Goal: Task Accomplishment & Management: Use online tool/utility

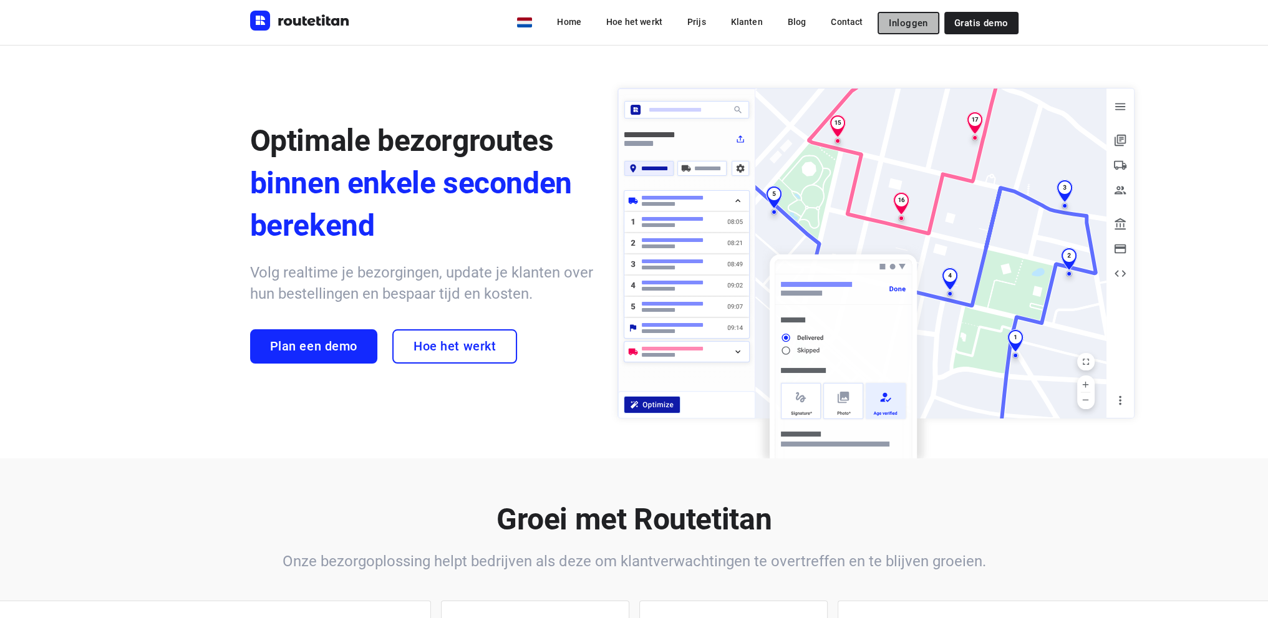
click at [910, 22] on span "Inloggen" at bounding box center [908, 23] width 39 height 10
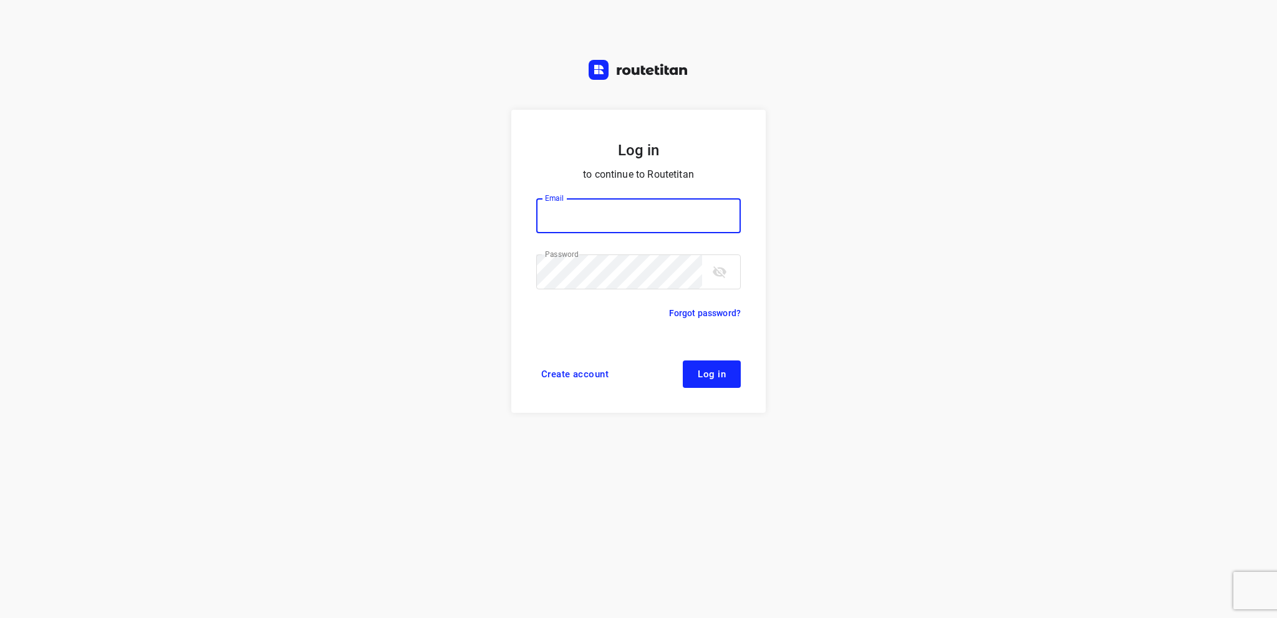
type input "info@tasboomkwekerij.nl"
click at [704, 369] on span "Log in" at bounding box center [712, 374] width 28 height 10
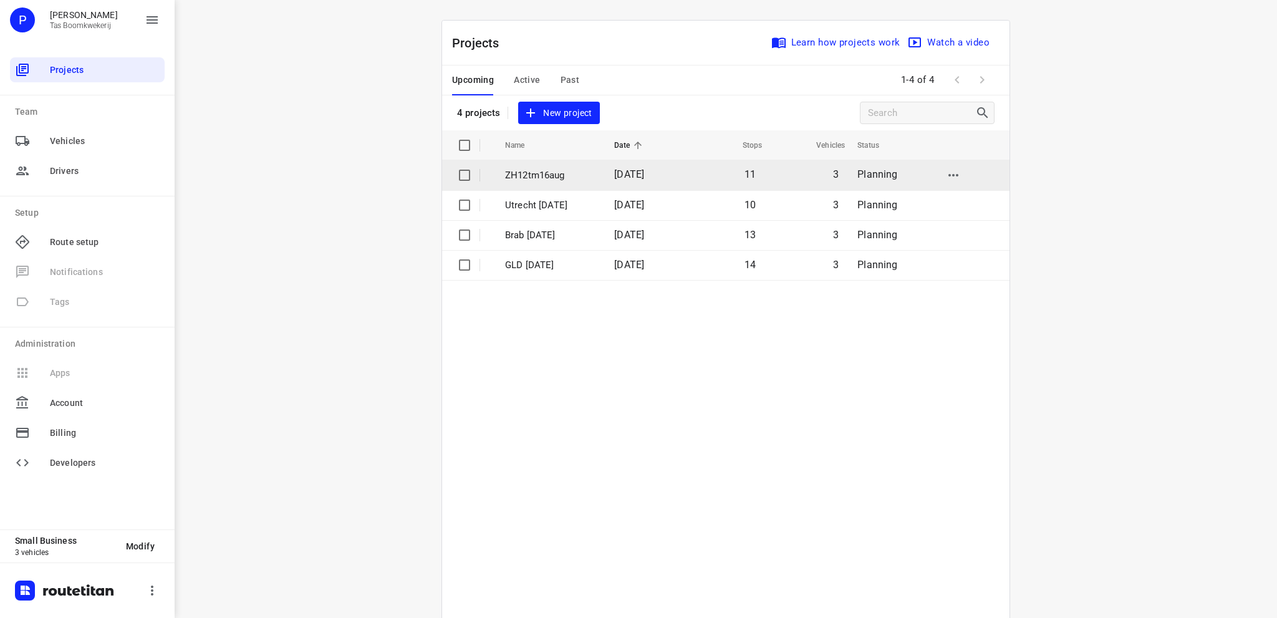
click at [544, 174] on p "ZH12tm16aug" at bounding box center [550, 175] width 90 height 14
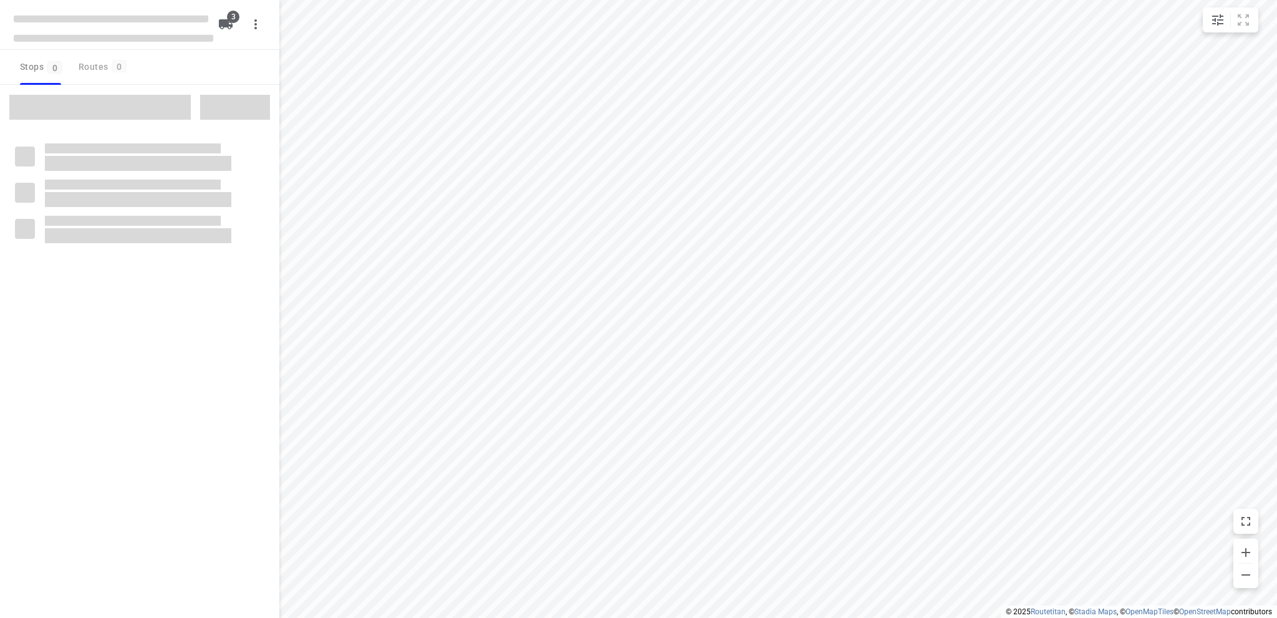
type input "distance"
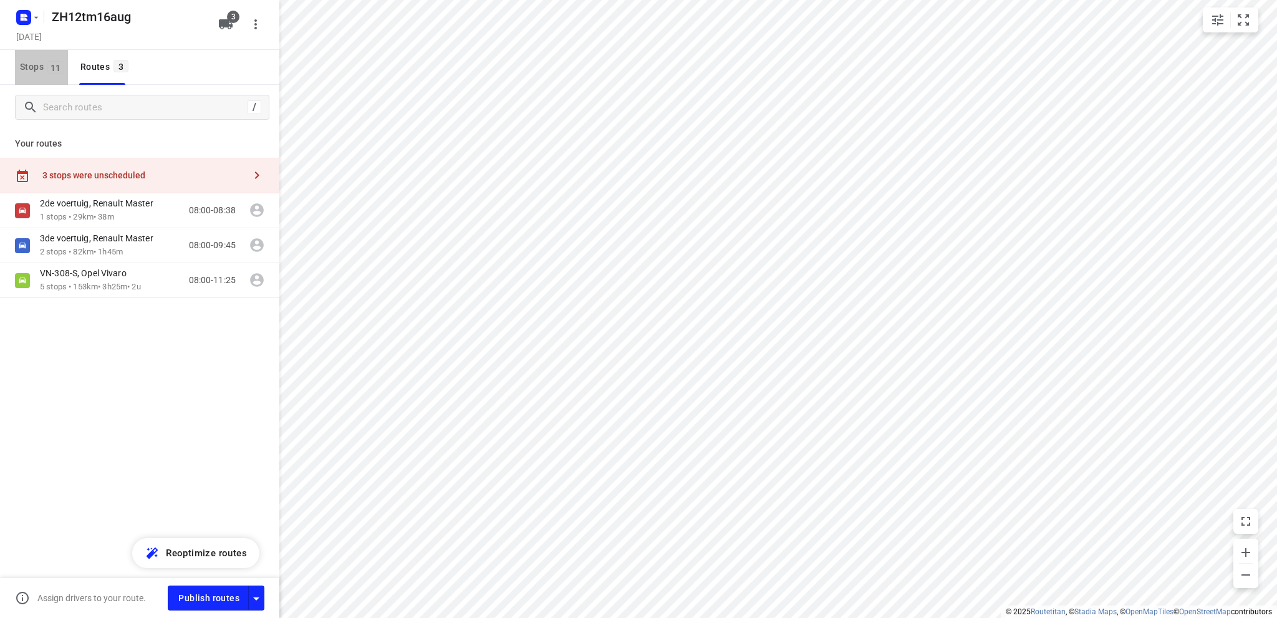
click at [28, 69] on span "Stops 11" at bounding box center [44, 67] width 48 height 16
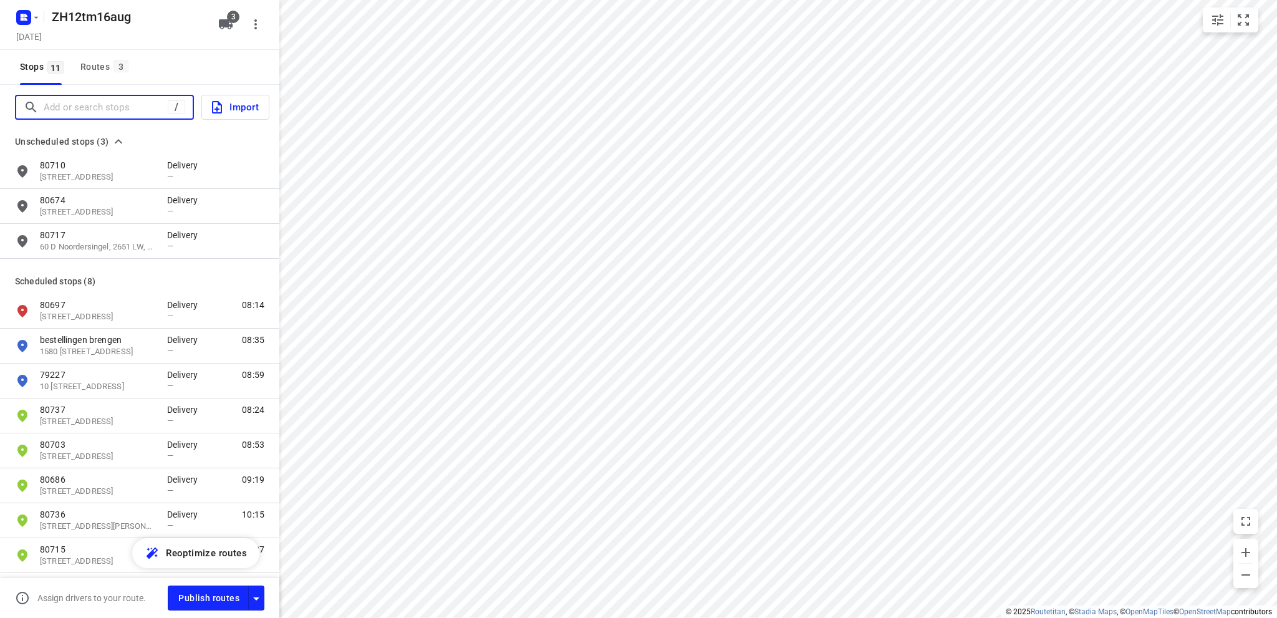
click at [59, 109] on input "Add or search stops" at bounding box center [106, 107] width 124 height 19
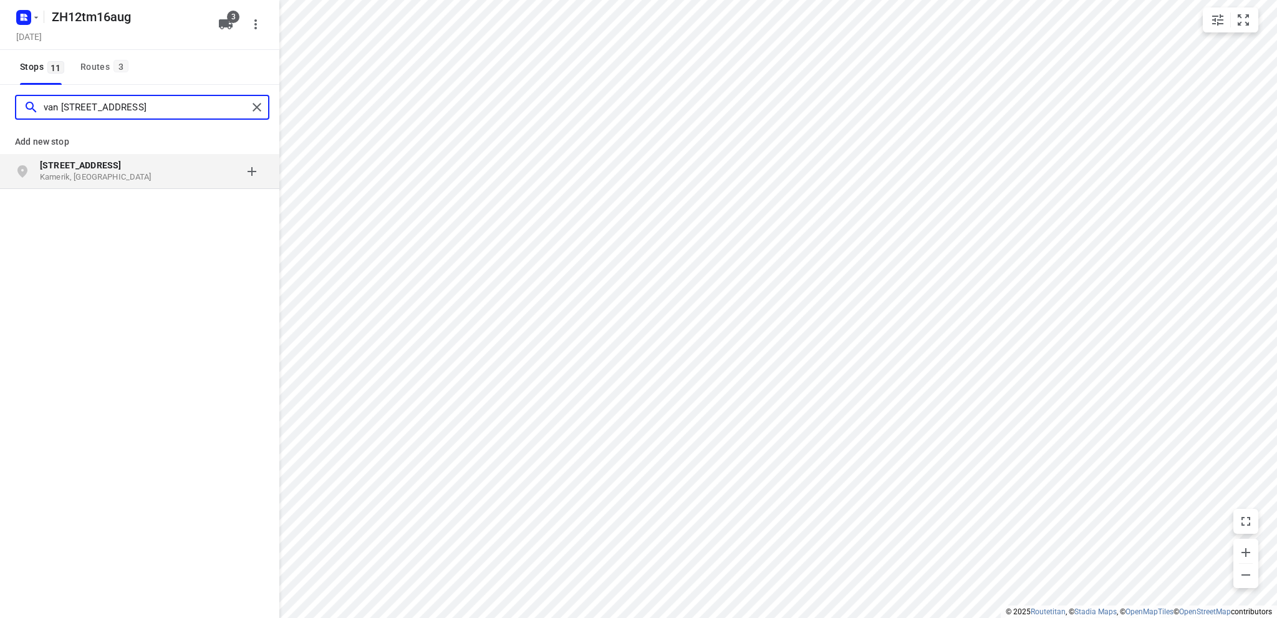
type input "van [STREET_ADDRESS]"
click at [70, 177] on p "Kamerik, [GEOGRAPHIC_DATA]" at bounding box center [97, 178] width 115 height 12
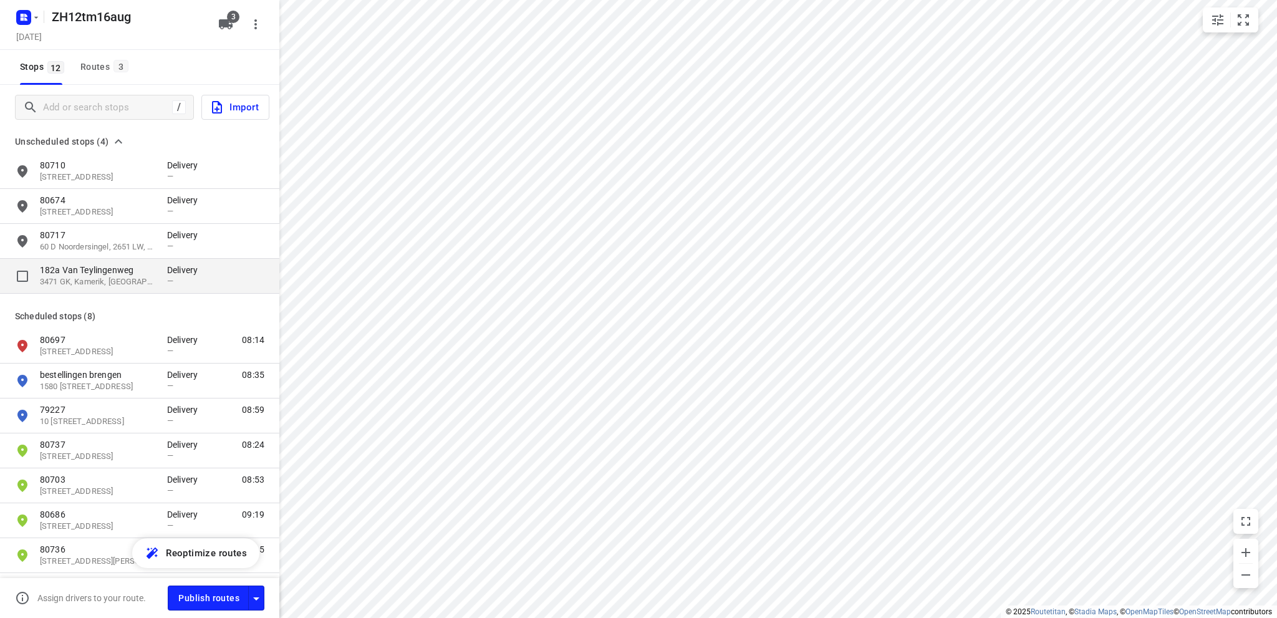
click at [79, 277] on p "3471 GK, Kamerik, [GEOGRAPHIC_DATA]" at bounding box center [97, 282] width 115 height 12
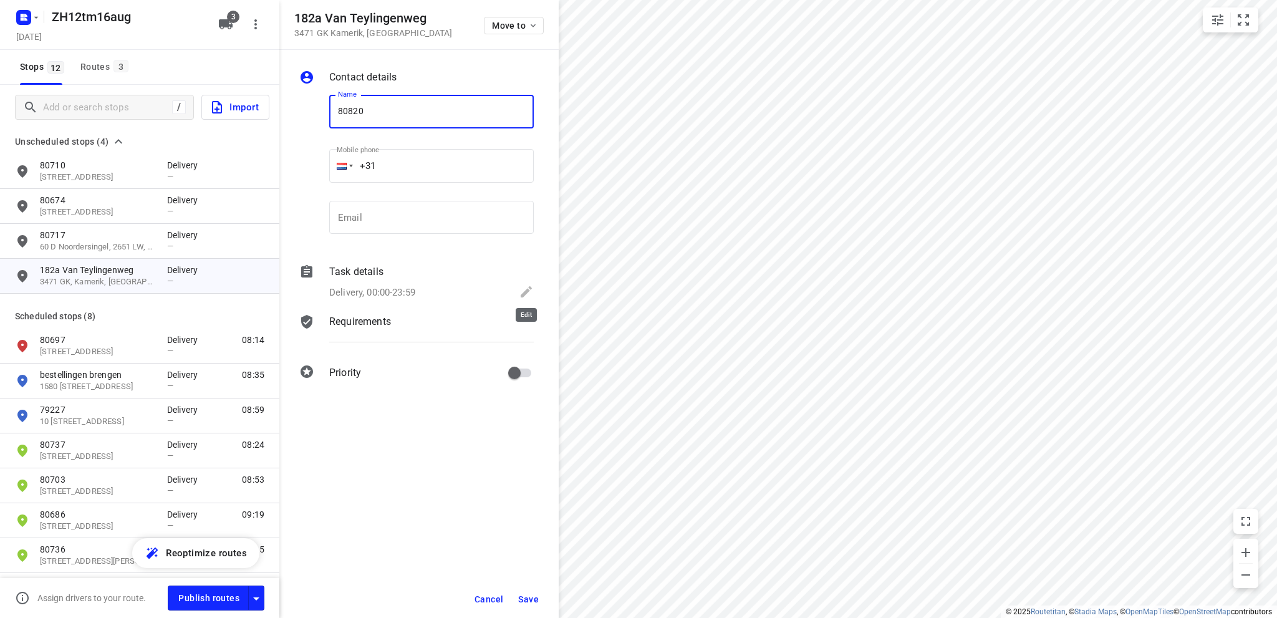
type input "80820"
click at [525, 291] on icon at bounding box center [526, 291] width 15 height 15
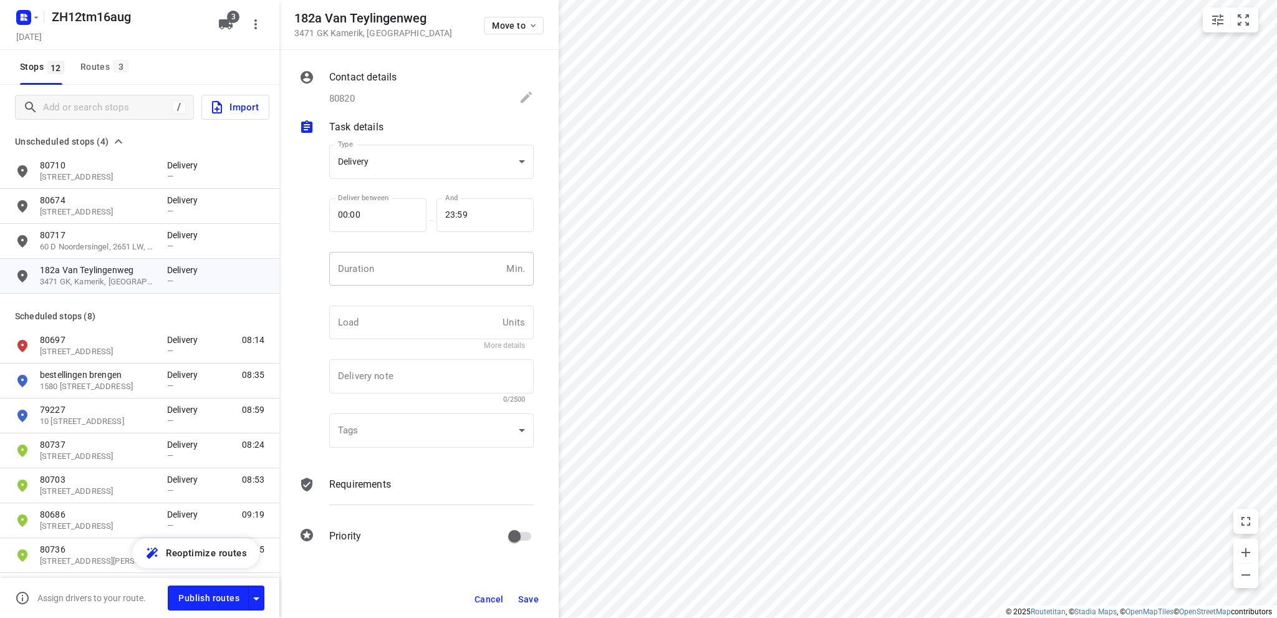
click at [369, 279] on input "number" at bounding box center [415, 269] width 172 height 34
type input "10"
click at [530, 603] on span "Save" at bounding box center [528, 599] width 21 height 10
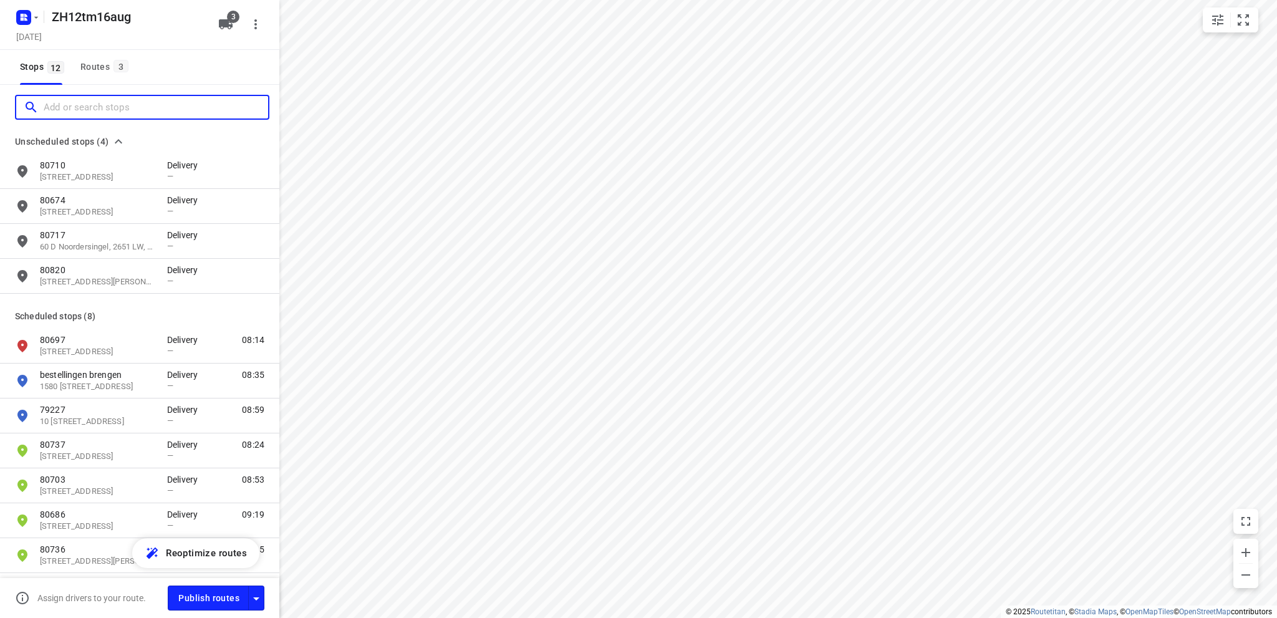
click at [100, 102] on input "Add or search stops" at bounding box center [156, 107] width 225 height 19
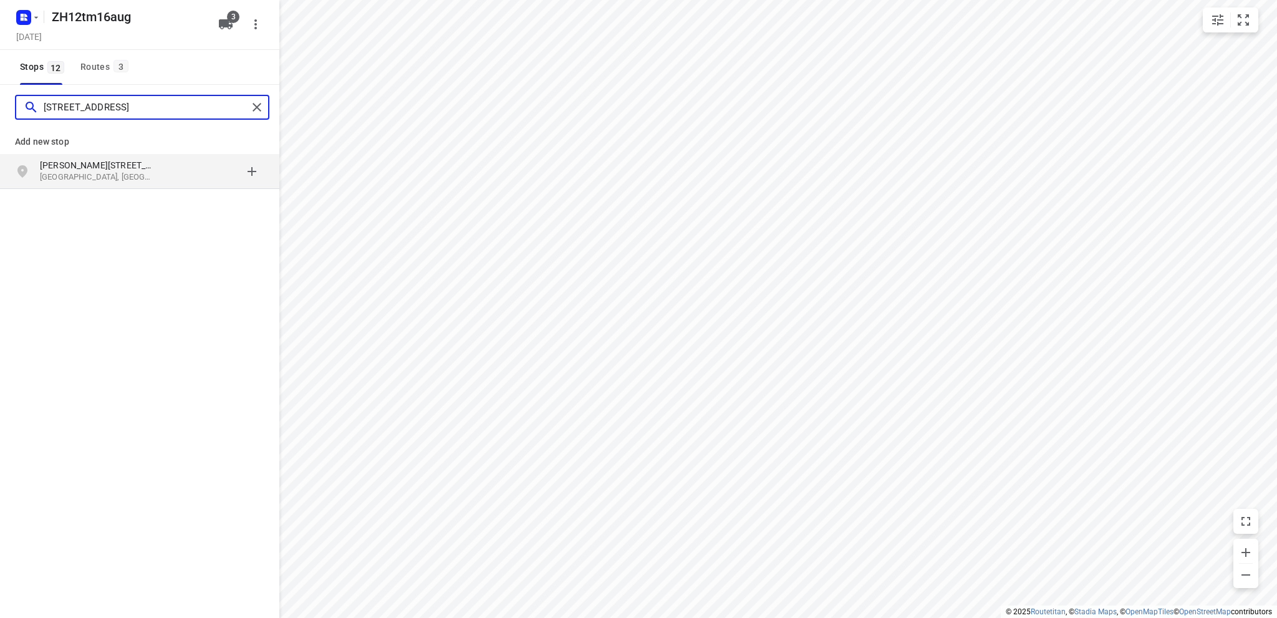
type input "[STREET_ADDRESS]"
click at [95, 163] on p "[PERSON_NAME][STREET_ADDRESS]" at bounding box center [97, 165] width 115 height 12
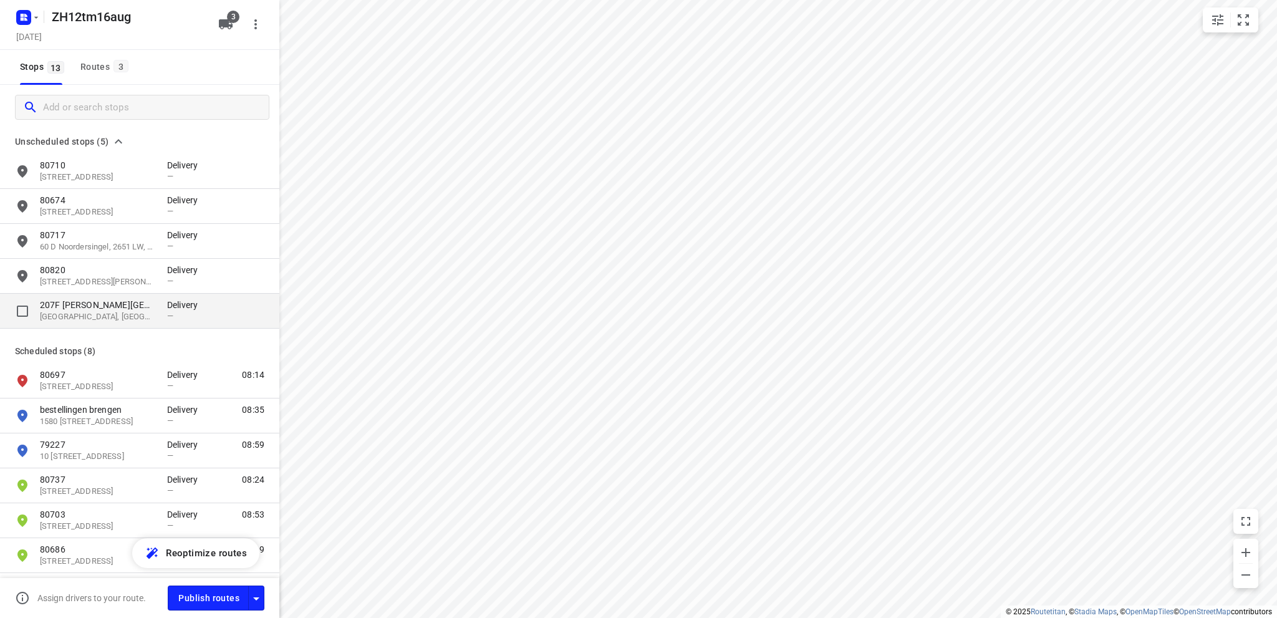
click at [82, 305] on p "207F [PERSON_NAME][GEOGRAPHIC_DATA]" at bounding box center [97, 305] width 115 height 12
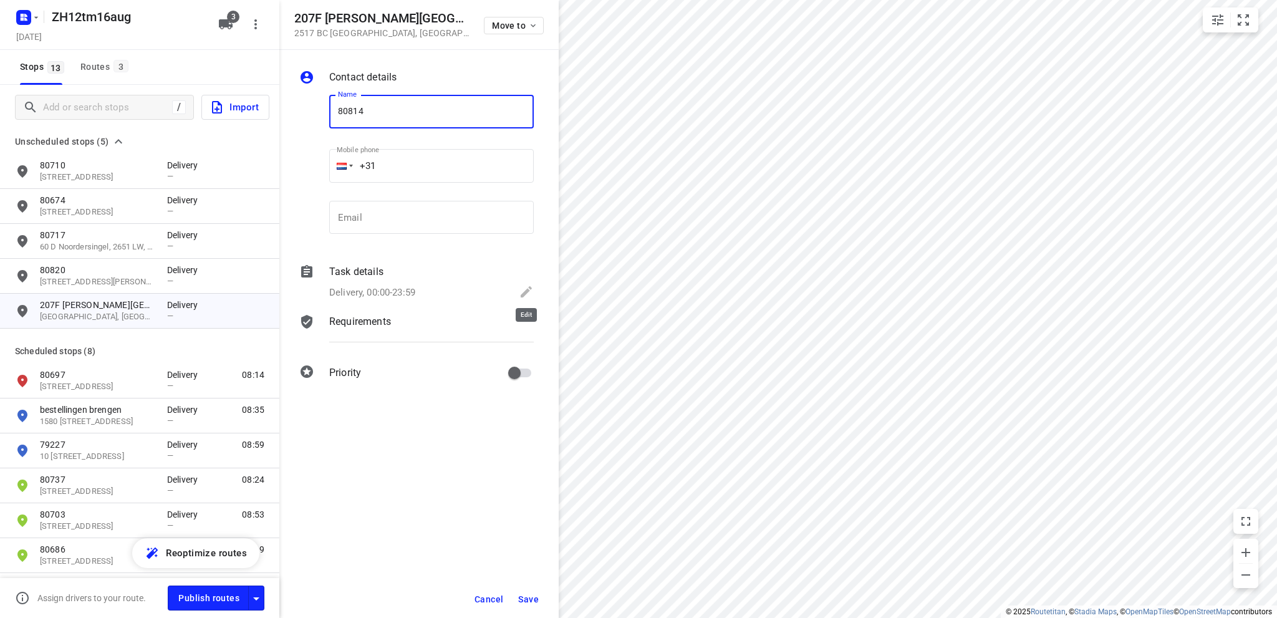
type input "80814"
click at [525, 289] on icon at bounding box center [526, 291] width 15 height 15
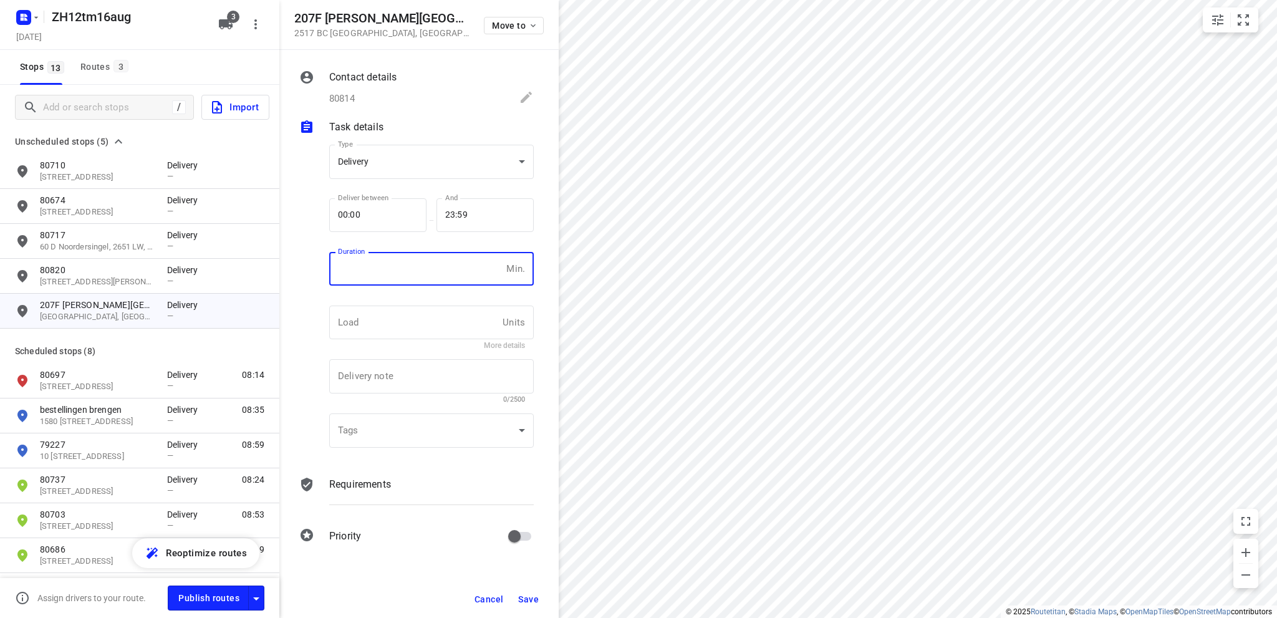
click at [377, 272] on input "number" at bounding box center [415, 269] width 172 height 34
type input "10"
click at [528, 598] on span "Save" at bounding box center [528, 599] width 21 height 10
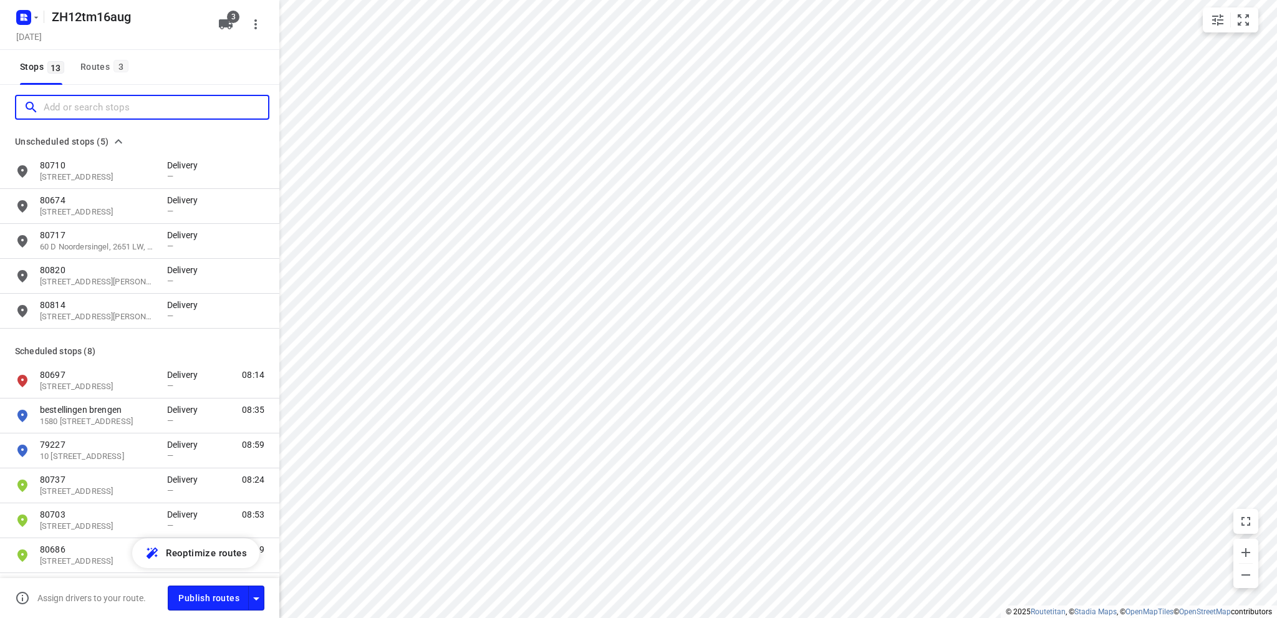
click at [74, 105] on input "Add or search stops" at bounding box center [156, 107] width 225 height 19
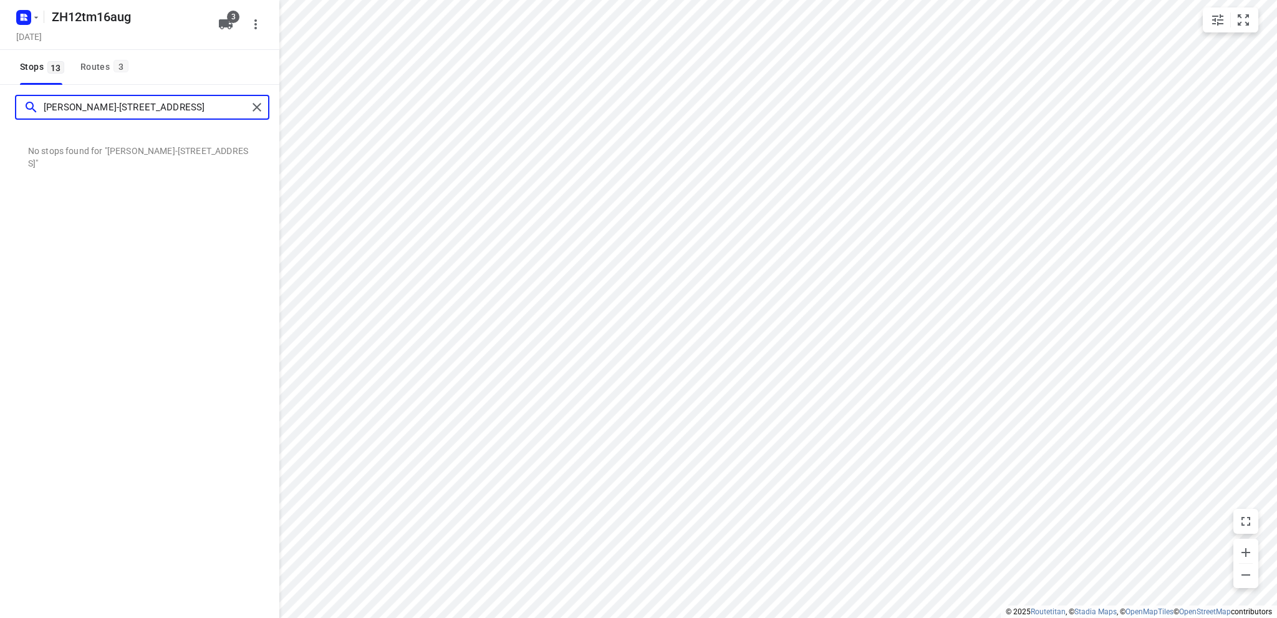
drag, startPoint x: 80, startPoint y: 109, endPoint x: 89, endPoint y: 102, distance: 11.1
click at [81, 108] on input "[PERSON_NAME]-[STREET_ADDRESS]" at bounding box center [146, 107] width 204 height 19
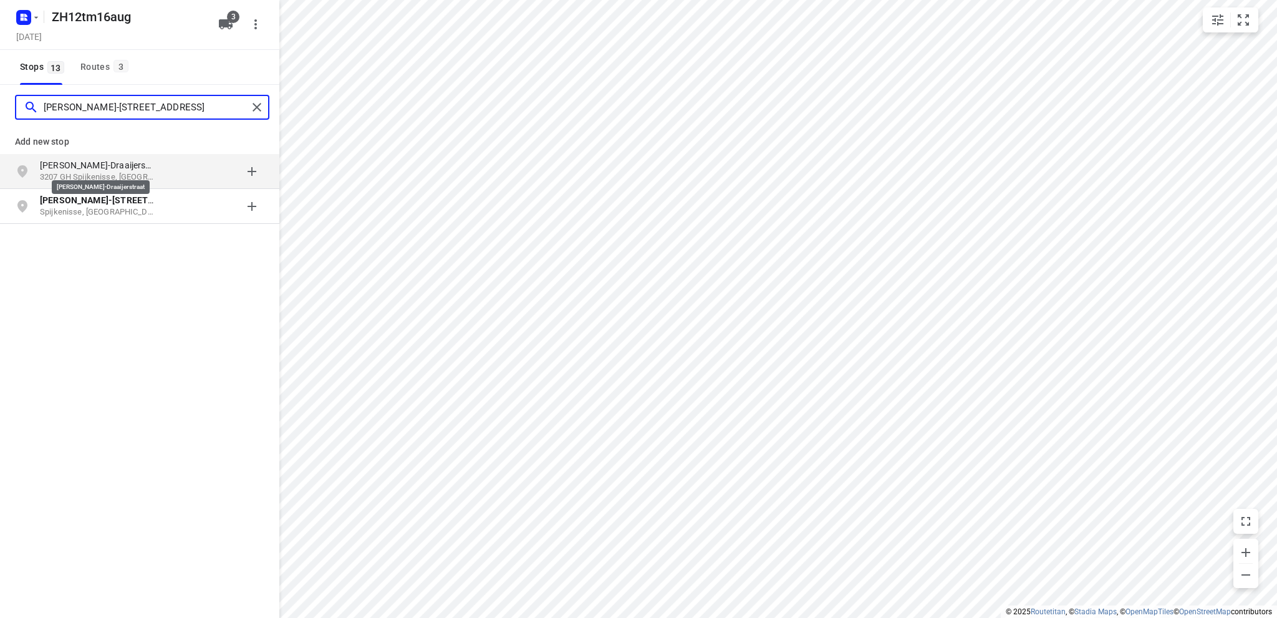
type input "[PERSON_NAME]-[STREET_ADDRESS]"
click at [110, 163] on p "[PERSON_NAME]-Draaijerstraat" at bounding box center [97, 165] width 115 height 12
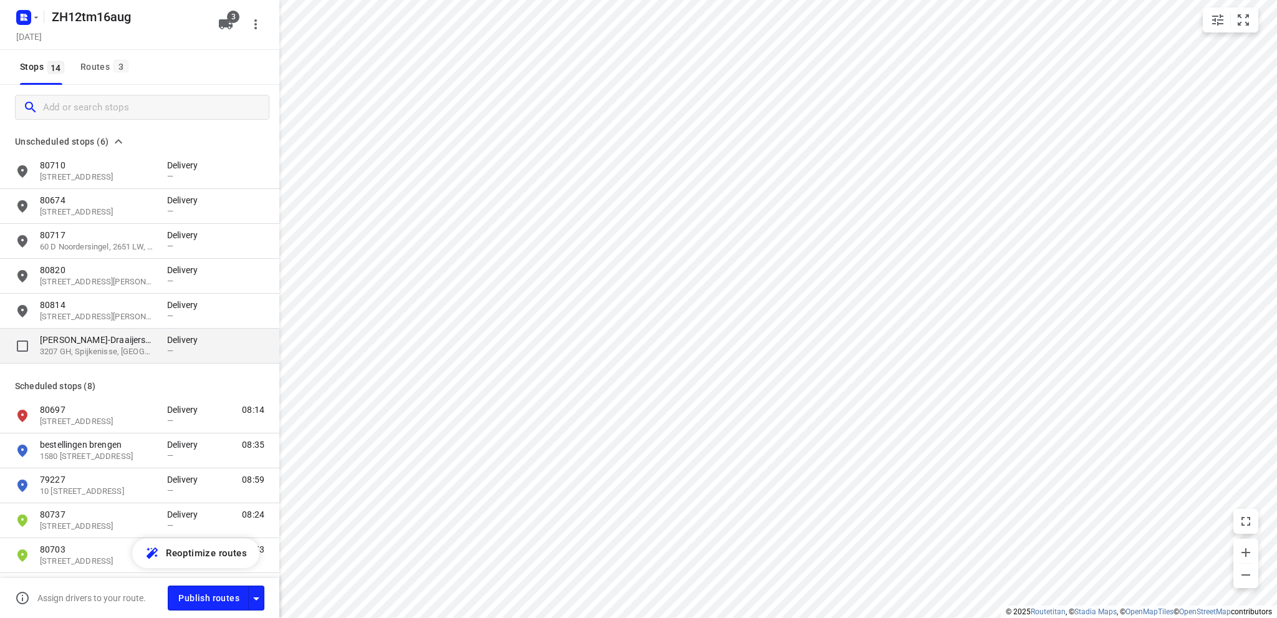
click at [95, 354] on p "3207 GH, Spijkenisse, [GEOGRAPHIC_DATA]" at bounding box center [97, 352] width 115 height 12
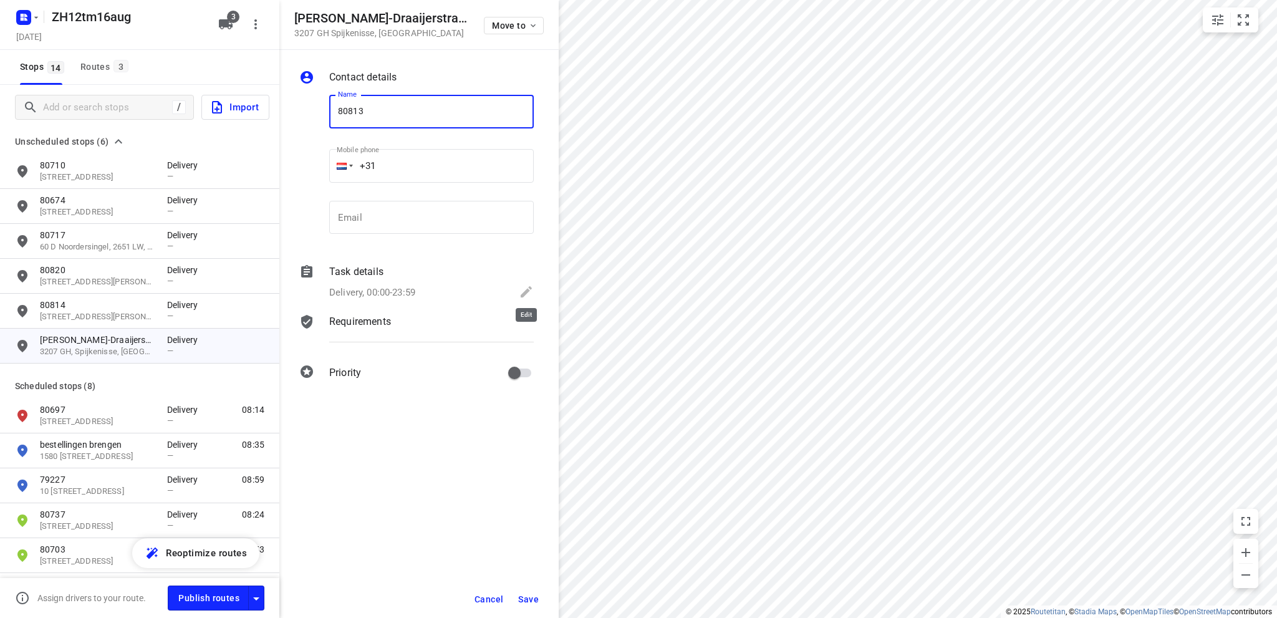
type input "80813"
click at [525, 289] on icon at bounding box center [526, 291] width 15 height 15
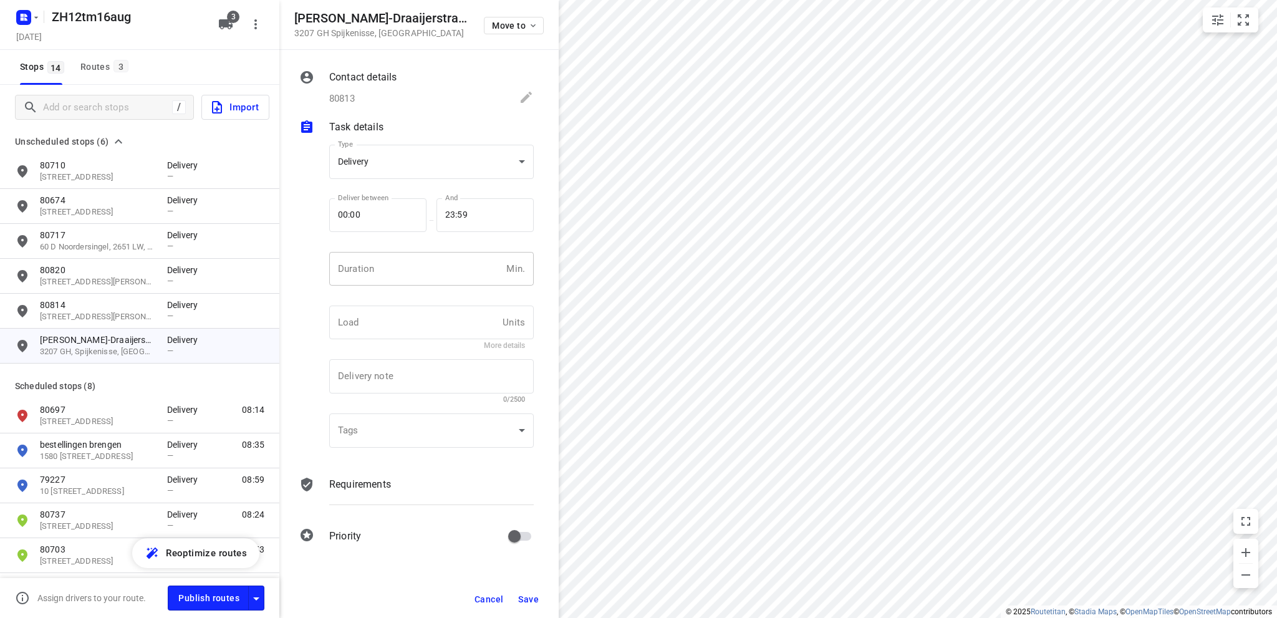
click at [384, 266] on input "number" at bounding box center [415, 269] width 172 height 34
type input "10"
click at [534, 598] on span "Save" at bounding box center [528, 599] width 21 height 10
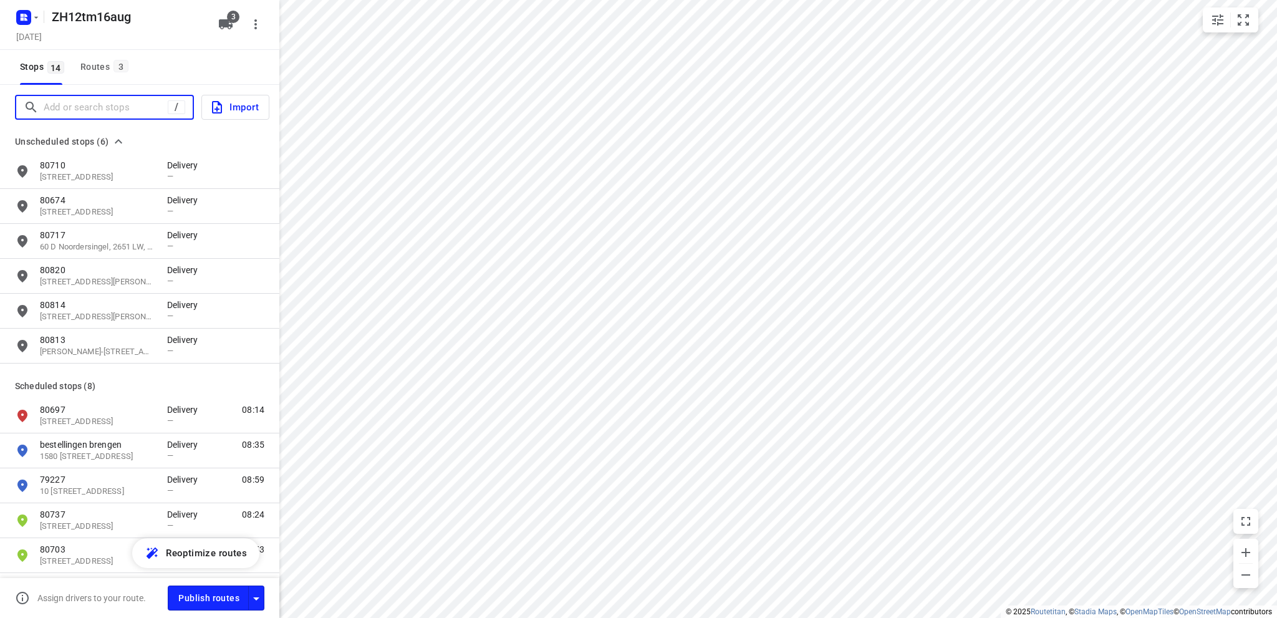
click at [119, 99] on input "Add or search stops" at bounding box center [106, 107] width 124 height 19
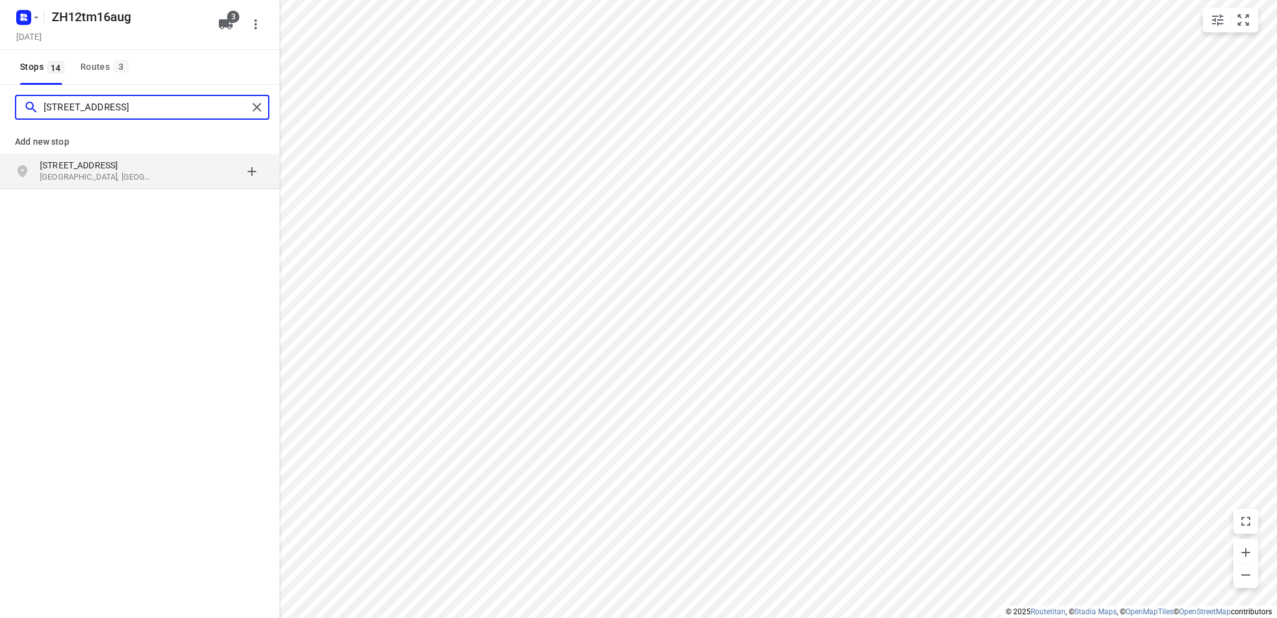
type input "[STREET_ADDRESS]"
click at [147, 178] on p "[GEOGRAPHIC_DATA], [GEOGRAPHIC_DATA]" at bounding box center [97, 178] width 115 height 12
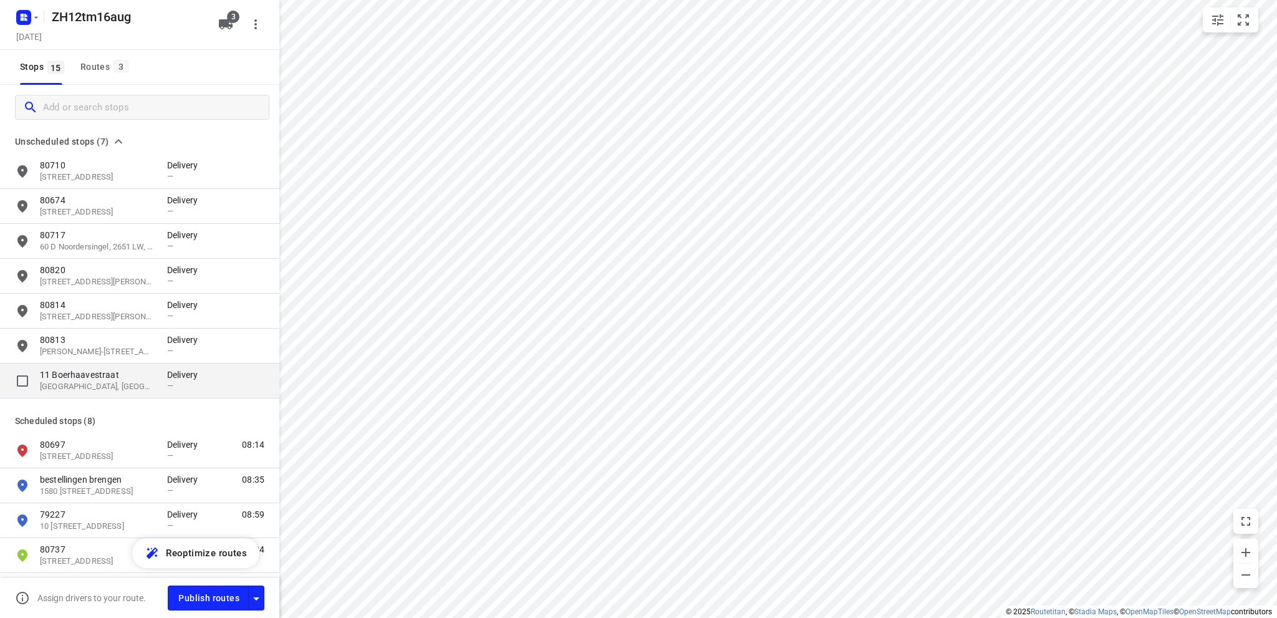
click at [112, 374] on p "11 Boerhaavestraat" at bounding box center [97, 375] width 115 height 12
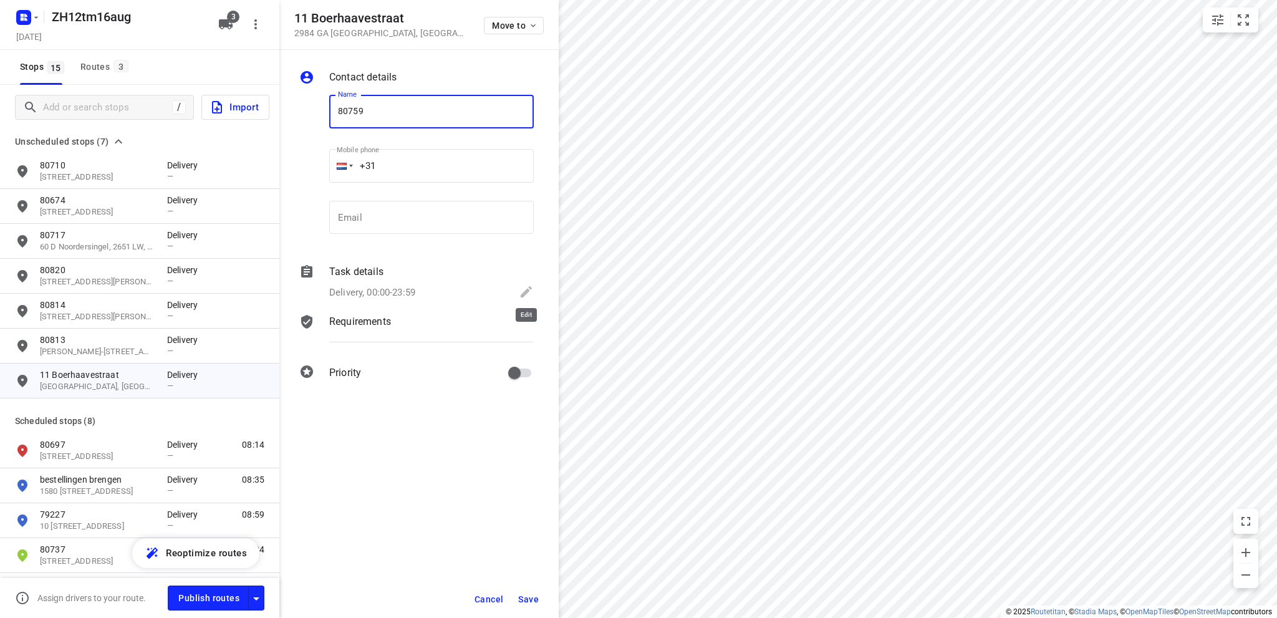
type input "80759"
click at [525, 289] on icon at bounding box center [526, 291] width 15 height 15
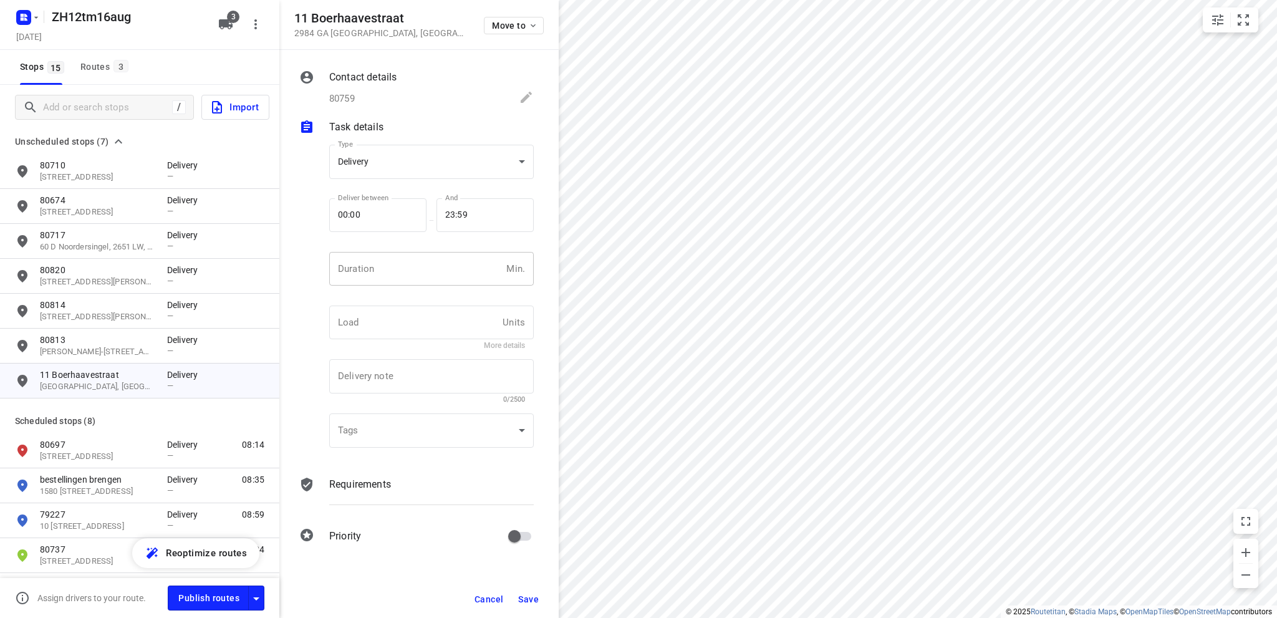
click at [364, 271] on input "number" at bounding box center [415, 269] width 172 height 34
type input "10"
click at [523, 598] on span "Save" at bounding box center [528, 599] width 21 height 10
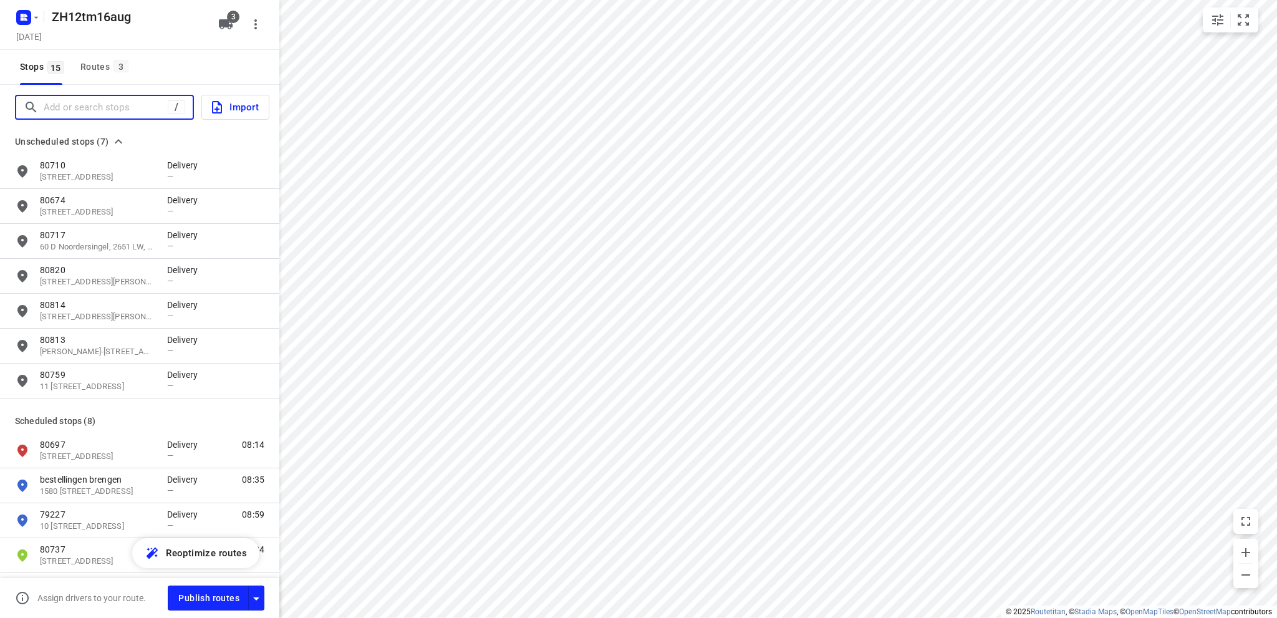
click at [64, 102] on input "Add or search stops" at bounding box center [106, 107] width 124 height 19
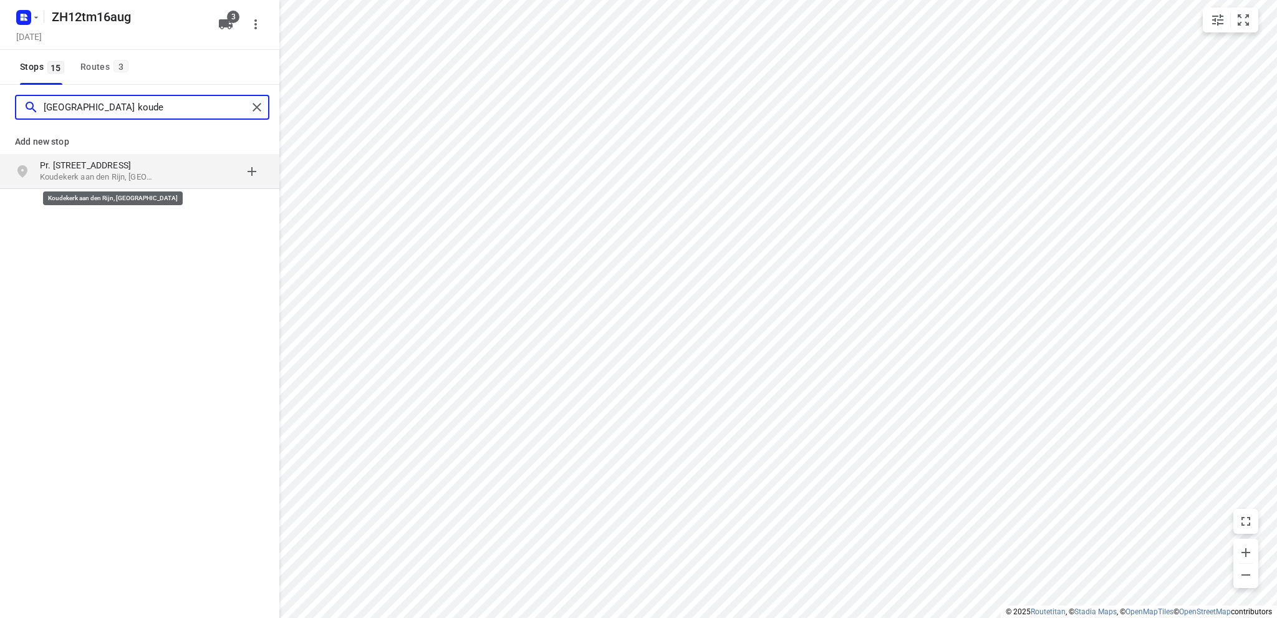
type input "[GEOGRAPHIC_DATA] koude"
click at [94, 172] on p "Koudekerk aan den Rijn, [GEOGRAPHIC_DATA]" at bounding box center [97, 178] width 115 height 12
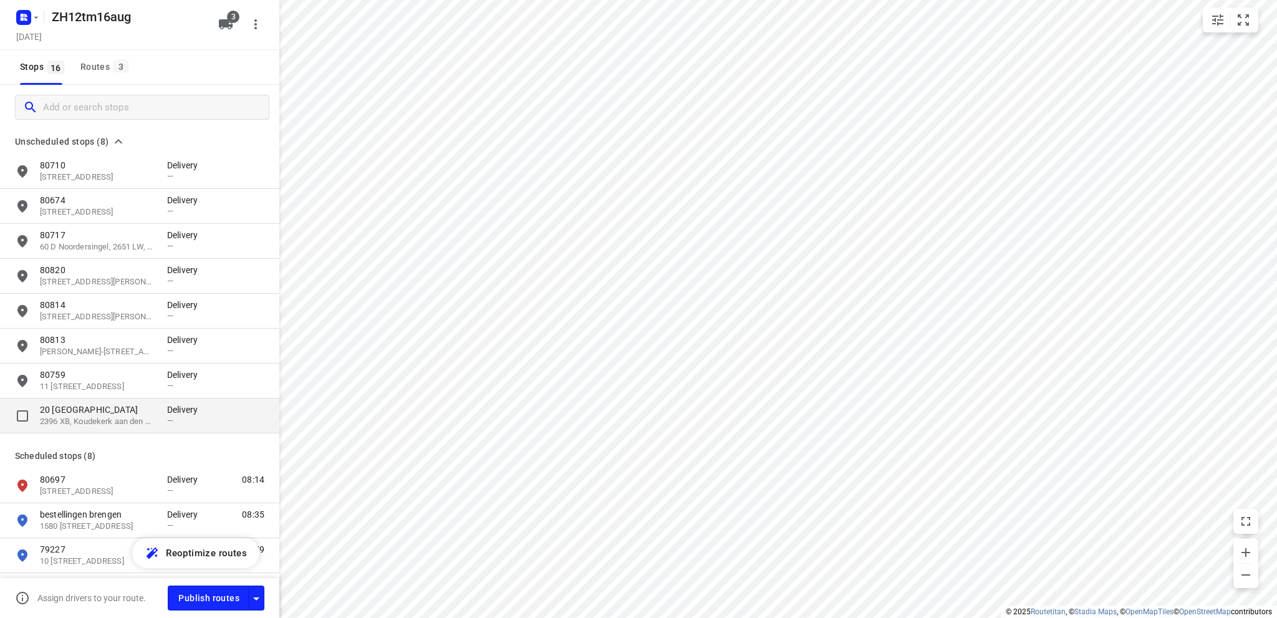
click at [80, 415] on p "20 [GEOGRAPHIC_DATA]" at bounding box center [97, 410] width 115 height 12
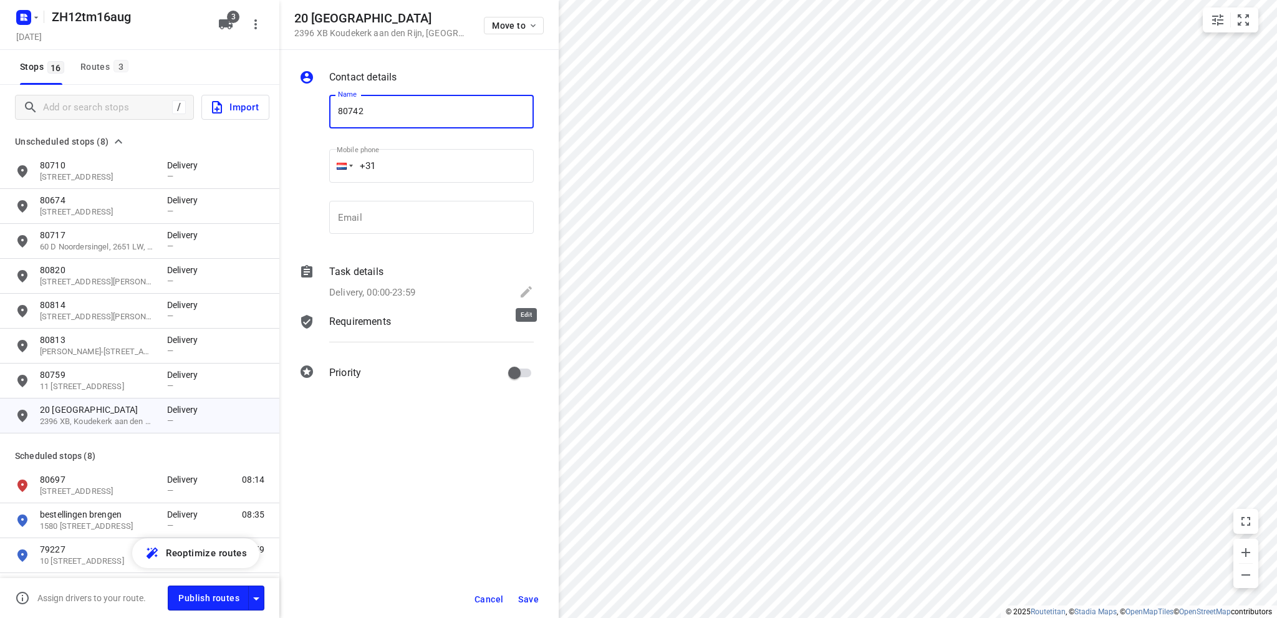
type input "80742"
click at [528, 290] on icon at bounding box center [526, 291] width 11 height 11
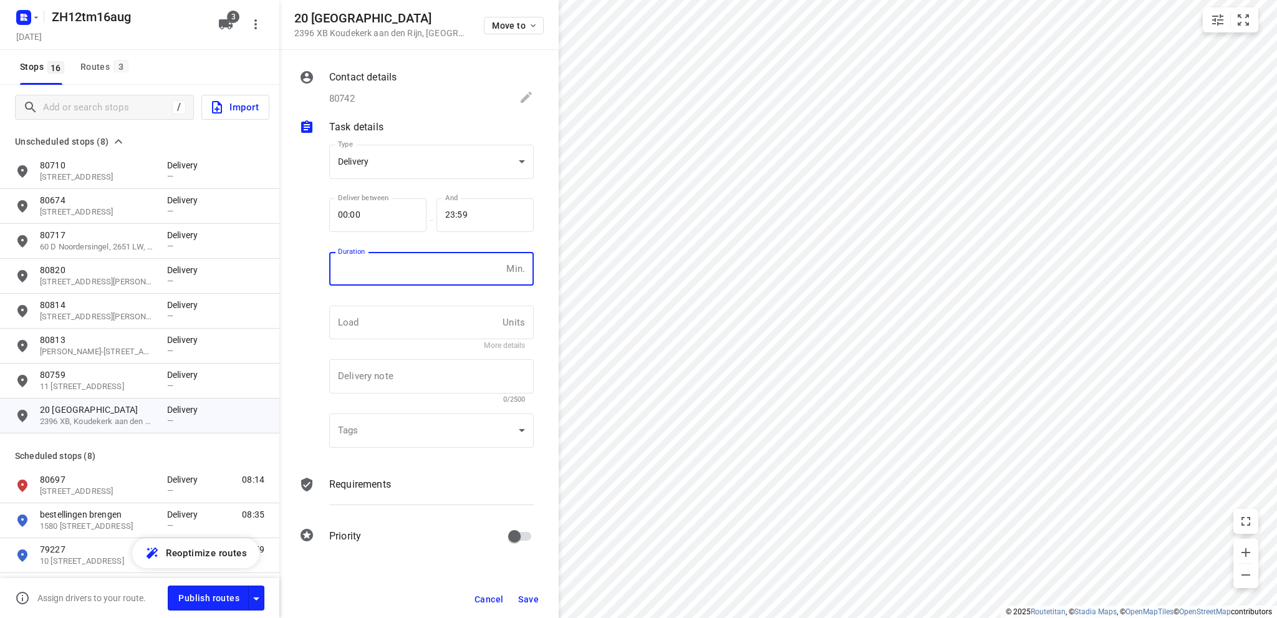
click at [399, 272] on input "number" at bounding box center [415, 269] width 172 height 34
type input "10"
click at [525, 596] on span "Save" at bounding box center [528, 599] width 21 height 10
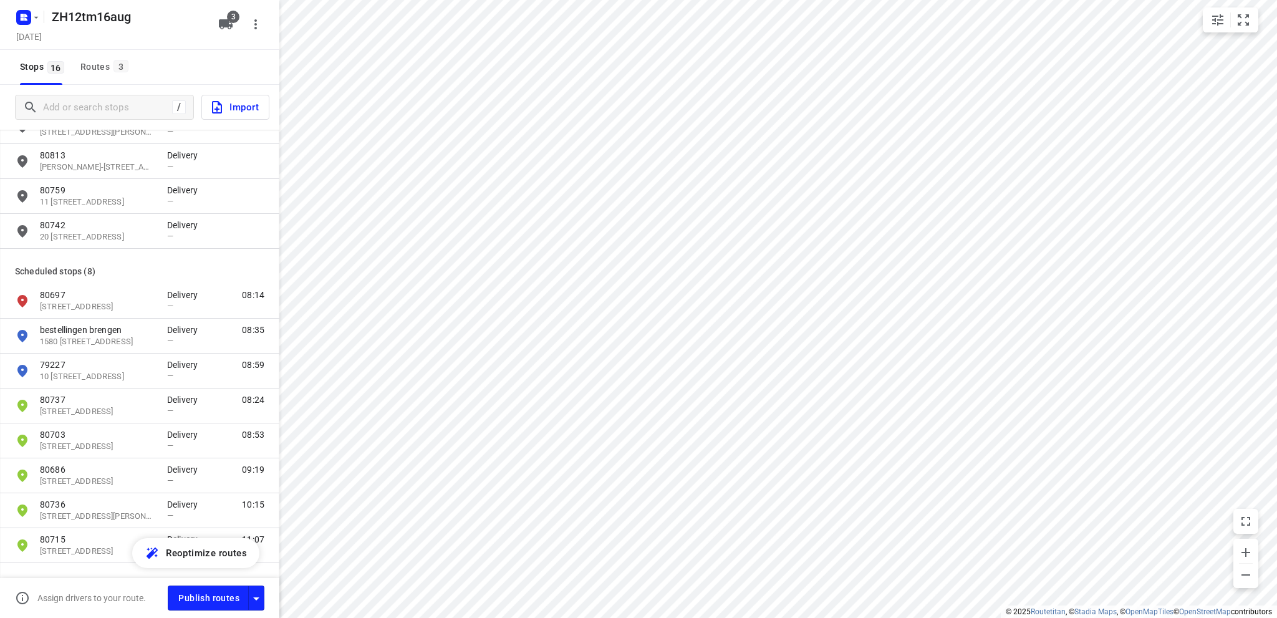
scroll to position [187, 0]
click at [88, 508] on p "[STREET_ADDRESS][PERSON_NAME]" at bounding box center [97, 514] width 115 height 12
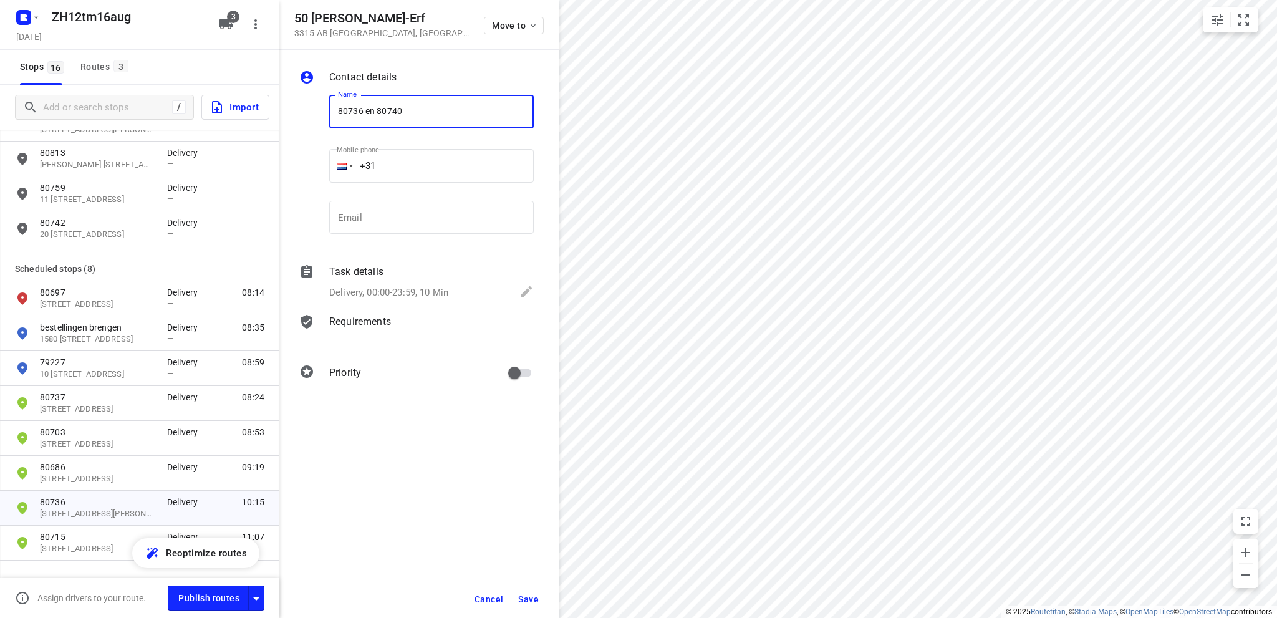
type input "80736 en 80740"
click at [526, 598] on span "Save" at bounding box center [528, 599] width 21 height 10
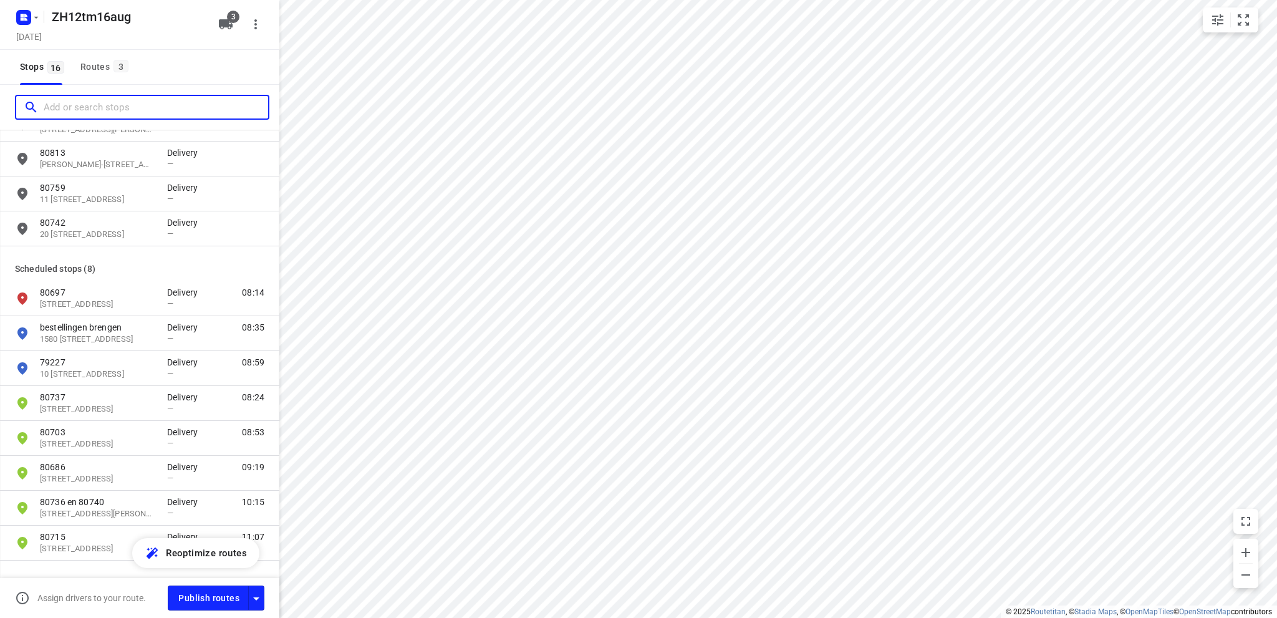
click at [100, 113] on input "Add or search stops" at bounding box center [156, 107] width 225 height 19
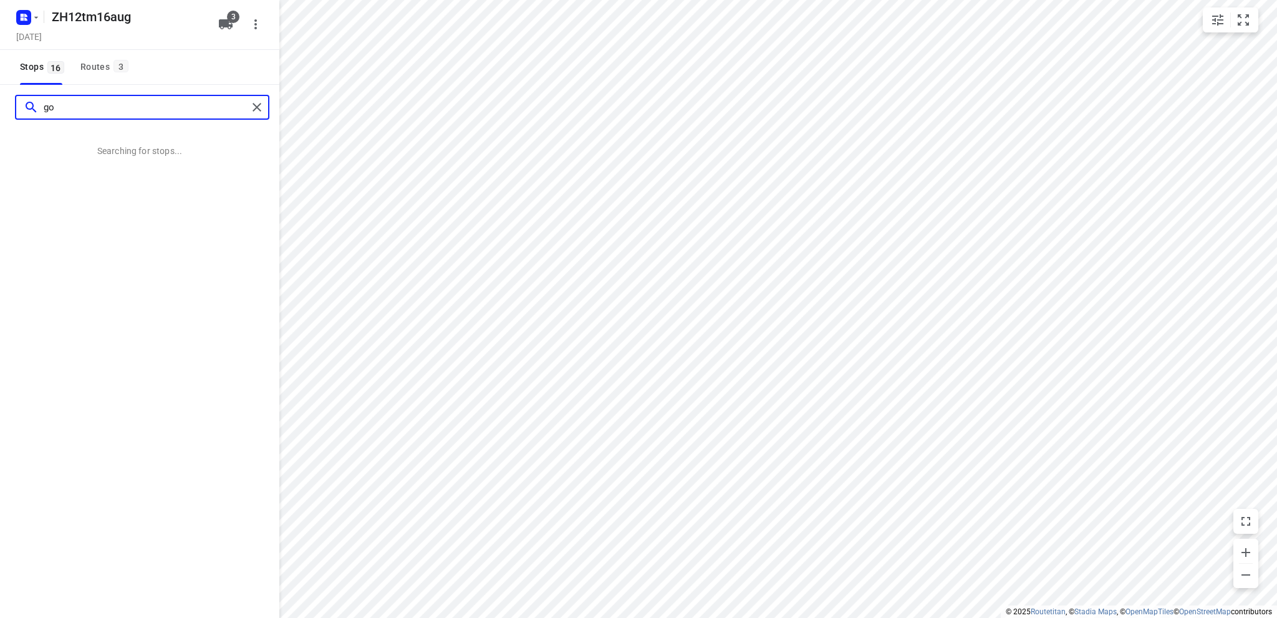
type input "g"
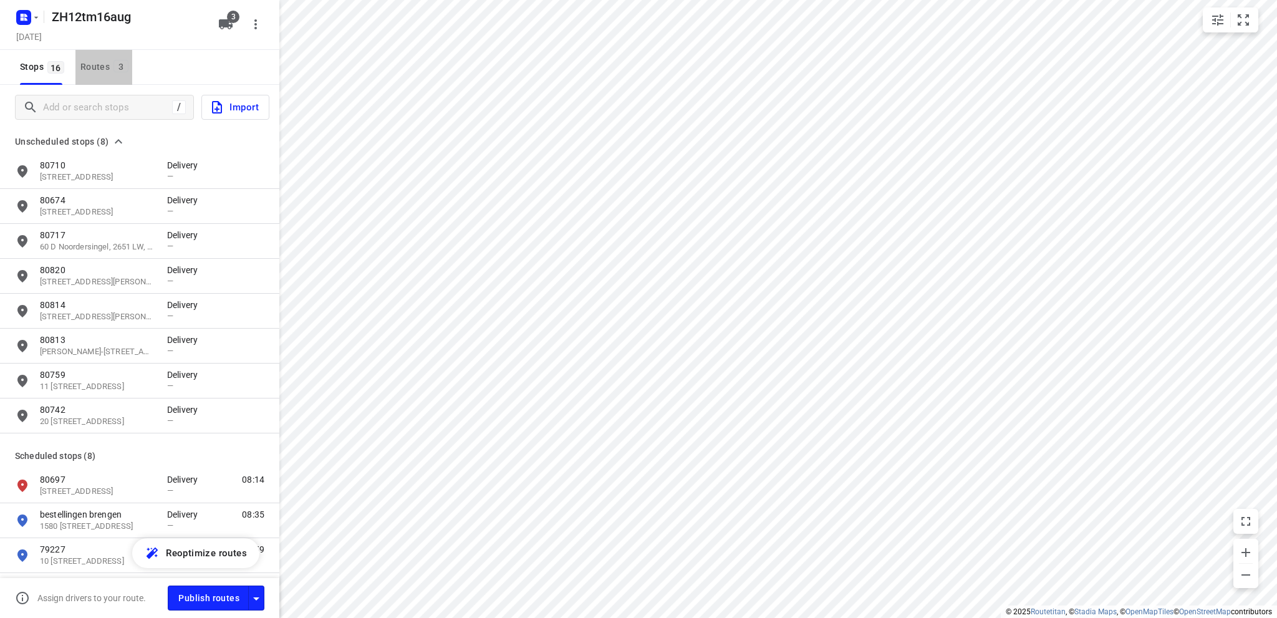
click at [93, 65] on div "Routes 3" at bounding box center [106, 67] width 52 height 16
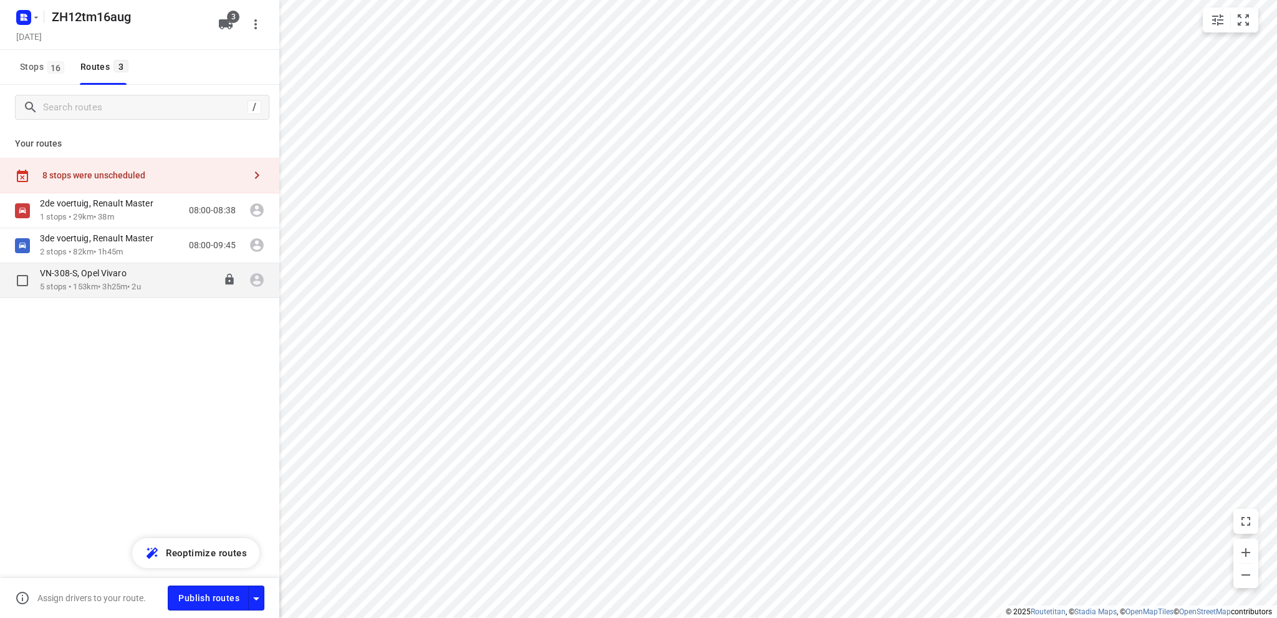
click at [96, 281] on p "5 stops • 153km • 3h25m • 2u" at bounding box center [90, 287] width 101 height 12
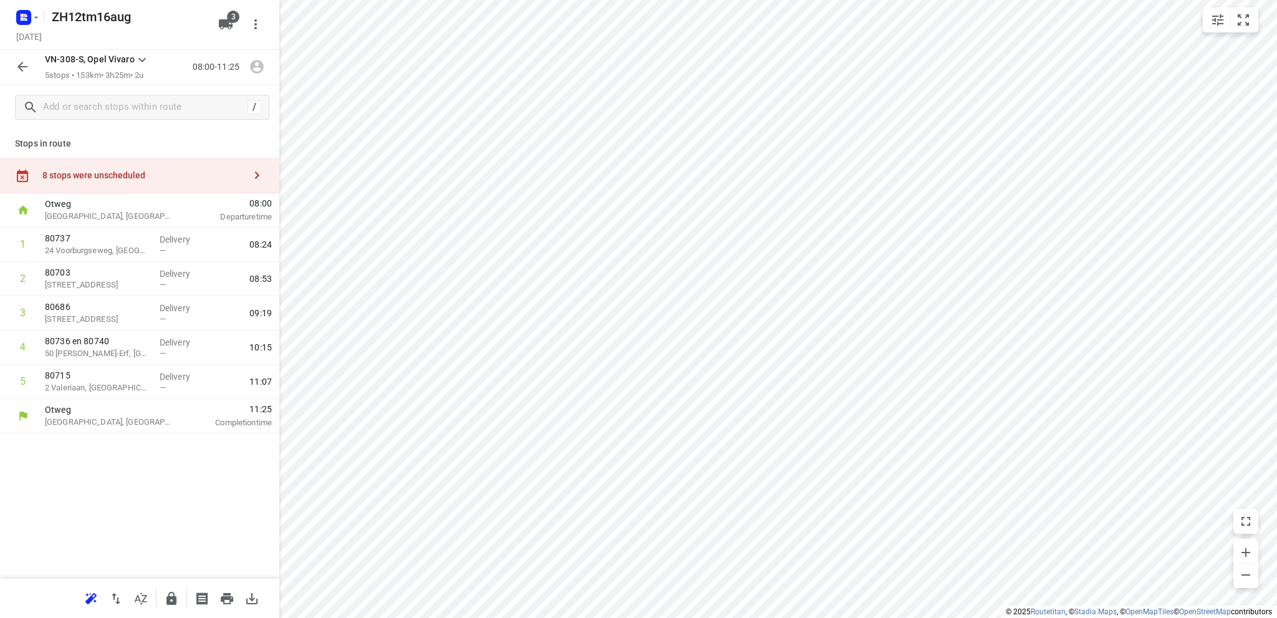
click at [105, 177] on div "8 stops were unscheduled" at bounding box center [143, 175] width 202 height 10
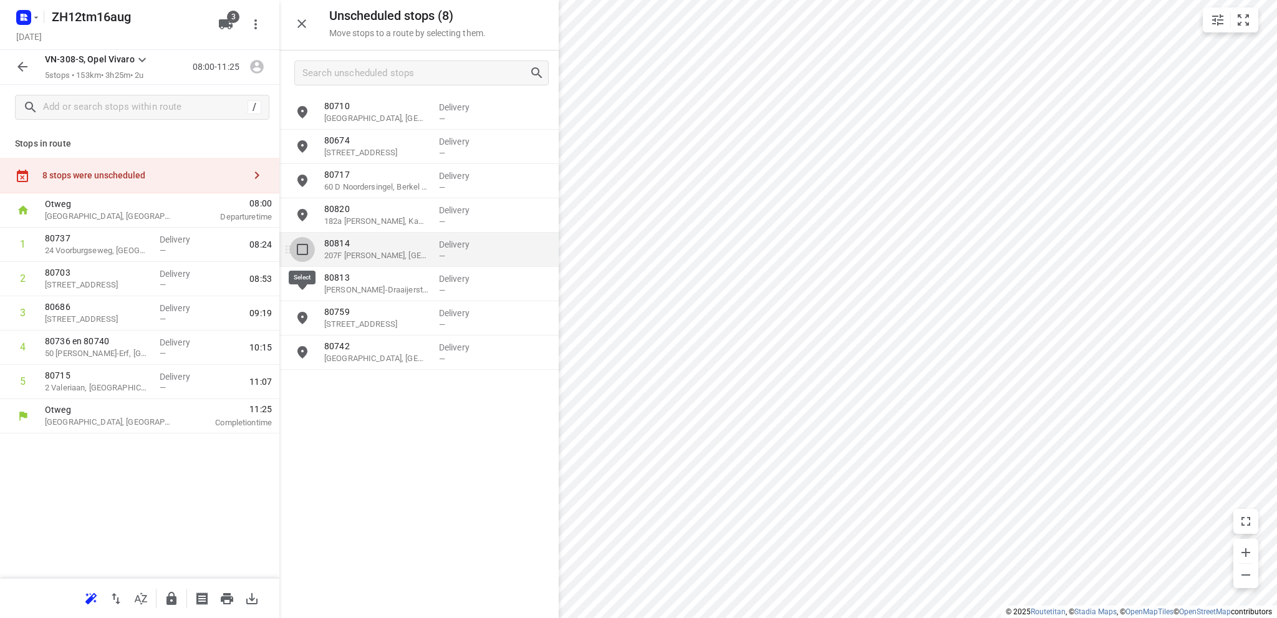
click at [301, 249] on input "grid" at bounding box center [302, 249] width 25 height 25
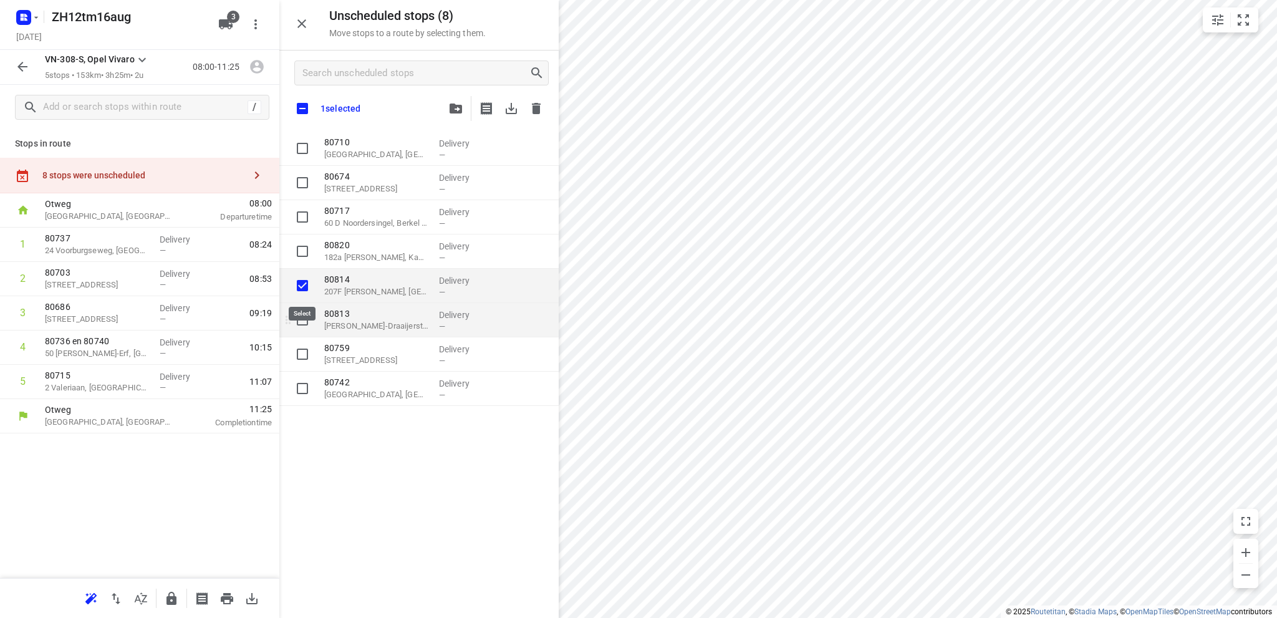
checkbox input "true"
click at [302, 320] on input "grid" at bounding box center [302, 319] width 25 height 25
checkbox input "true"
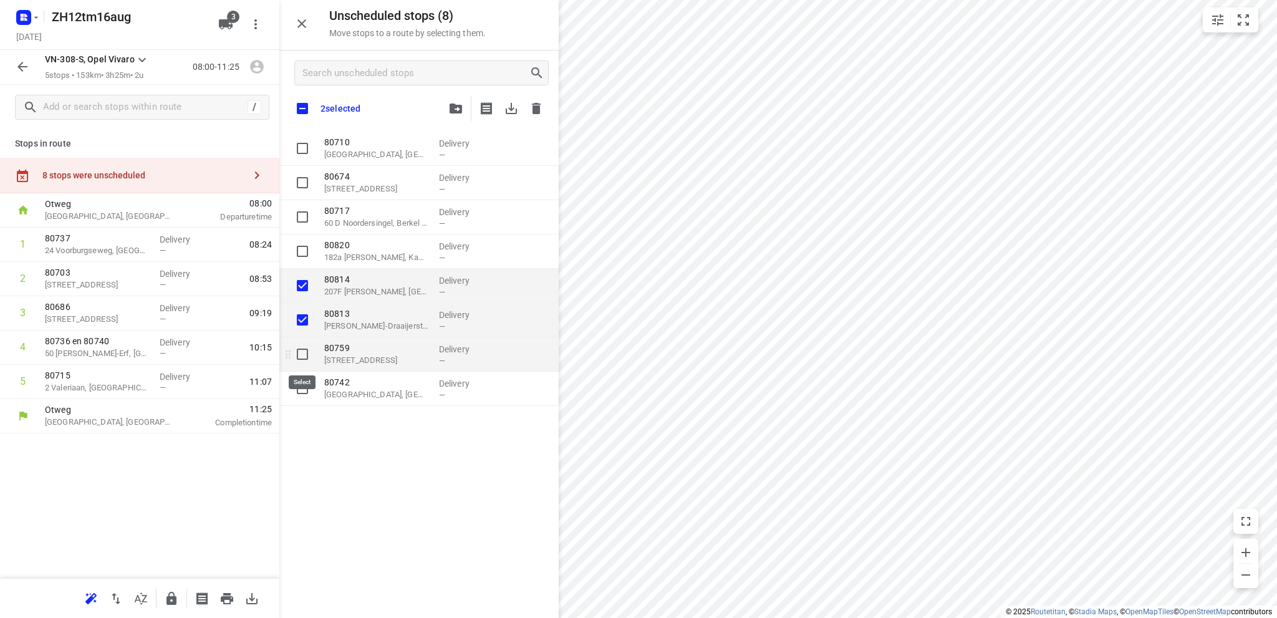
click at [302, 352] on input "grid" at bounding box center [302, 354] width 25 height 25
checkbox input "true"
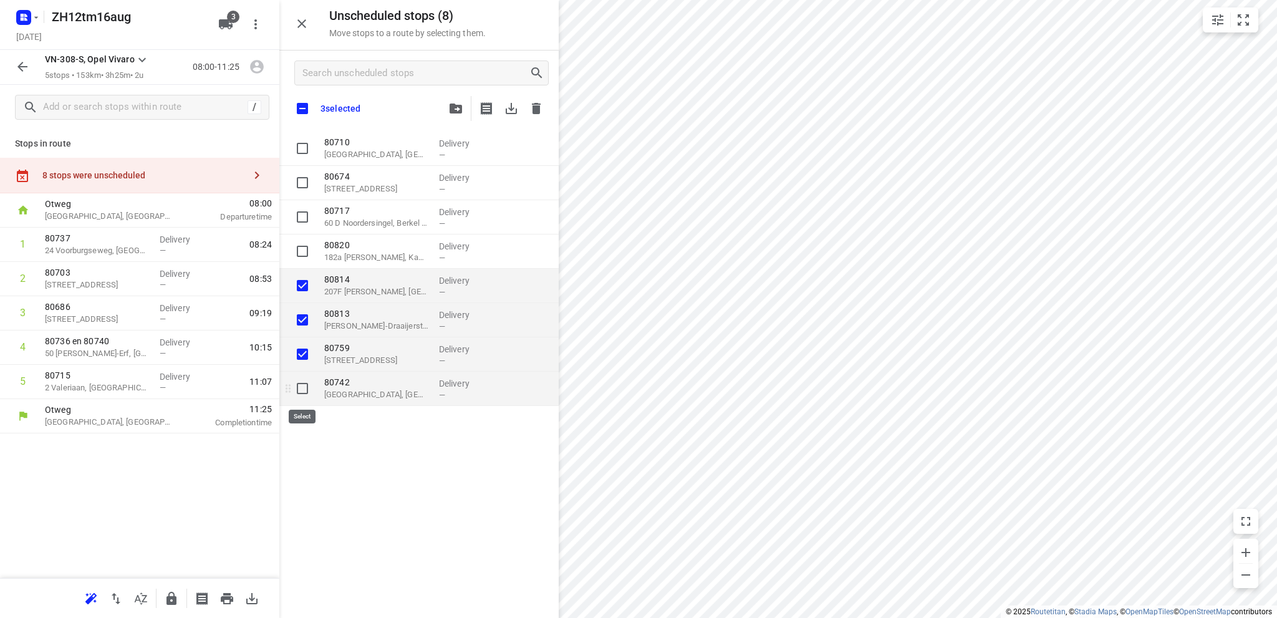
click at [302, 387] on input "grid" at bounding box center [302, 388] width 25 height 25
checkbox input "true"
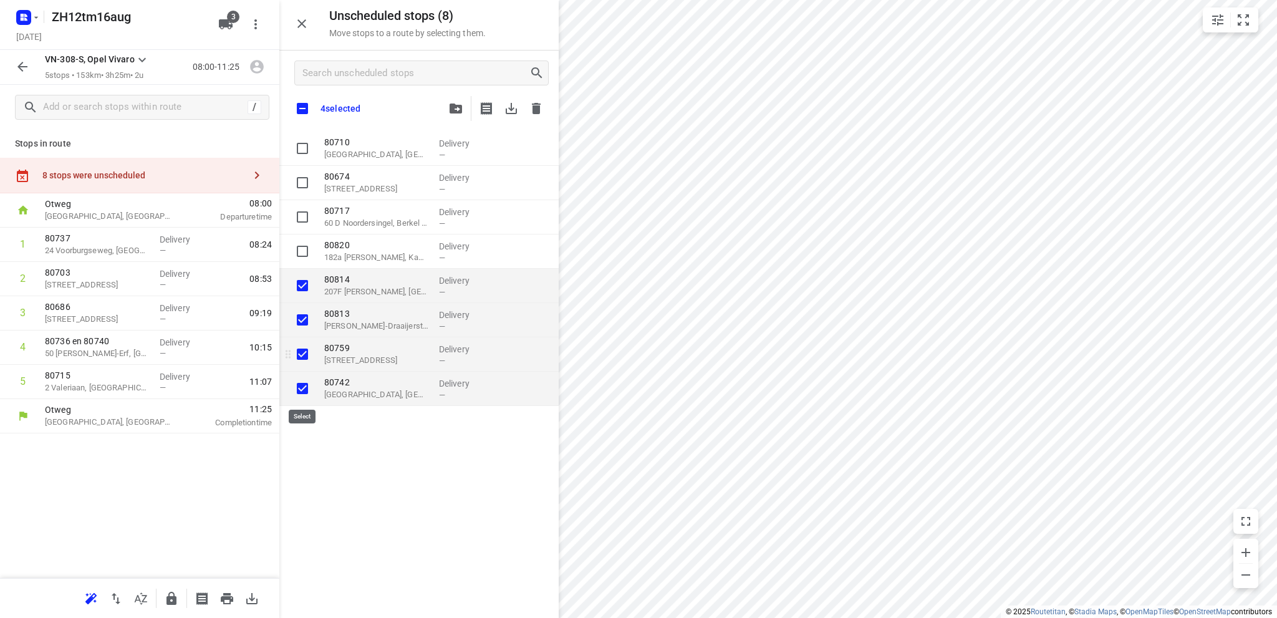
checkbox input "true"
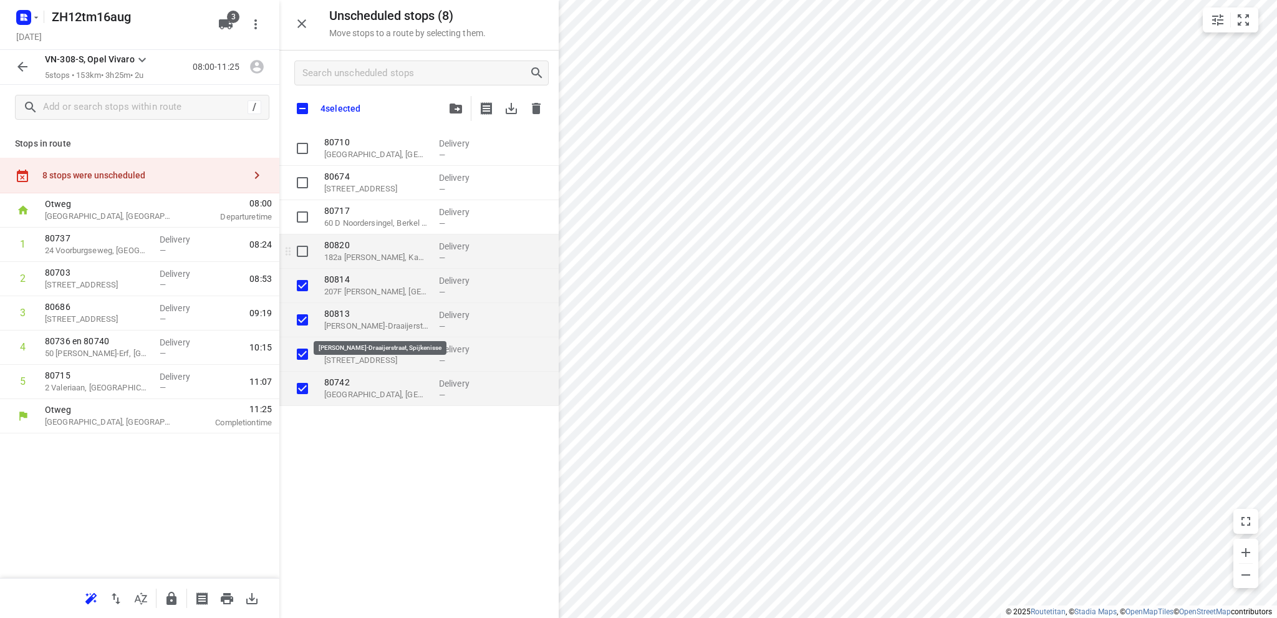
checkbox input "true"
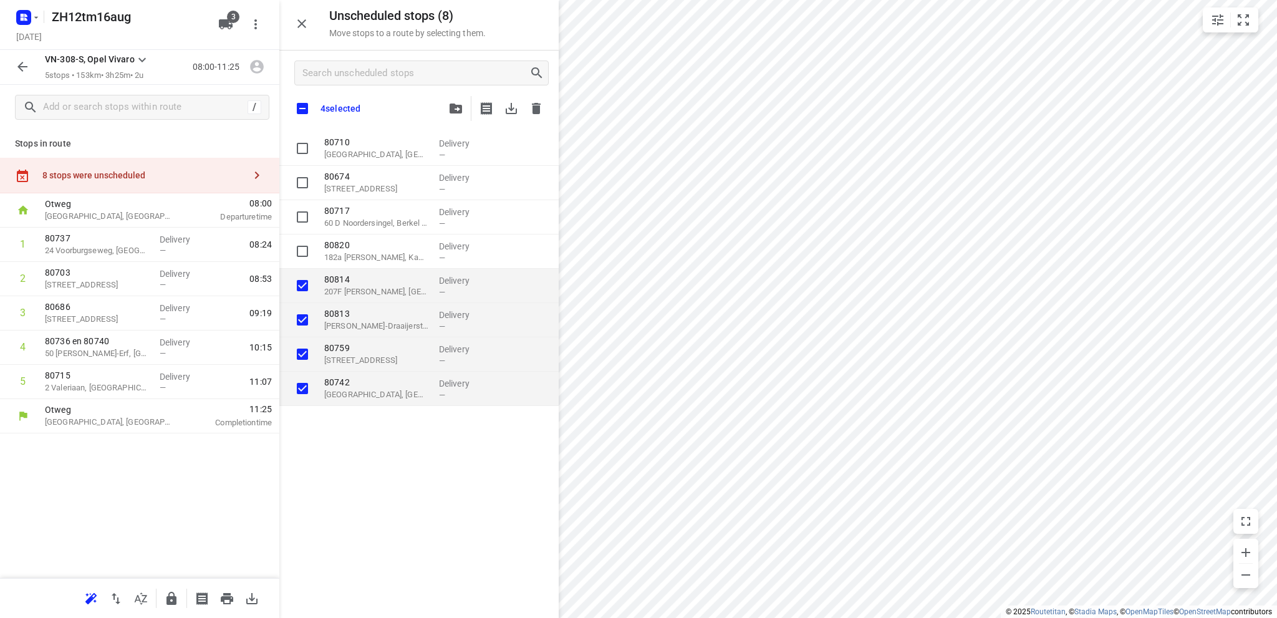
checkbox input "true"
click at [452, 105] on icon "button" at bounding box center [456, 109] width 12 height 10
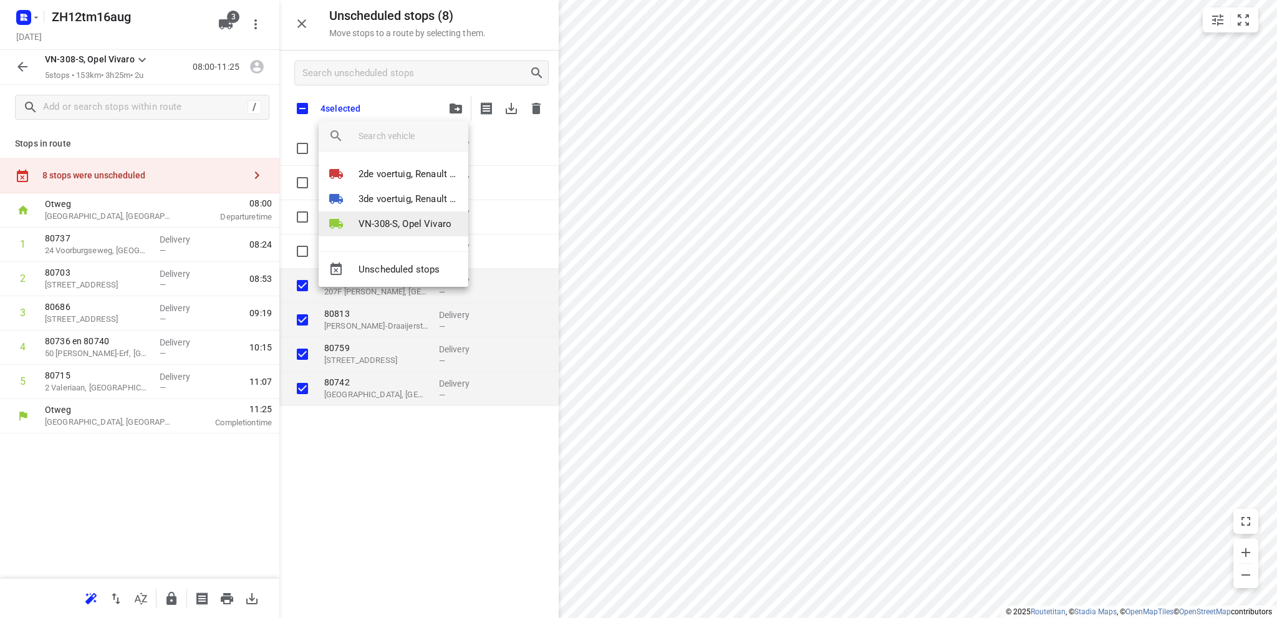
click at [367, 224] on p "VN-308-S, Opel Vivaro" at bounding box center [405, 224] width 93 height 14
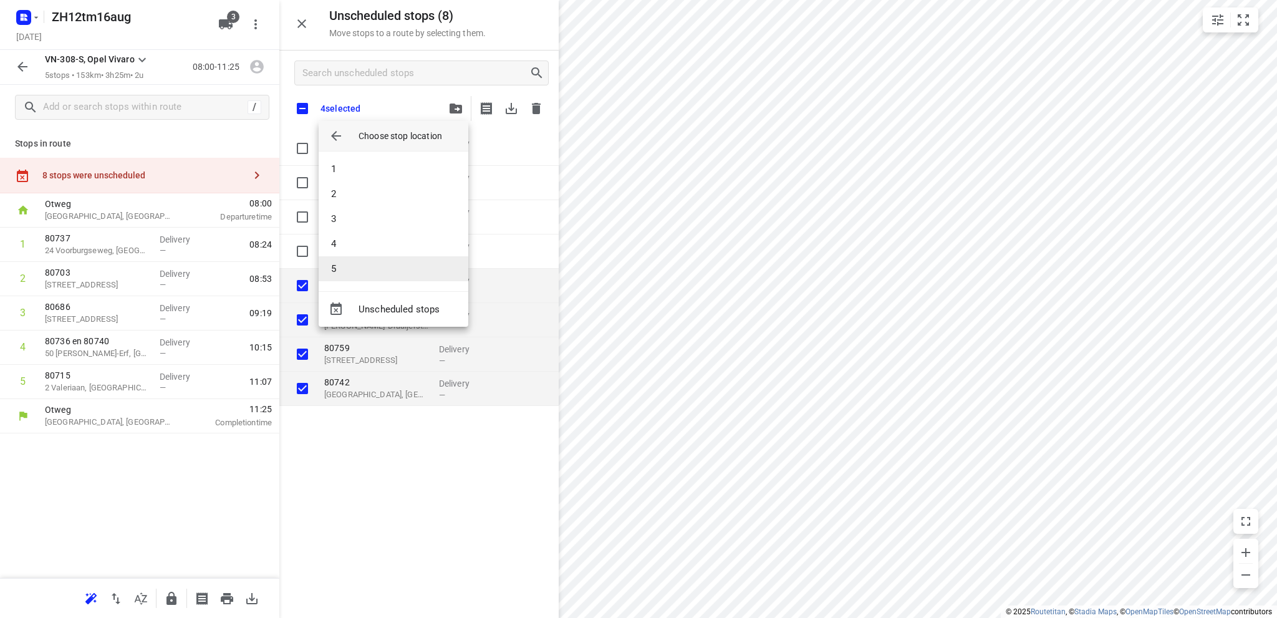
click at [384, 276] on li "5" at bounding box center [394, 268] width 150 height 25
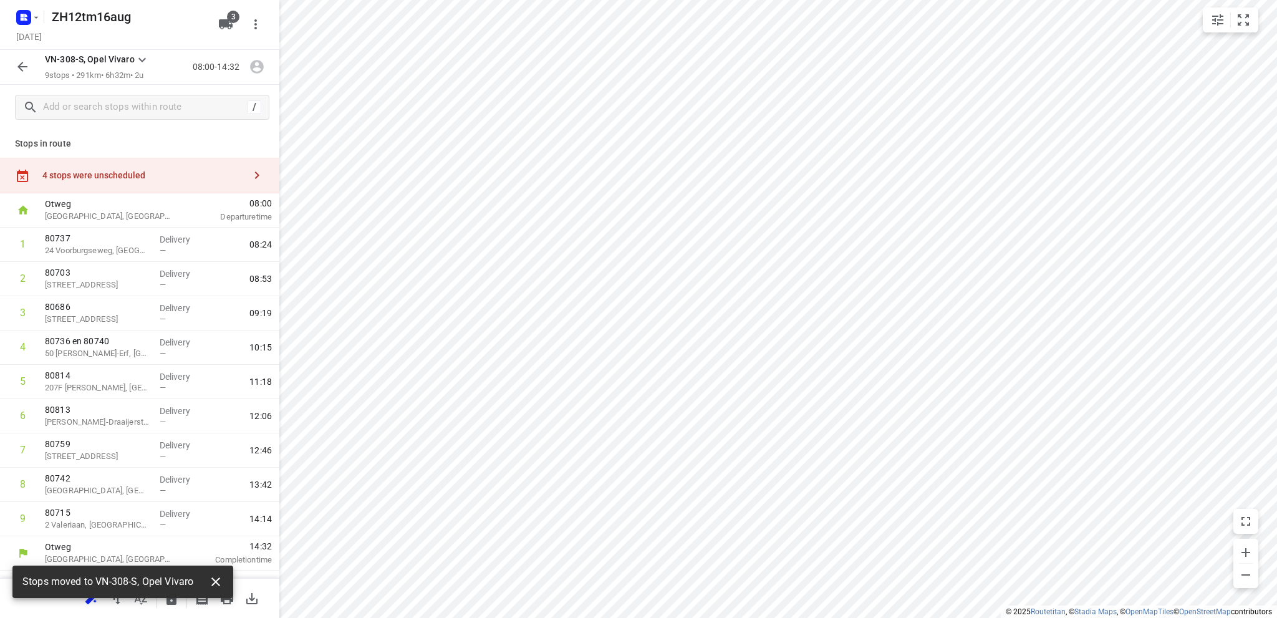
click at [220, 584] on icon "button" at bounding box center [215, 582] width 9 height 9
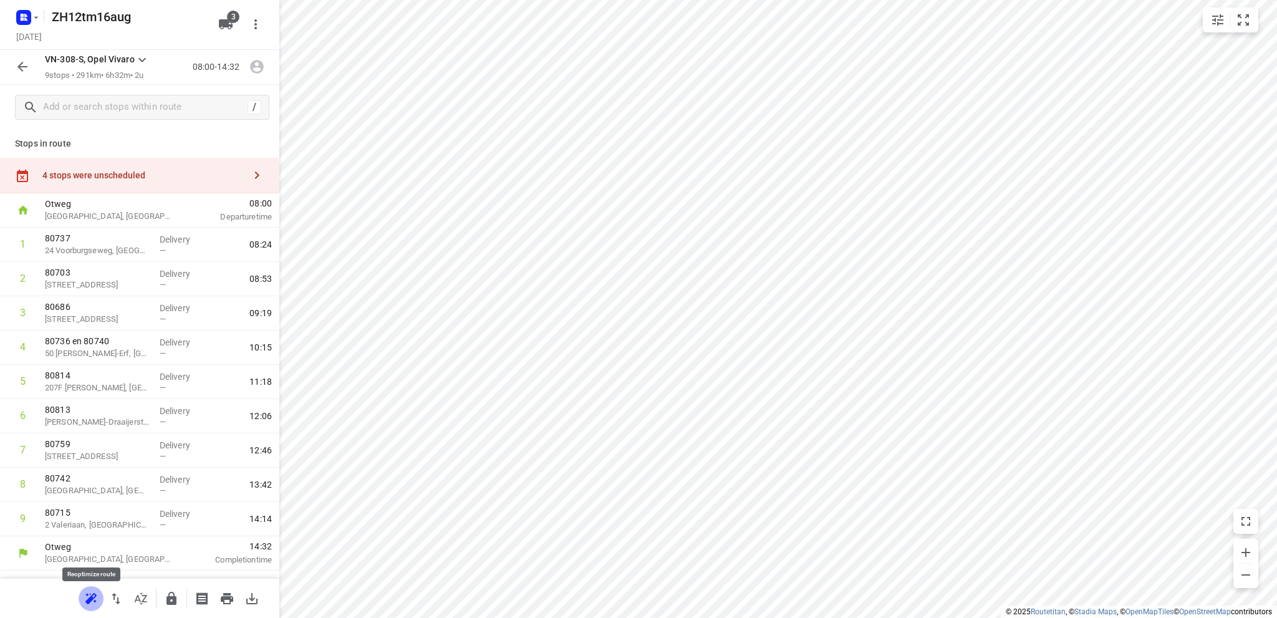
click at [91, 598] on icon "button" at bounding box center [89, 600] width 8 height 8
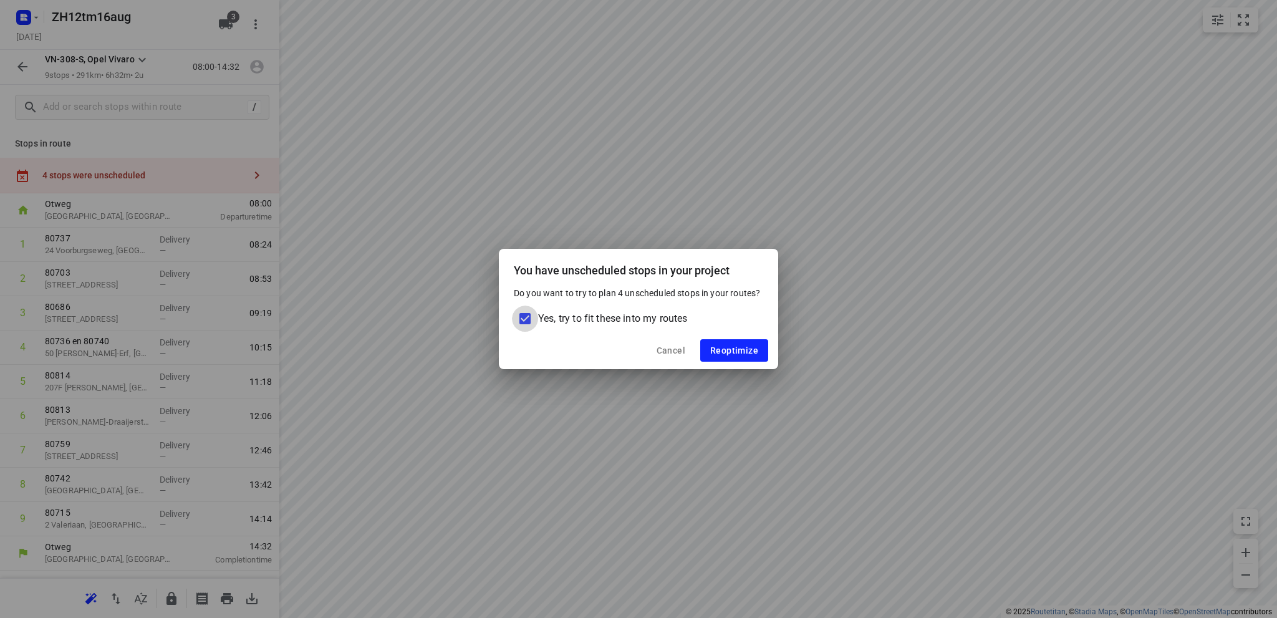
click at [525, 322] on input "Yes, try to fit these into my routes" at bounding box center [525, 319] width 26 height 26
checkbox input "false"
click at [726, 344] on button "Reoptimize" at bounding box center [734, 350] width 68 height 22
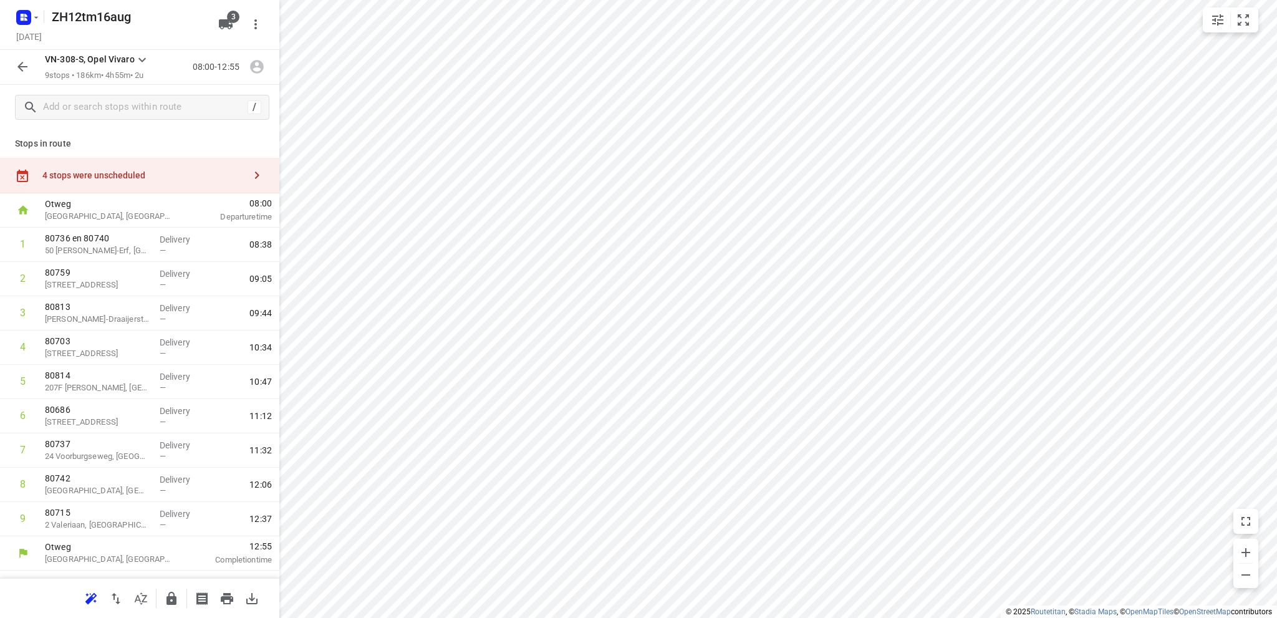
click at [103, 172] on div "4 stops were unscheduled" at bounding box center [143, 175] width 202 height 10
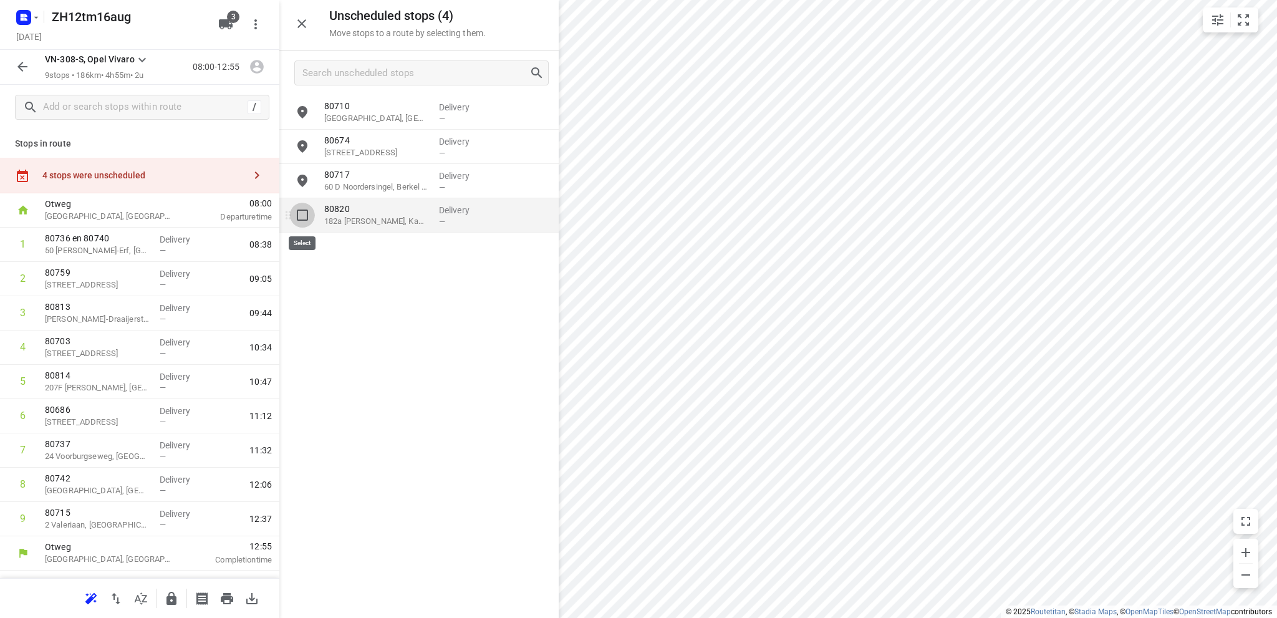
click at [299, 214] on input "grid" at bounding box center [302, 215] width 25 height 25
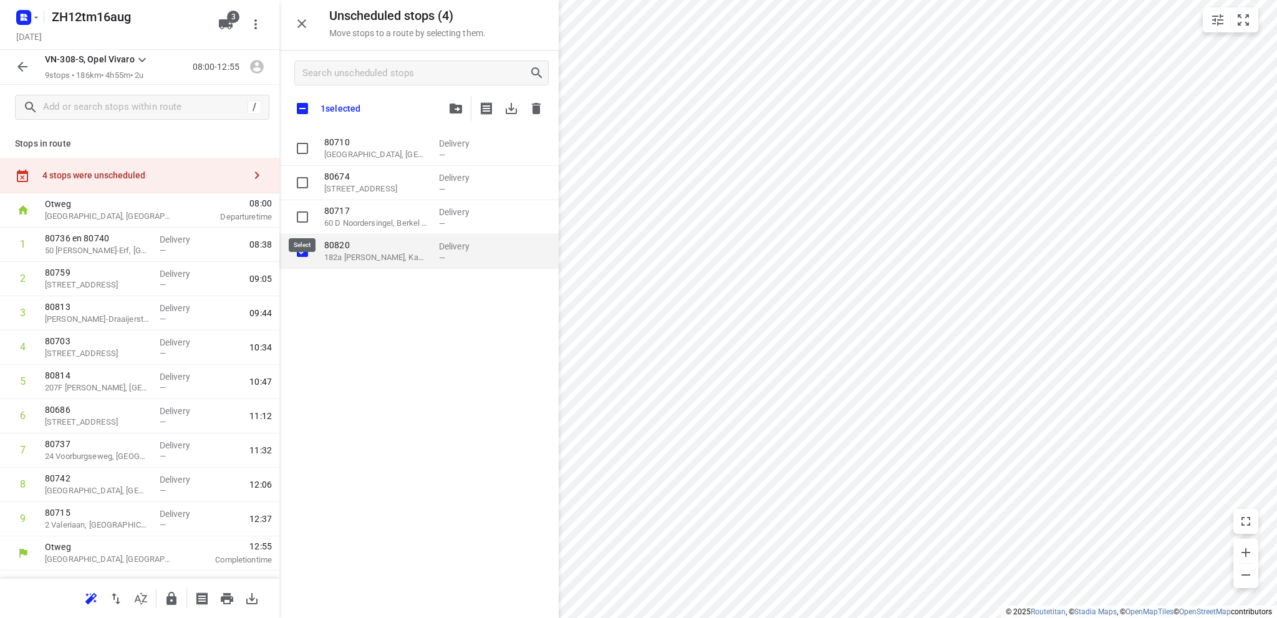
checkbox input "true"
click at [517, 107] on icon "button" at bounding box center [511, 108] width 15 height 15
click at [23, 15] on icon "button" at bounding box center [22, 15] width 3 height 3
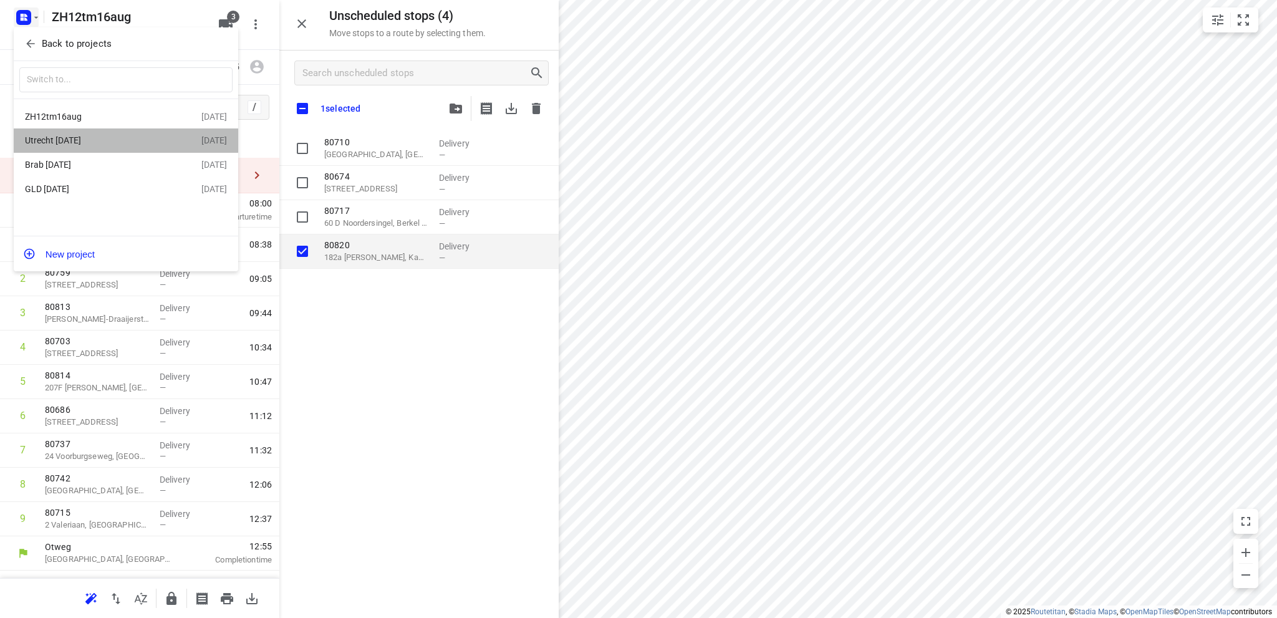
click at [62, 140] on div "Utrecht [DATE]" at bounding box center [96, 140] width 143 height 10
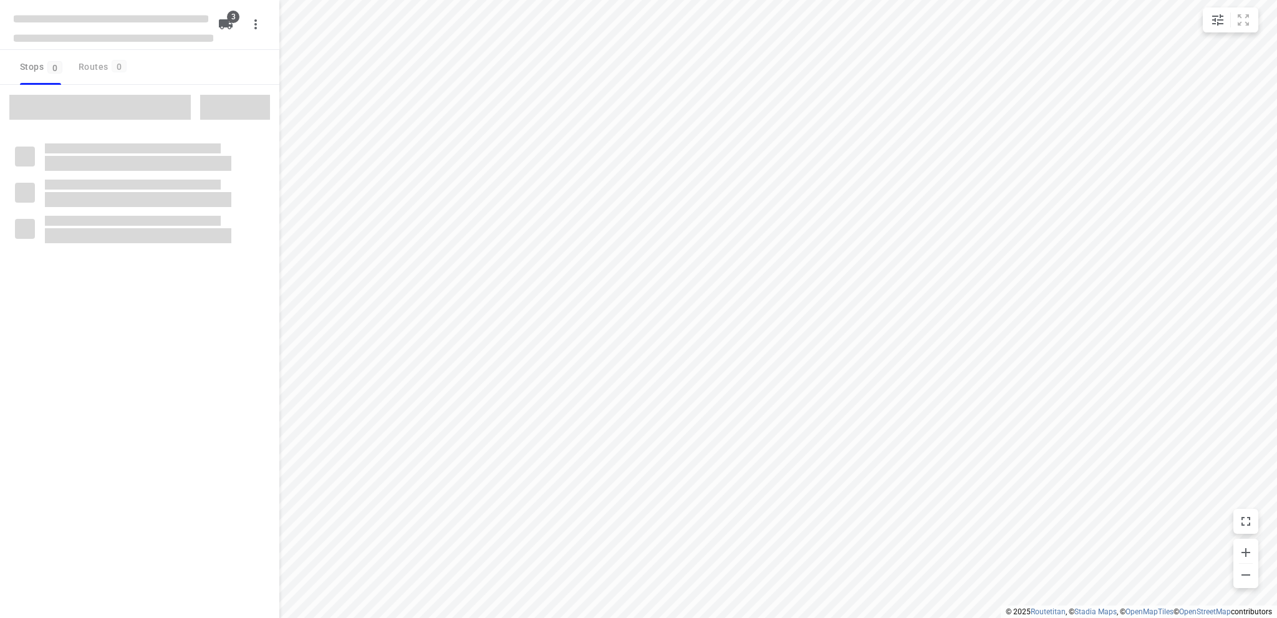
type input "distance"
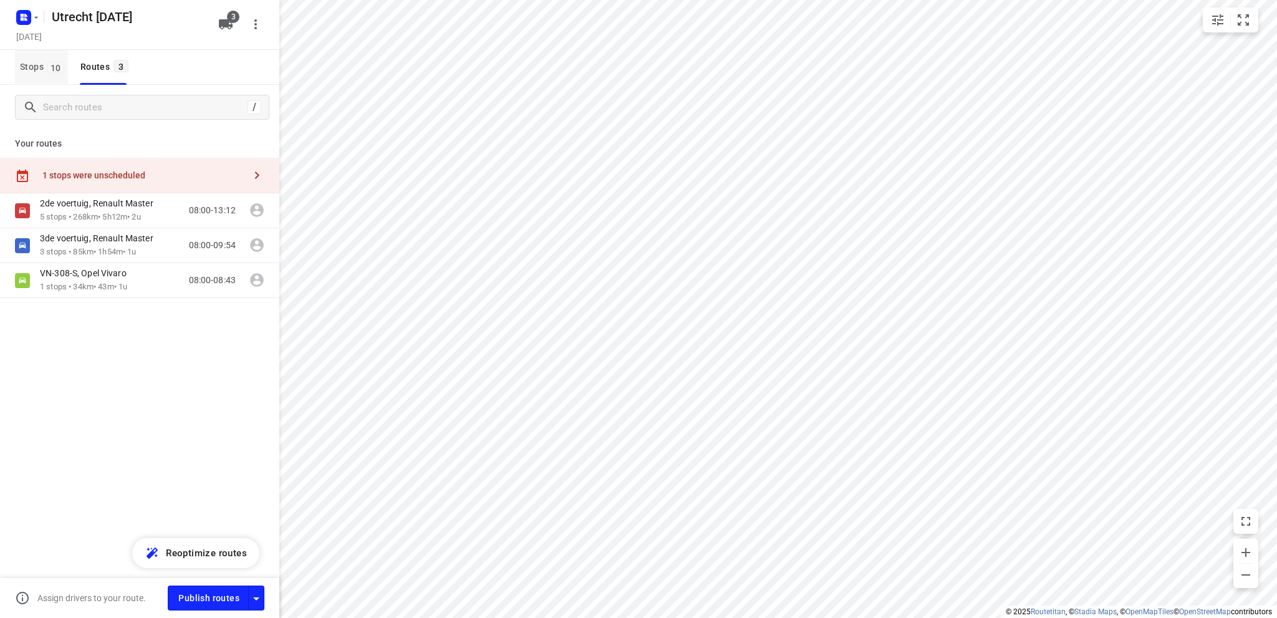
click at [30, 64] on span "Stops 10" at bounding box center [44, 67] width 48 height 16
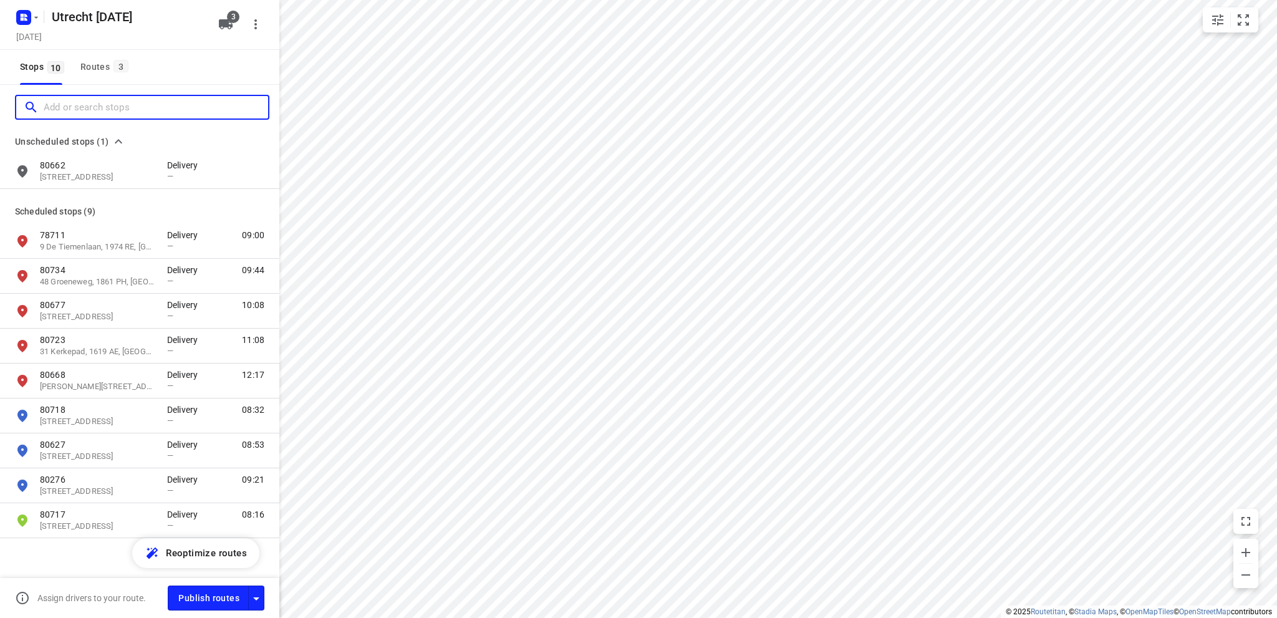
click at [49, 107] on input "Add or search stops" at bounding box center [156, 107] width 225 height 19
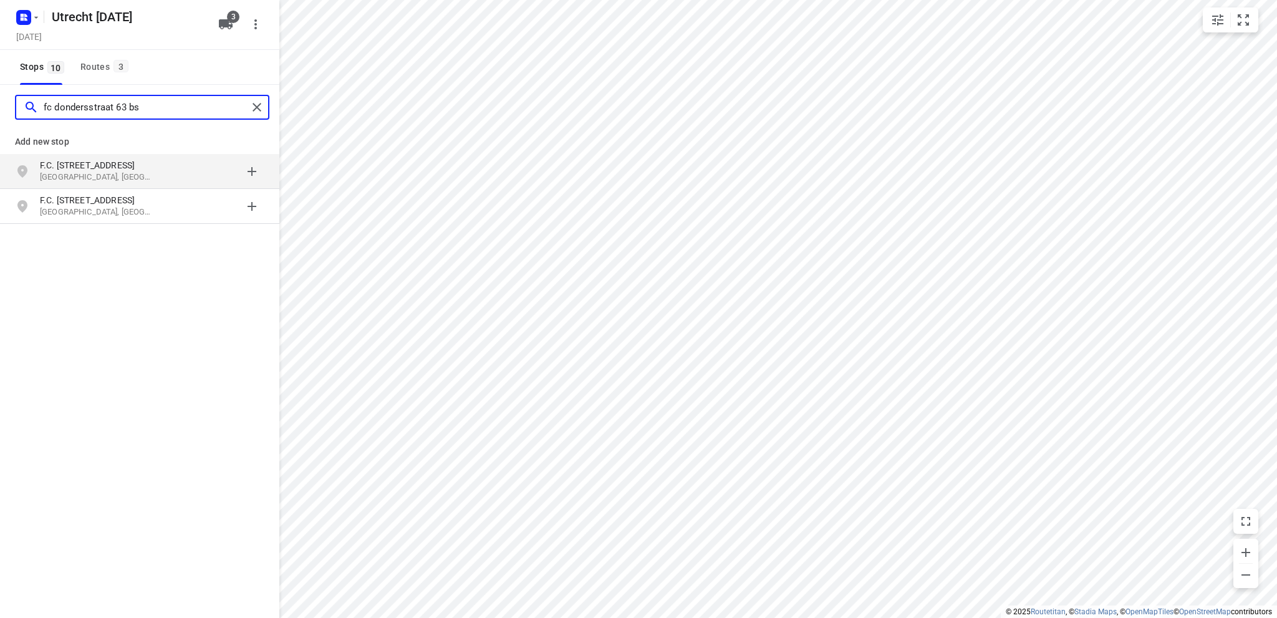
type input "fc dondersstraat 63 bs"
click at [85, 172] on p "[GEOGRAPHIC_DATA], [GEOGRAPHIC_DATA]" at bounding box center [97, 178] width 115 height 12
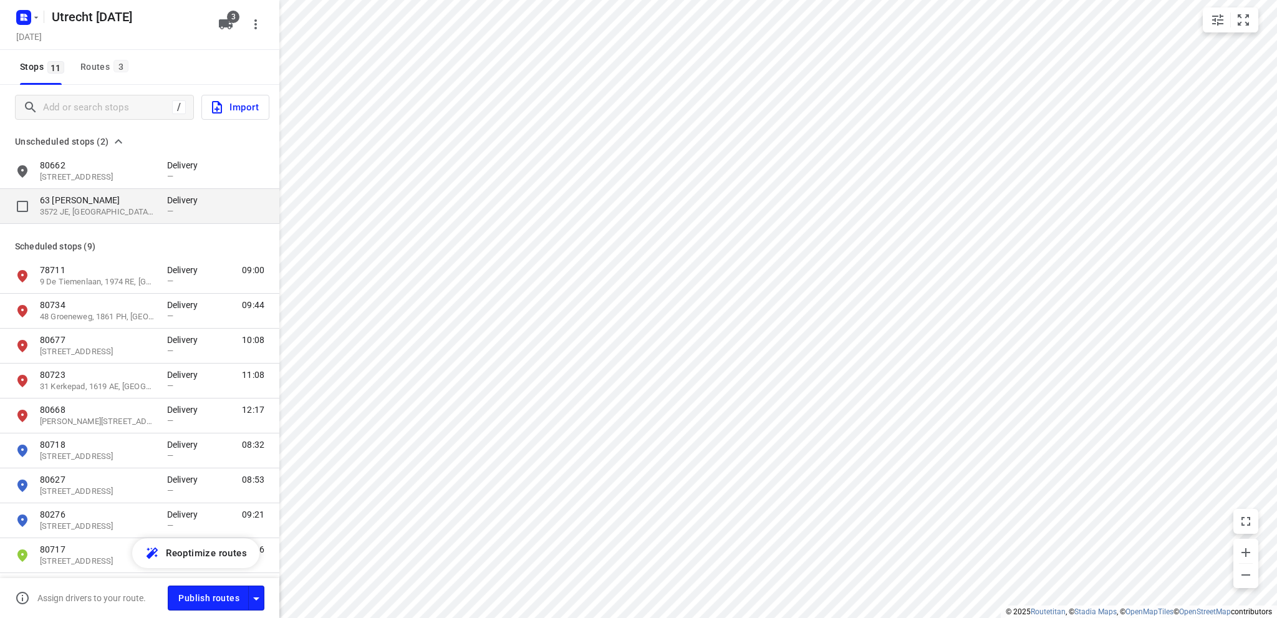
click at [85, 211] on p "3572 JE, [GEOGRAPHIC_DATA], [GEOGRAPHIC_DATA]" at bounding box center [97, 212] width 115 height 12
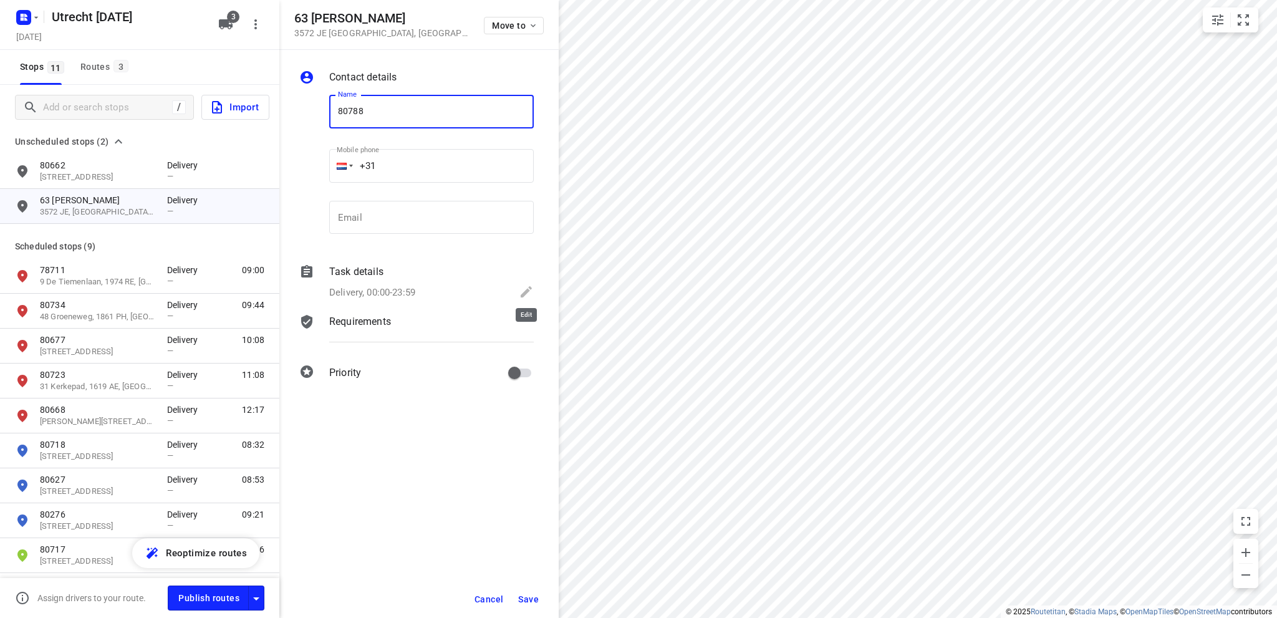
type input "80788"
click at [528, 284] on icon at bounding box center [526, 291] width 15 height 15
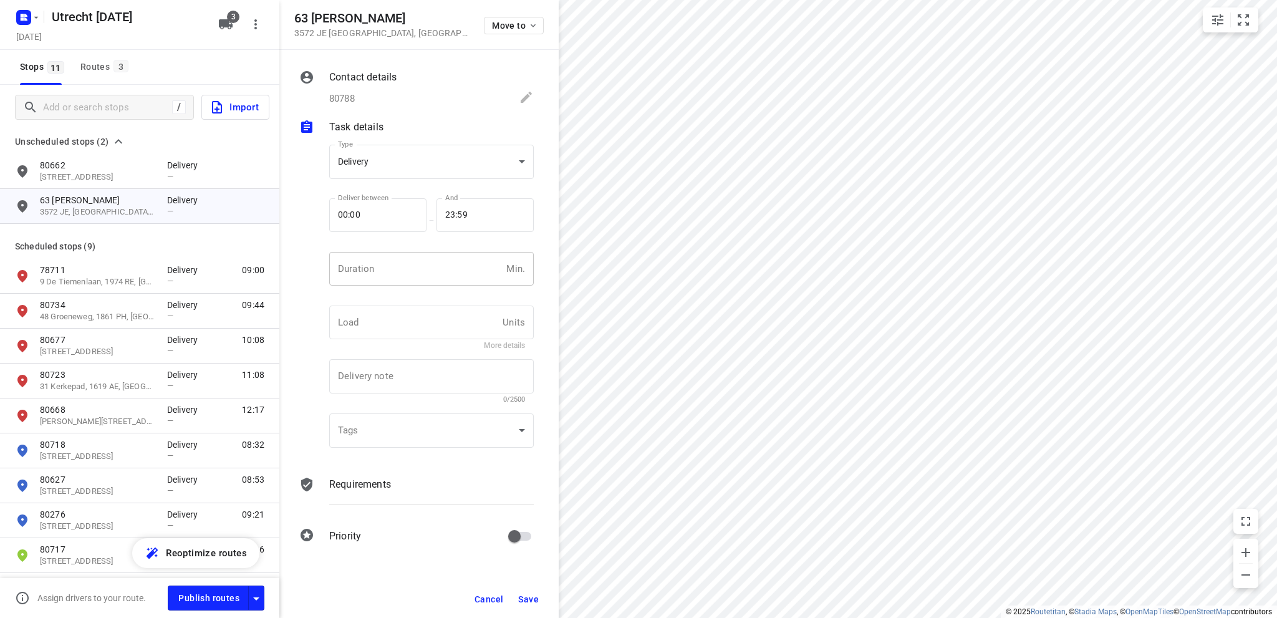
click at [365, 268] on input "number" at bounding box center [415, 269] width 172 height 34
type input "10"
click at [527, 593] on button "Save" at bounding box center [528, 599] width 31 height 22
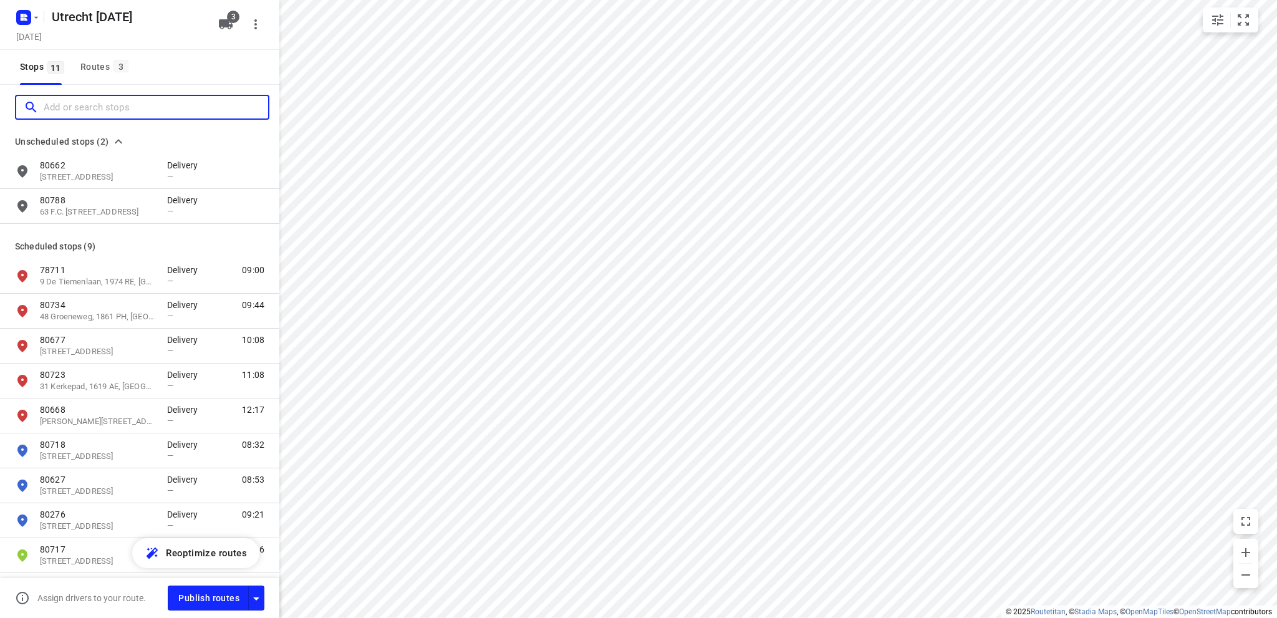
click at [87, 106] on input "Add or search stops" at bounding box center [156, 107] width 225 height 19
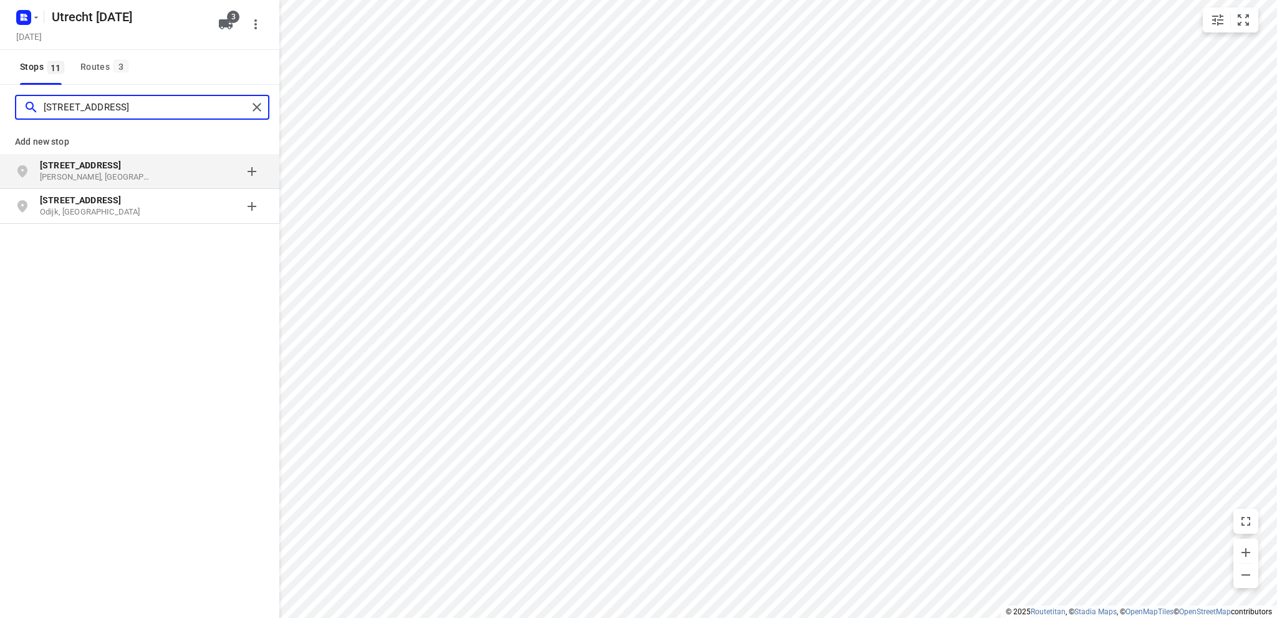
type input "[STREET_ADDRESS]"
click at [77, 168] on b "[STREET_ADDRESS]" at bounding box center [80, 165] width 81 height 10
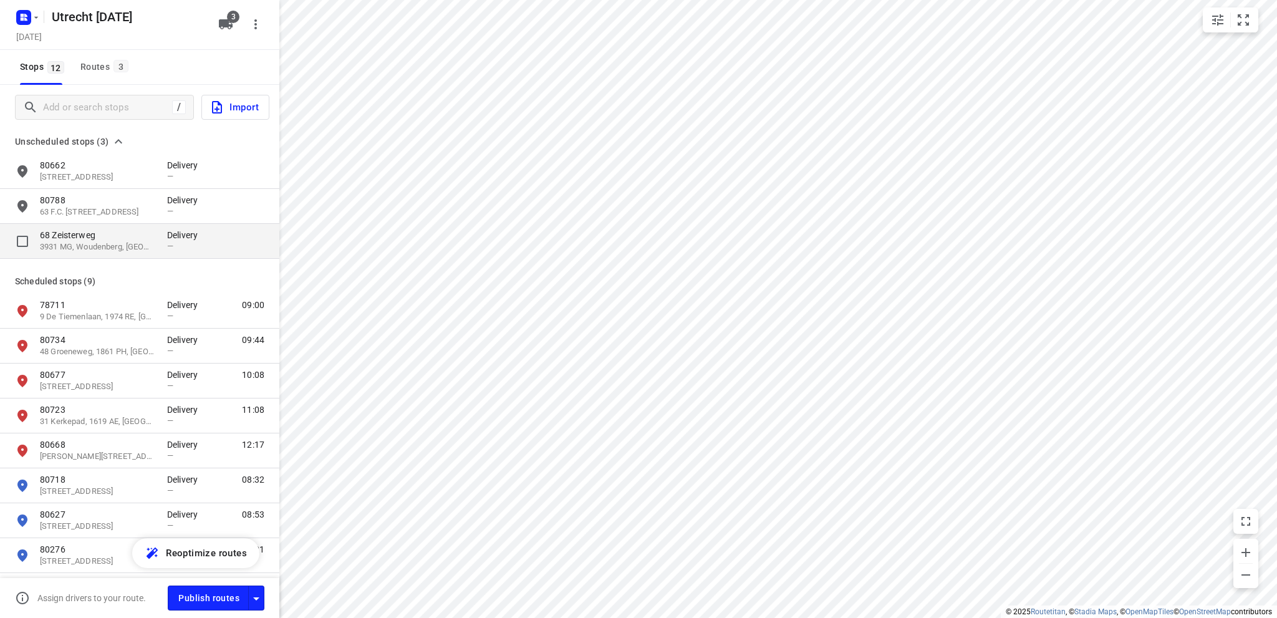
click at [77, 237] on p "68 Zeisterweg" at bounding box center [97, 235] width 115 height 12
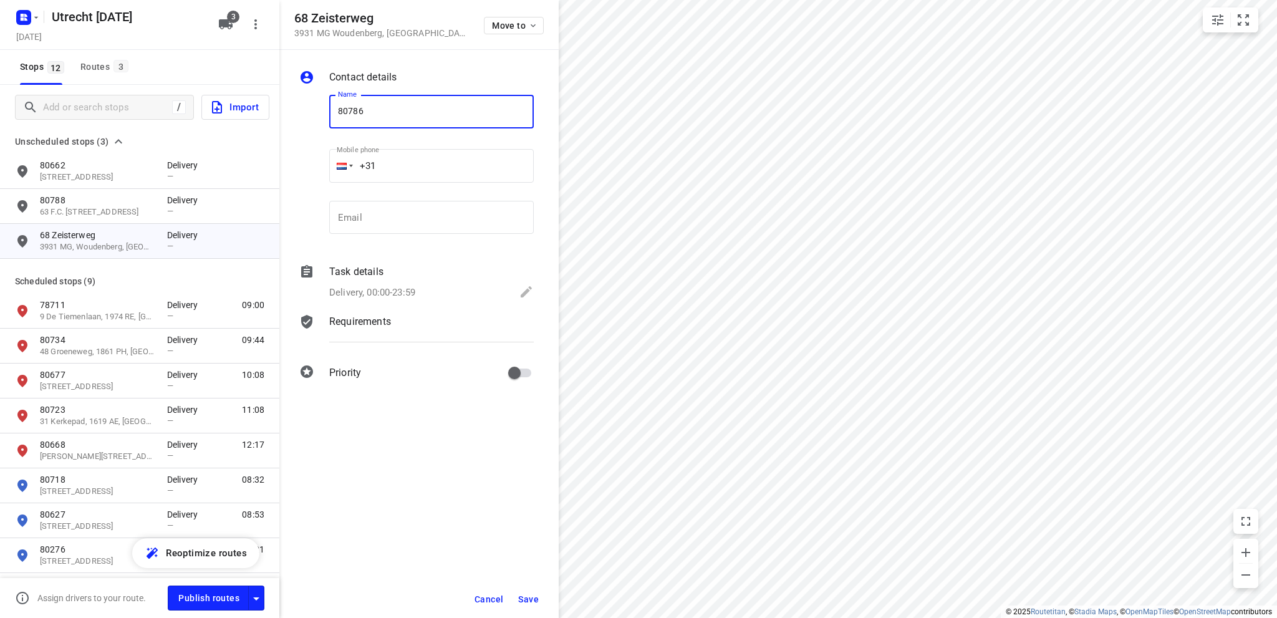
type input "80786"
click at [526, 291] on icon at bounding box center [526, 291] width 11 height 11
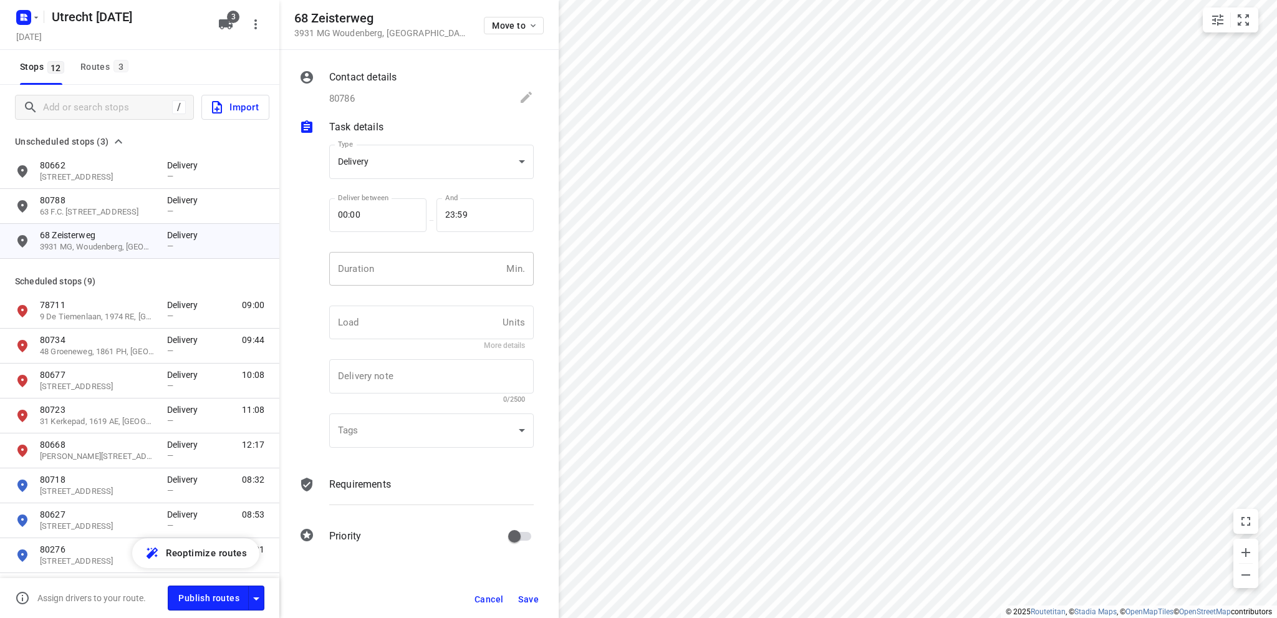
click at [399, 276] on input "number" at bounding box center [415, 269] width 172 height 34
type input "10"
click at [535, 601] on span "Save" at bounding box center [528, 599] width 21 height 10
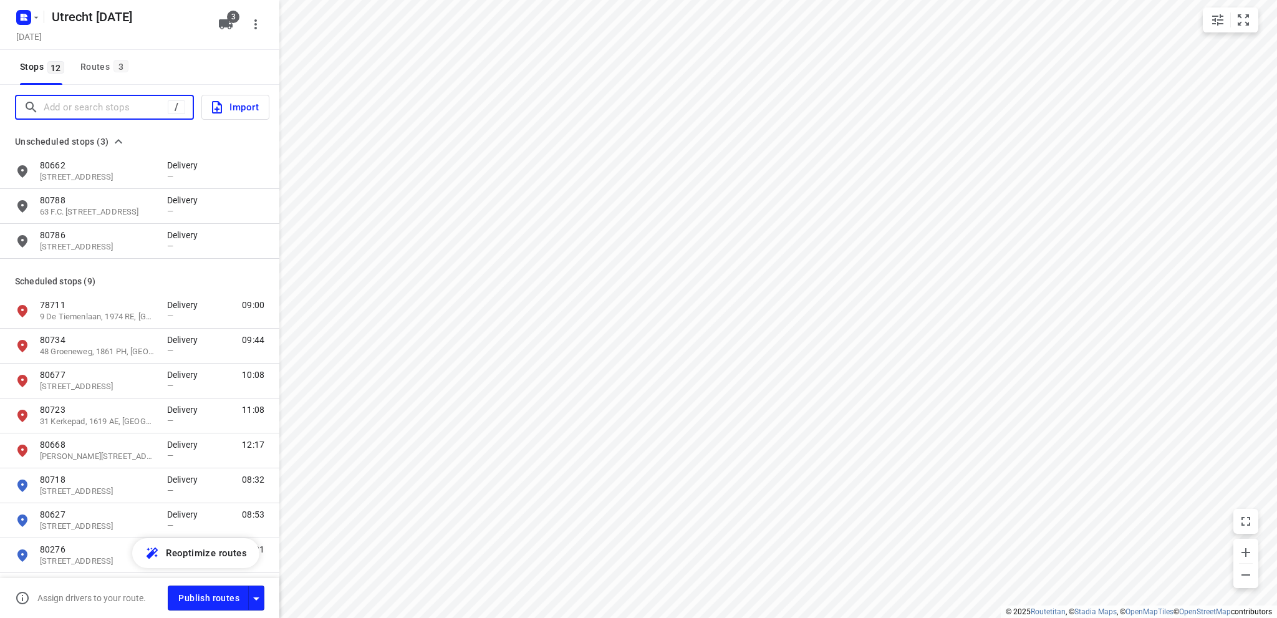
click at [119, 112] on input "Add or search stops" at bounding box center [106, 107] width 124 height 19
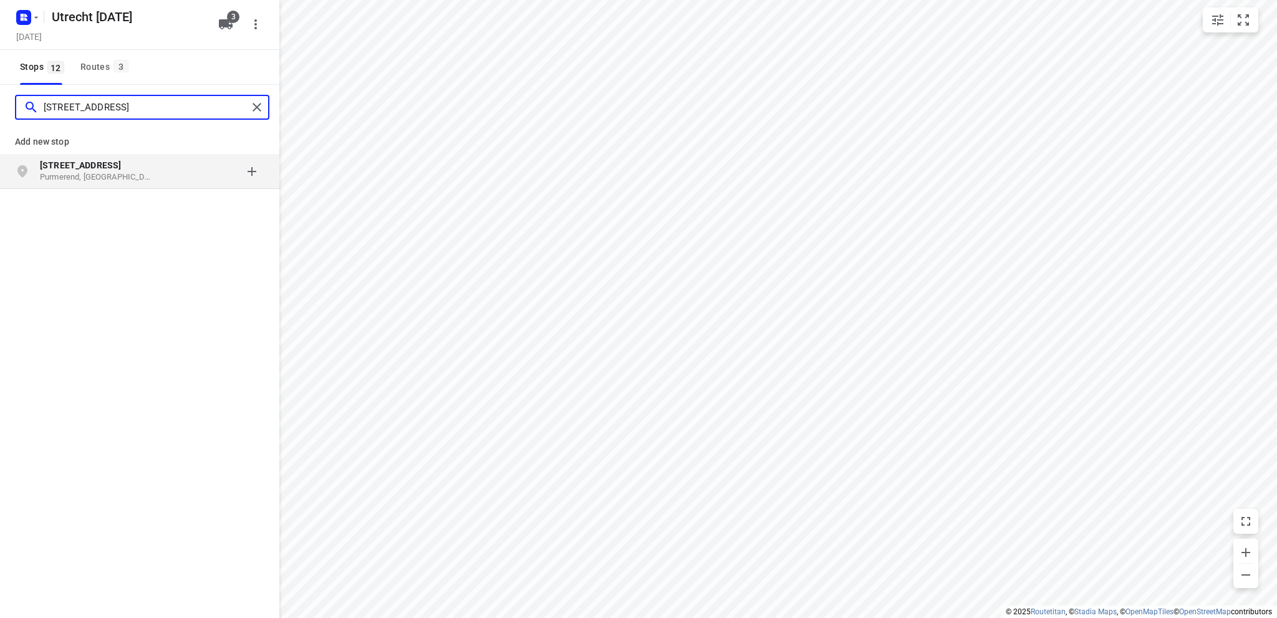
type input "[STREET_ADDRESS]"
click at [125, 172] on p "Purmerend, [GEOGRAPHIC_DATA]" at bounding box center [97, 178] width 115 height 12
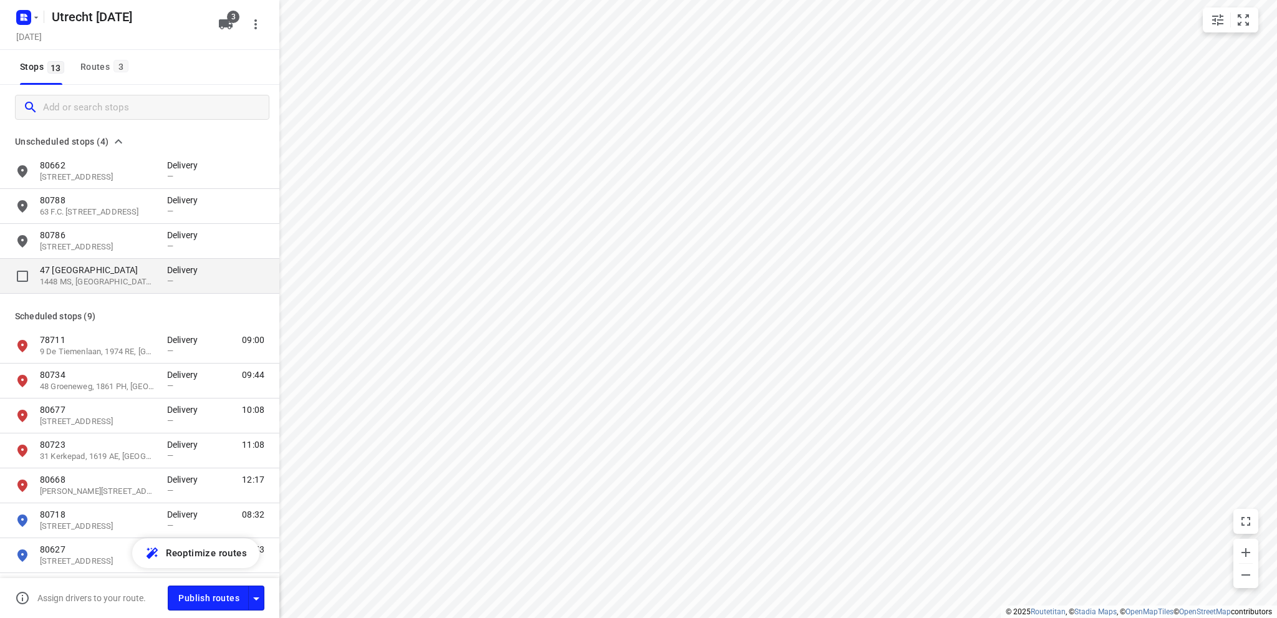
click at [116, 271] on p "47 [GEOGRAPHIC_DATA]" at bounding box center [97, 270] width 115 height 12
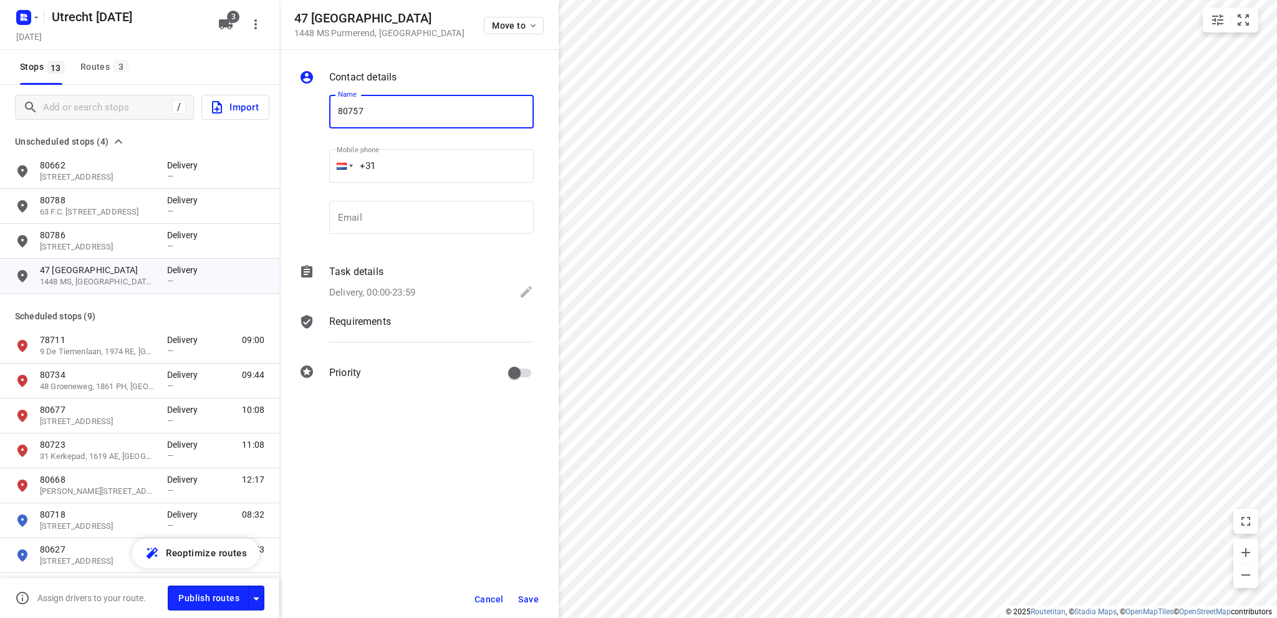
type input "80757"
click at [529, 598] on span "Save" at bounding box center [528, 599] width 21 height 10
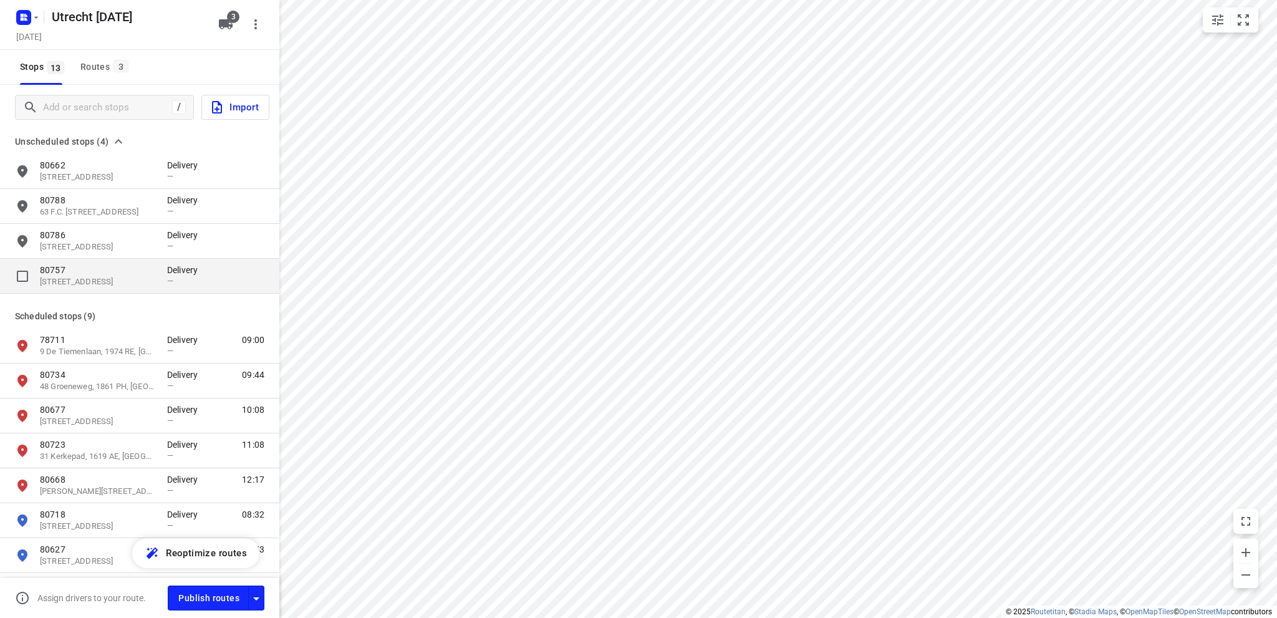
click at [84, 269] on p "80757" at bounding box center [97, 270] width 115 height 12
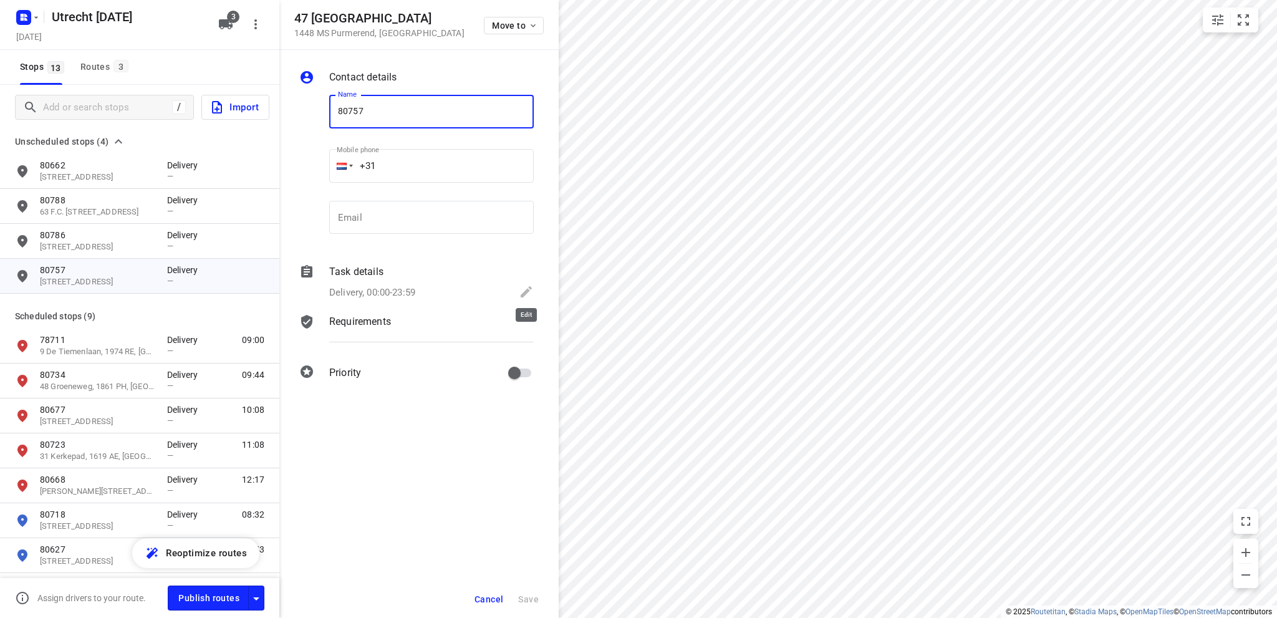
click at [525, 287] on icon at bounding box center [526, 291] width 15 height 15
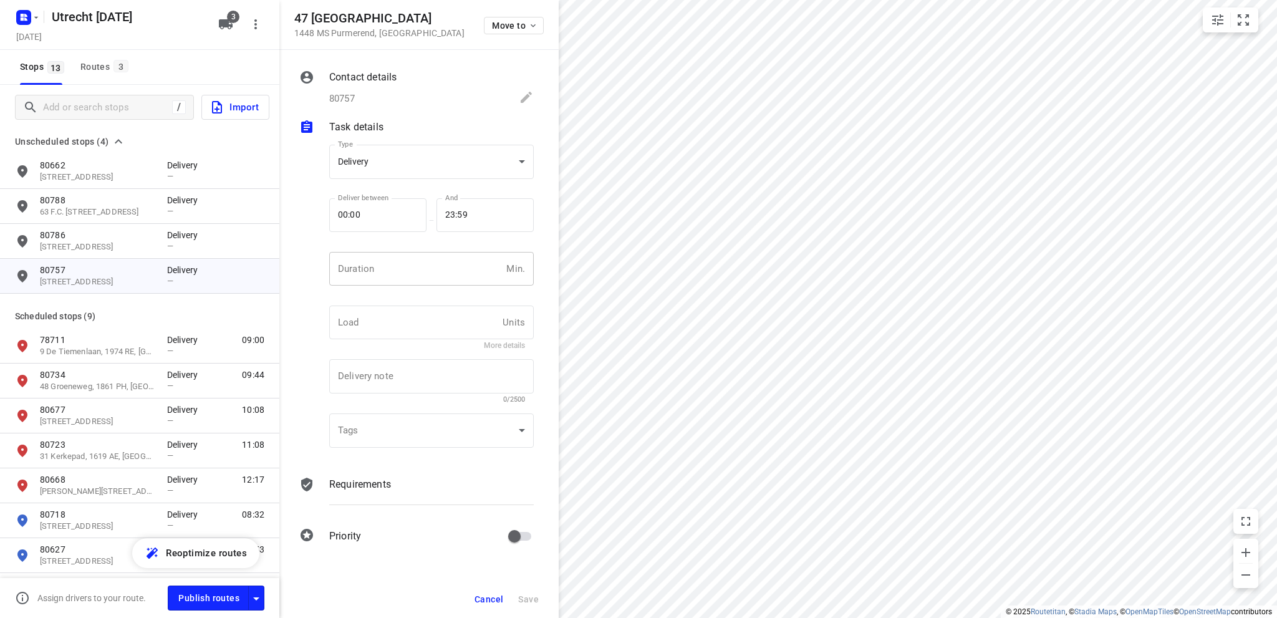
click at [401, 273] on input "number" at bounding box center [415, 269] width 172 height 34
type input "10"
click at [540, 598] on button "Save" at bounding box center [528, 599] width 31 height 22
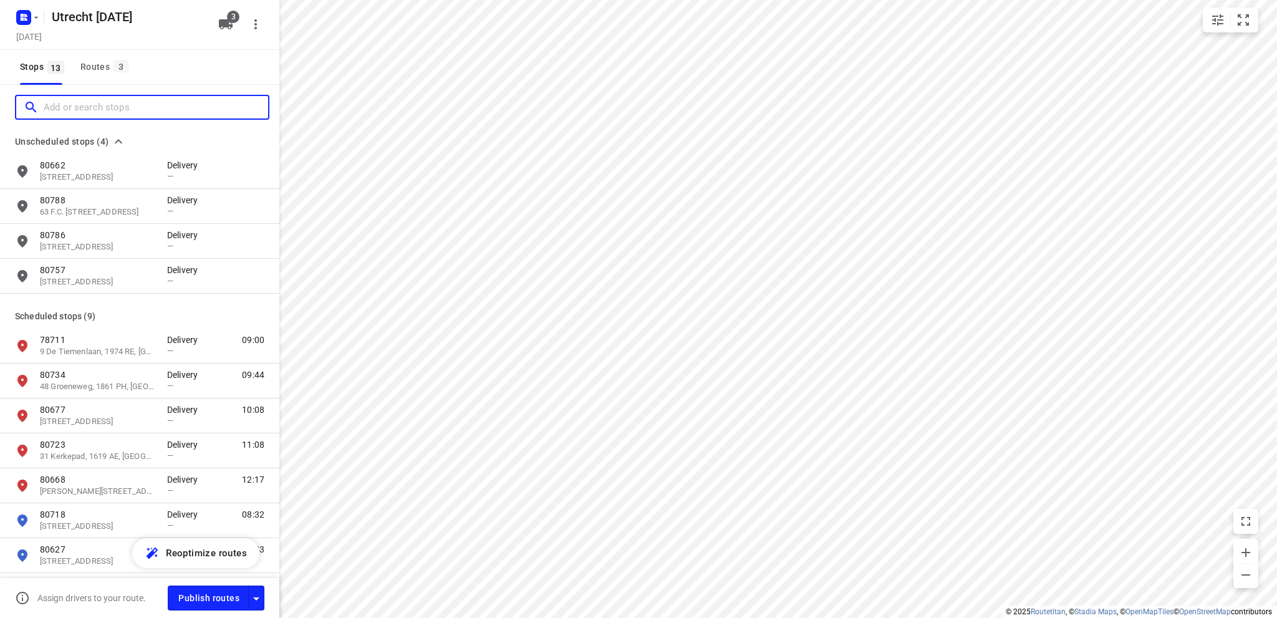
click at [123, 110] on input "Add or search stops" at bounding box center [156, 107] width 225 height 19
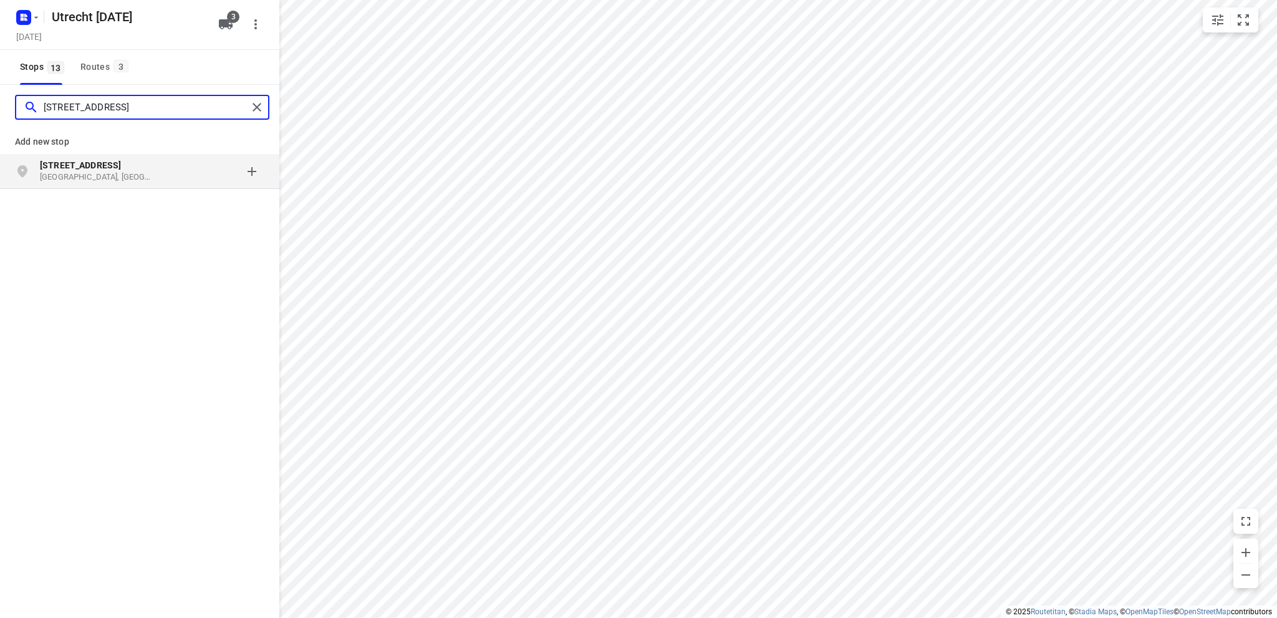
type input "[STREET_ADDRESS]"
click at [96, 168] on b "[STREET_ADDRESS]" at bounding box center [80, 165] width 81 height 10
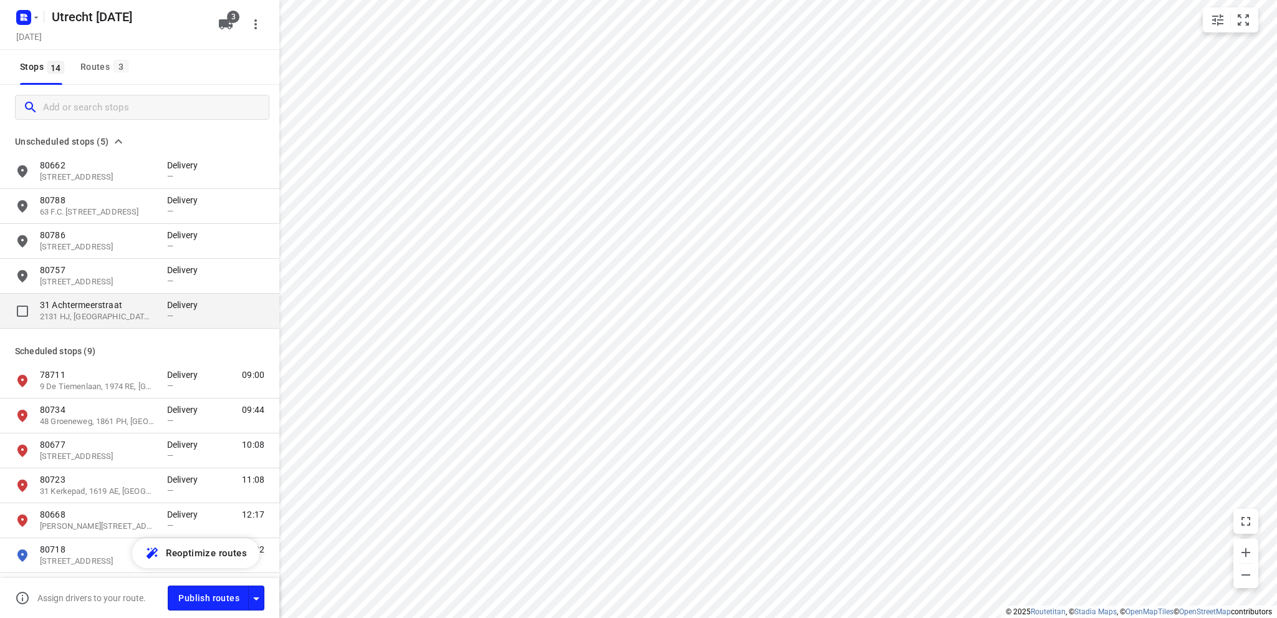
click at [99, 312] on p "2131 HJ, [GEOGRAPHIC_DATA], [GEOGRAPHIC_DATA]" at bounding box center [97, 317] width 115 height 12
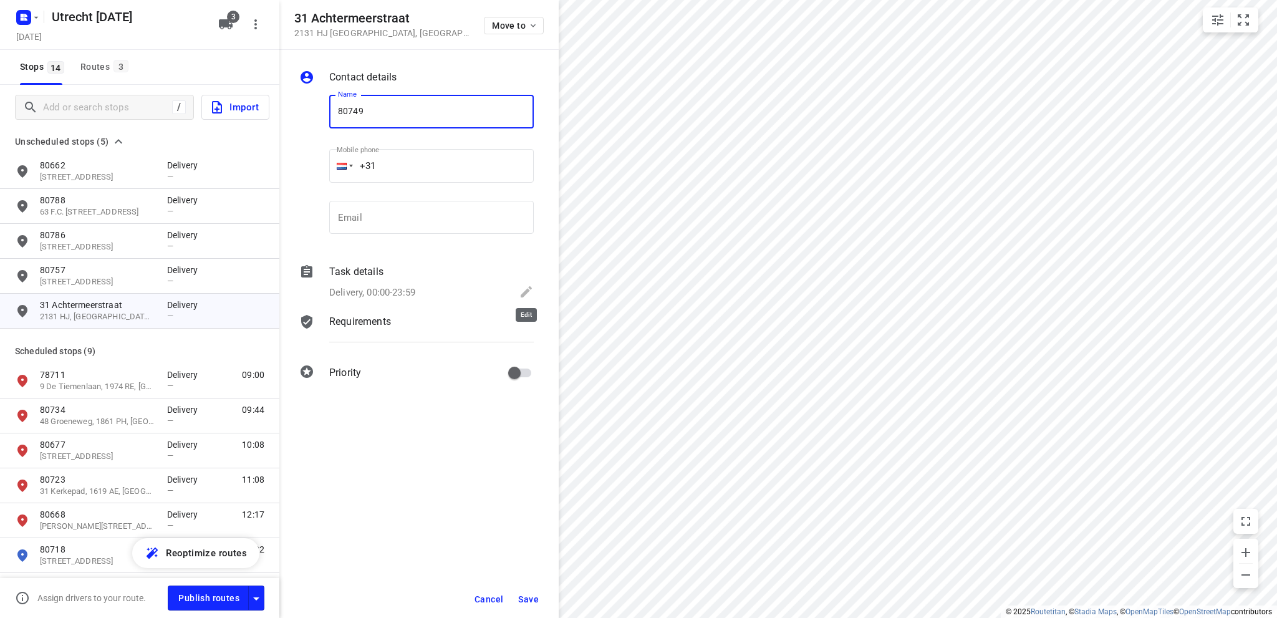
type input "80749"
click at [530, 288] on icon at bounding box center [526, 291] width 11 height 11
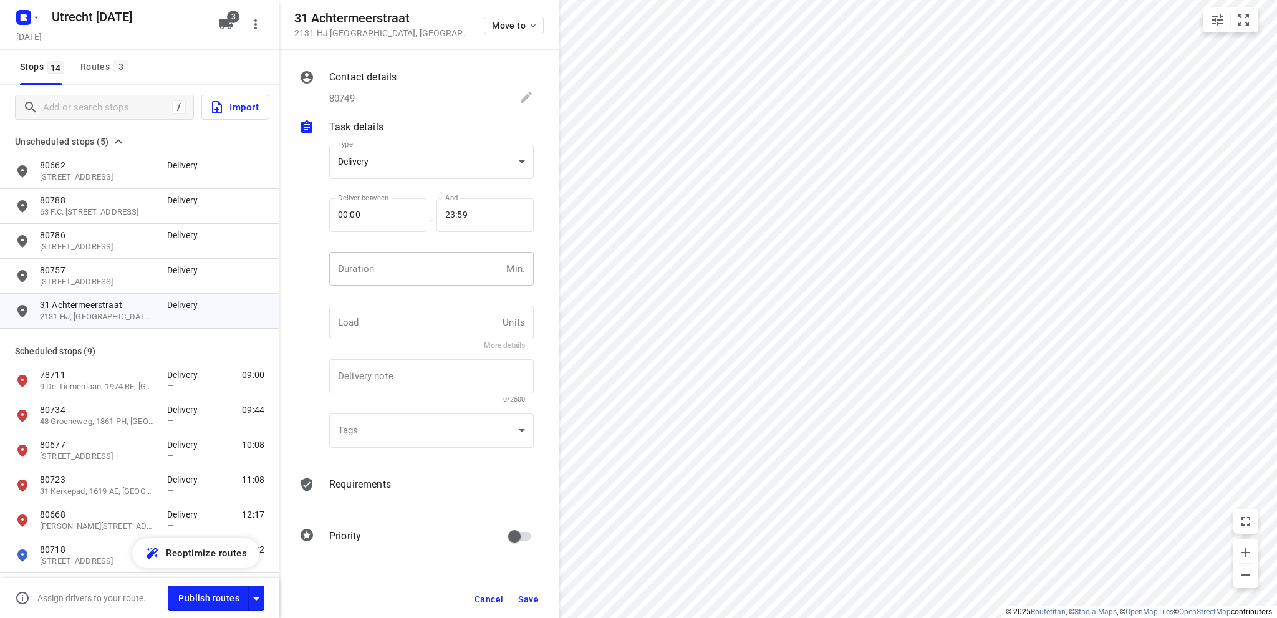
click at [414, 269] on input "number" at bounding box center [415, 269] width 172 height 34
type input "10"
click at [533, 602] on span "Save" at bounding box center [528, 599] width 21 height 10
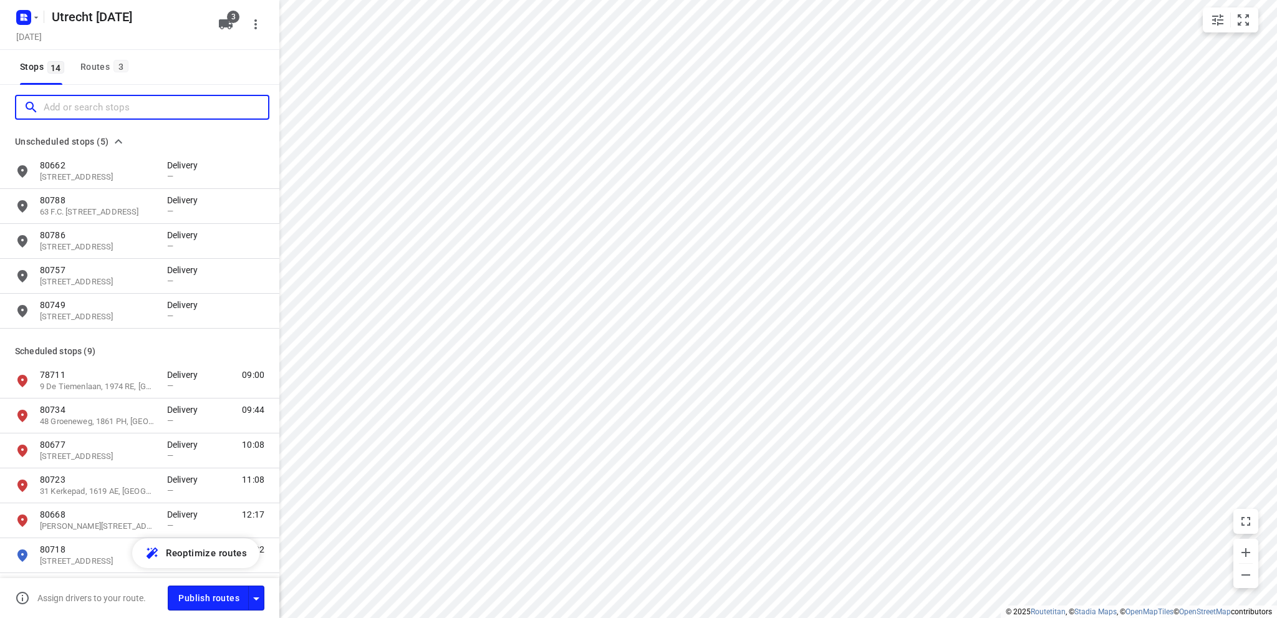
click at [108, 111] on input "Add or search stops" at bounding box center [156, 107] width 225 height 19
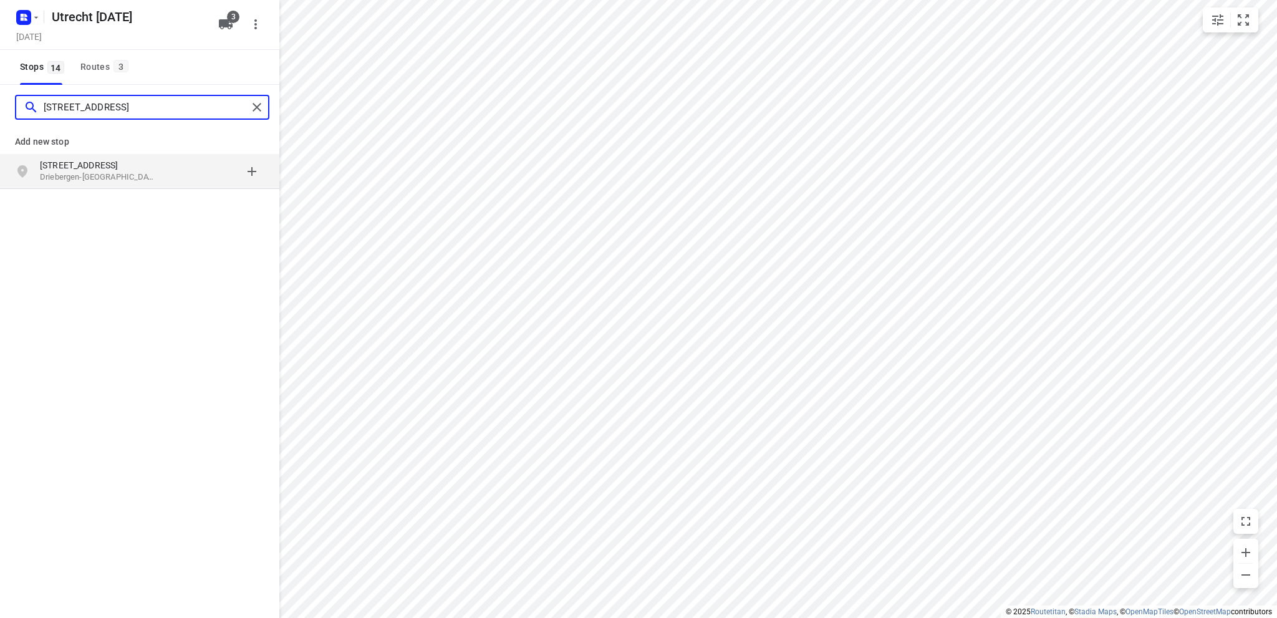
type input "[STREET_ADDRESS]"
click at [125, 165] on p "[STREET_ADDRESS]" at bounding box center [97, 165] width 115 height 12
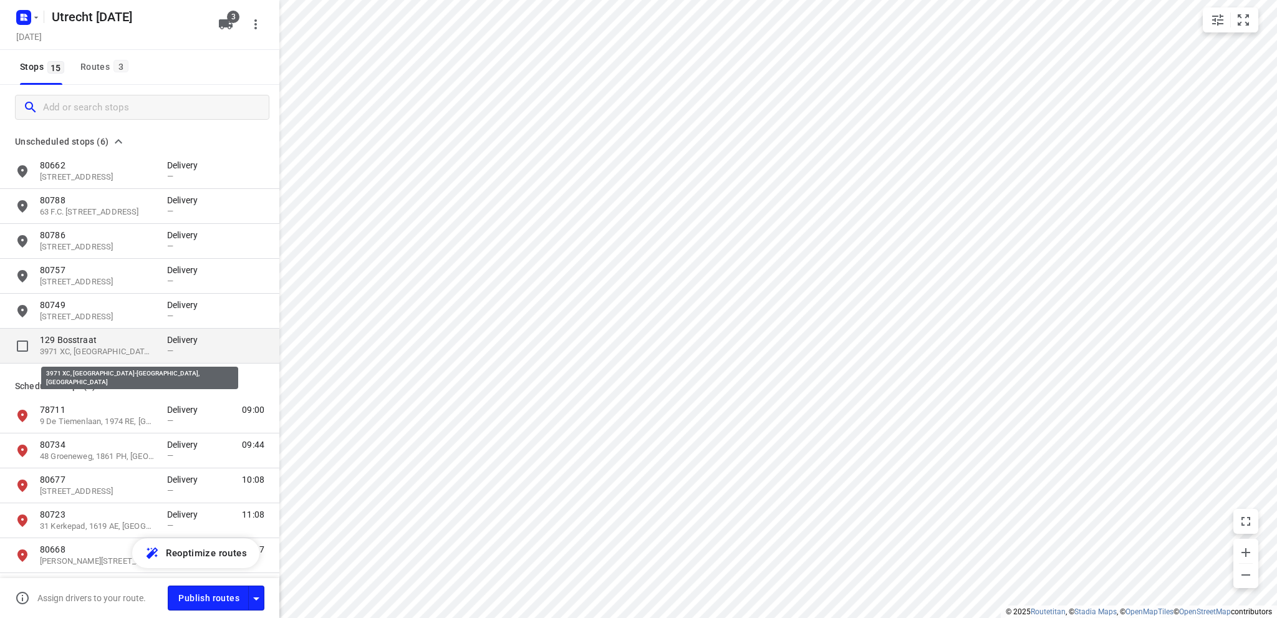
click at [117, 351] on p "3971 XC, [GEOGRAPHIC_DATA]-[GEOGRAPHIC_DATA], [GEOGRAPHIC_DATA]" at bounding box center [97, 352] width 115 height 12
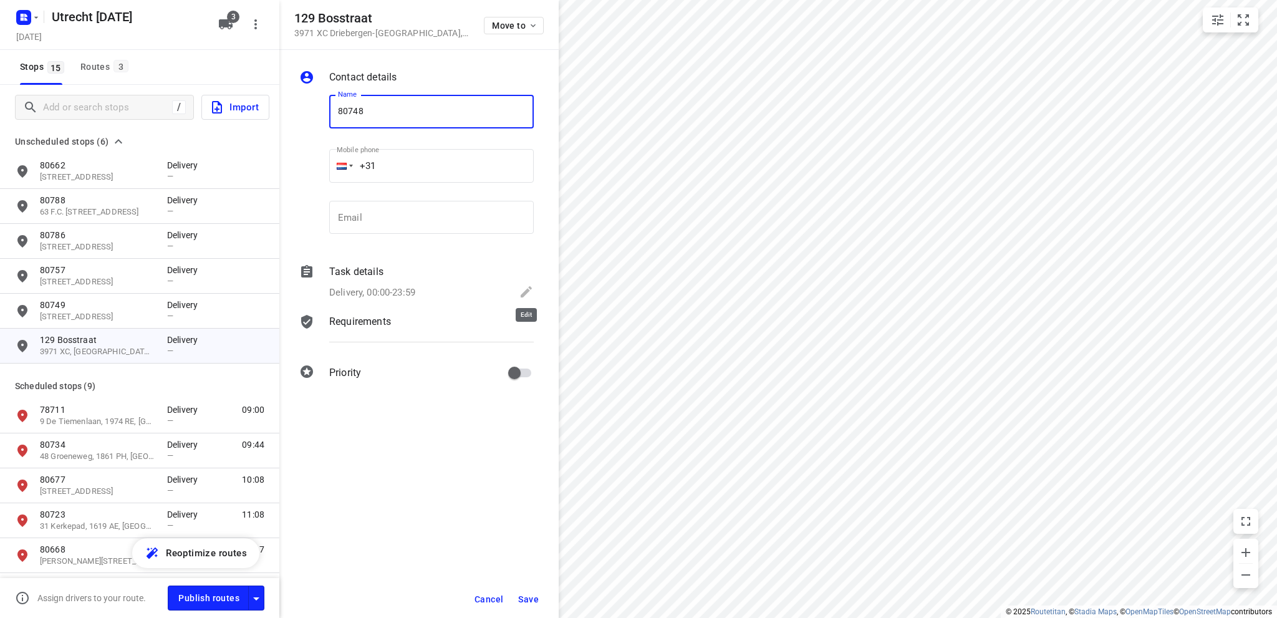
type input "80748"
click at [526, 288] on icon at bounding box center [526, 291] width 15 height 15
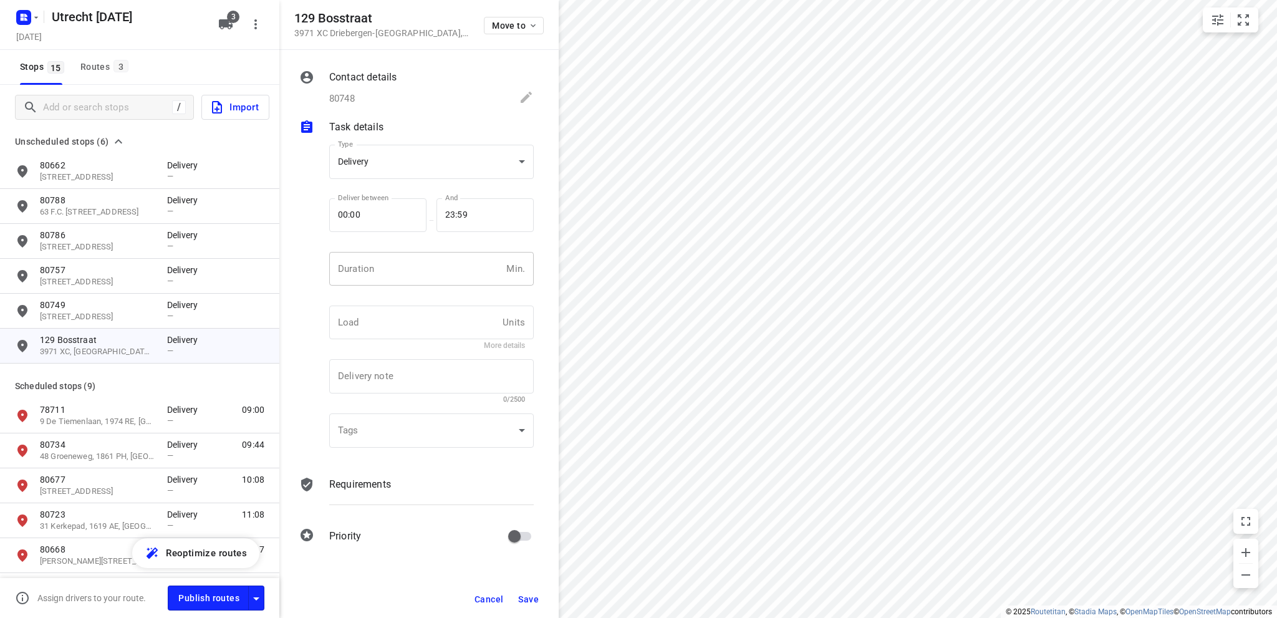
click at [382, 272] on input "number" at bounding box center [415, 269] width 172 height 34
type input "10"
click at [530, 599] on span "Save" at bounding box center [528, 599] width 21 height 10
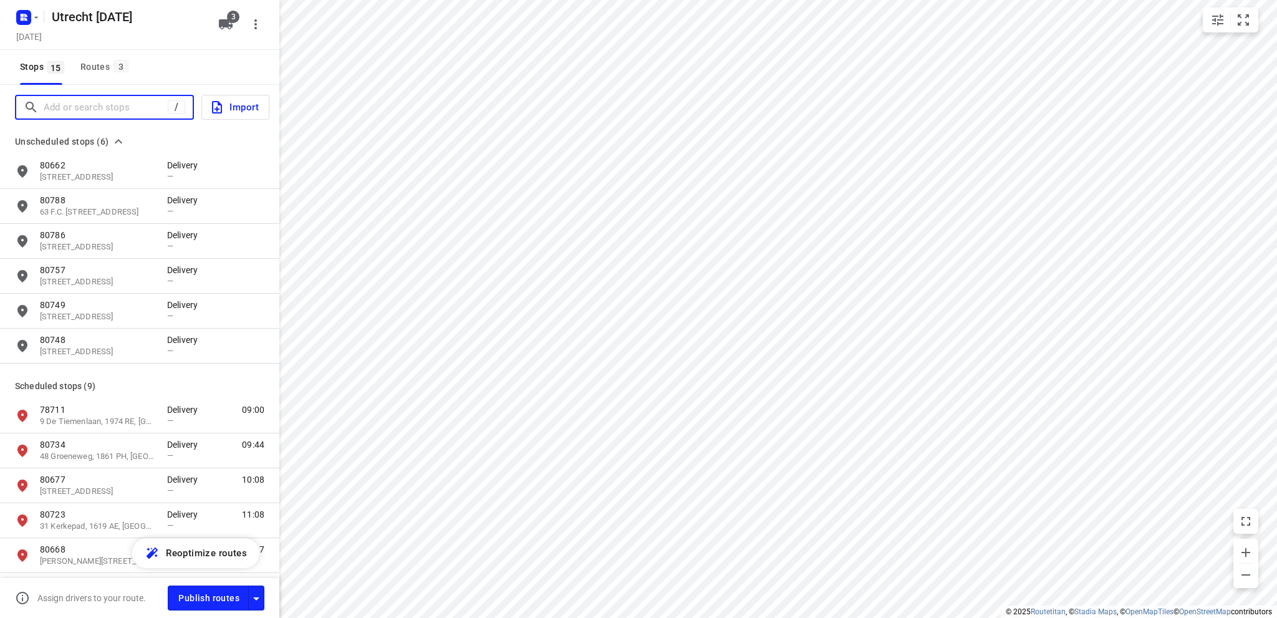
click at [44, 101] on input "Add or search stops" at bounding box center [106, 107] width 124 height 19
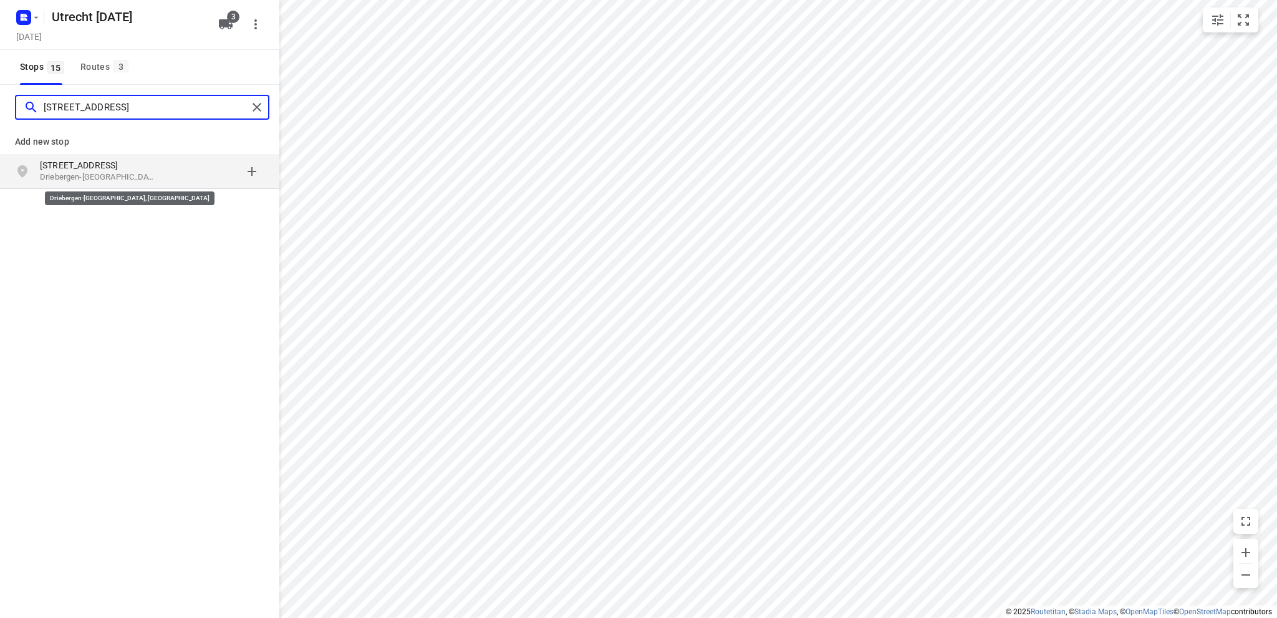
type input "[STREET_ADDRESS]"
click at [80, 173] on p "Driebergen-[GEOGRAPHIC_DATA], [GEOGRAPHIC_DATA]" at bounding box center [97, 178] width 115 height 12
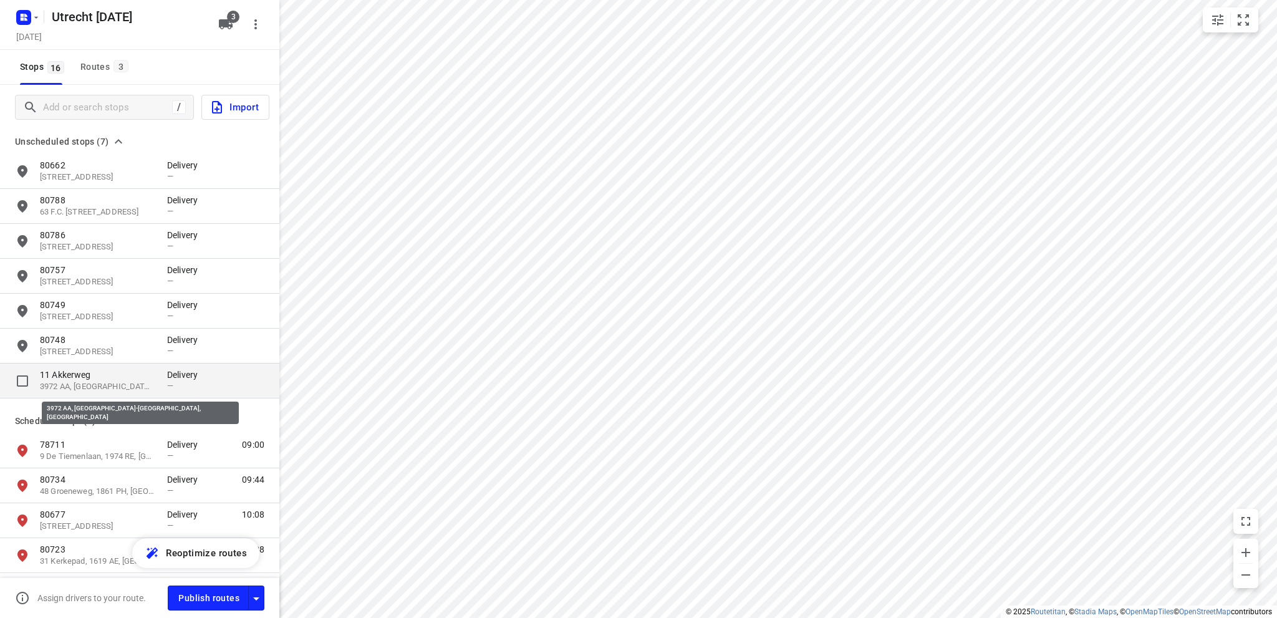
click at [70, 385] on p "3972 AA, [GEOGRAPHIC_DATA]-[GEOGRAPHIC_DATA], [GEOGRAPHIC_DATA]" at bounding box center [97, 387] width 115 height 12
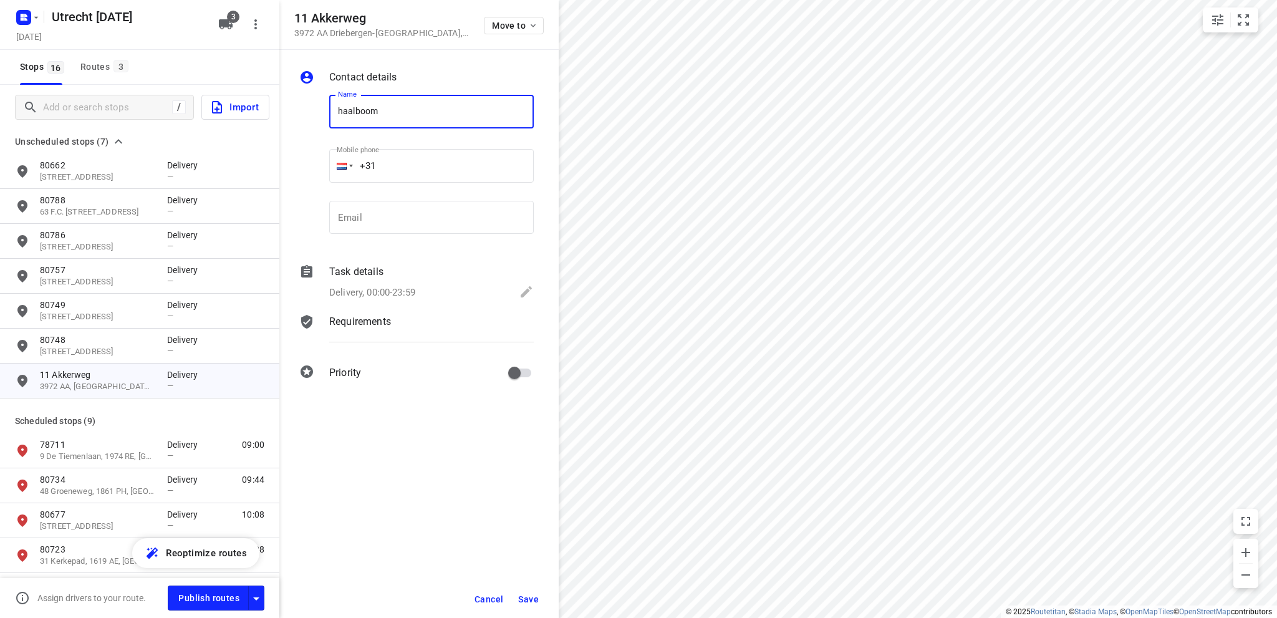
type input "Haalboom plant"
click at [528, 288] on icon at bounding box center [526, 291] width 11 height 11
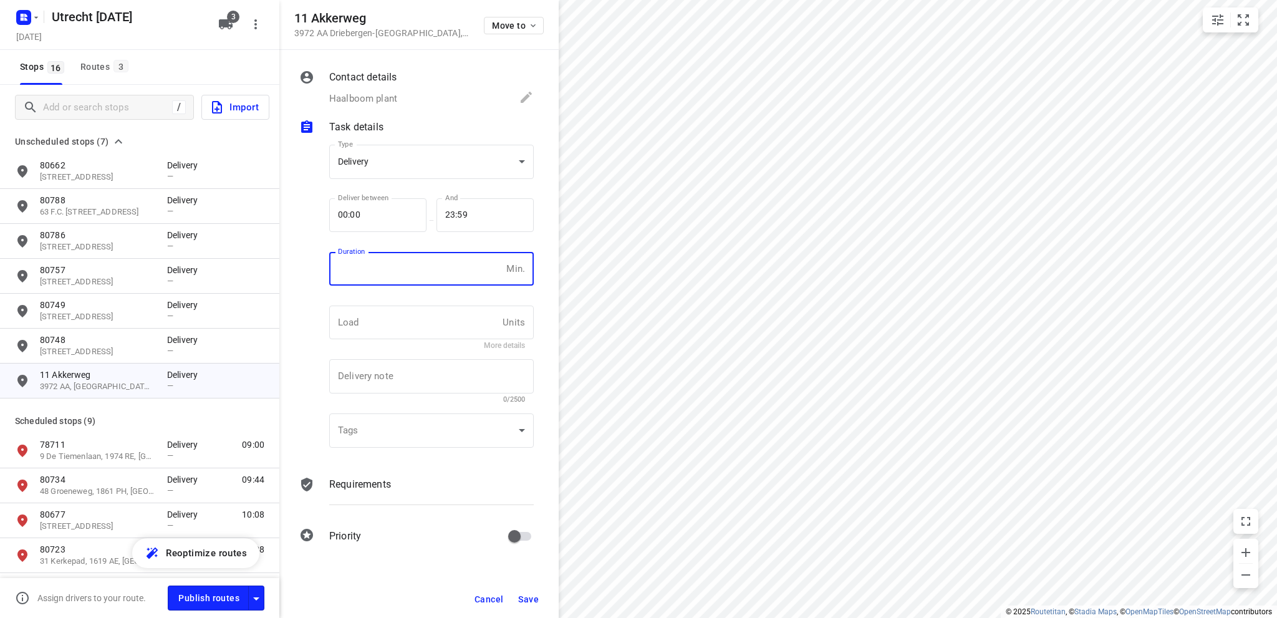
click at [382, 269] on input "number" at bounding box center [415, 269] width 172 height 34
type input "10"
click at [434, 164] on body "i © 2025 Routetitan , © Stadia Maps , © OpenMapTiles © OpenStreetMap contributo…" at bounding box center [638, 309] width 1277 height 618
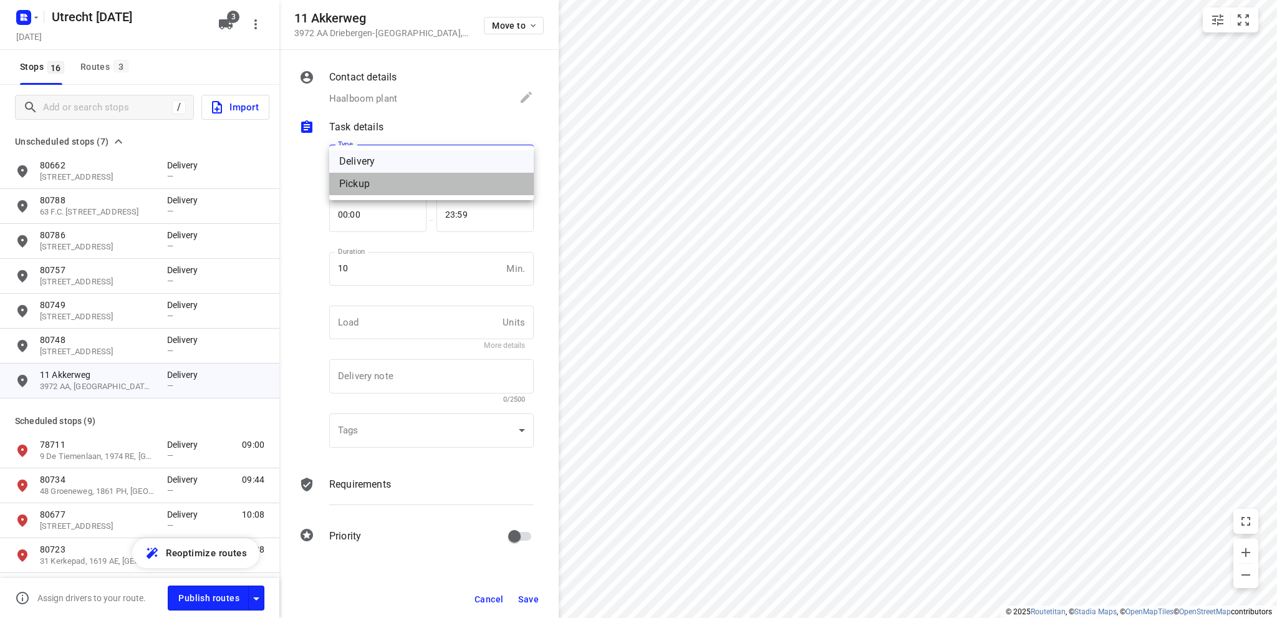
click at [422, 179] on div "Pickup" at bounding box center [431, 184] width 185 height 15
type input "pickup"
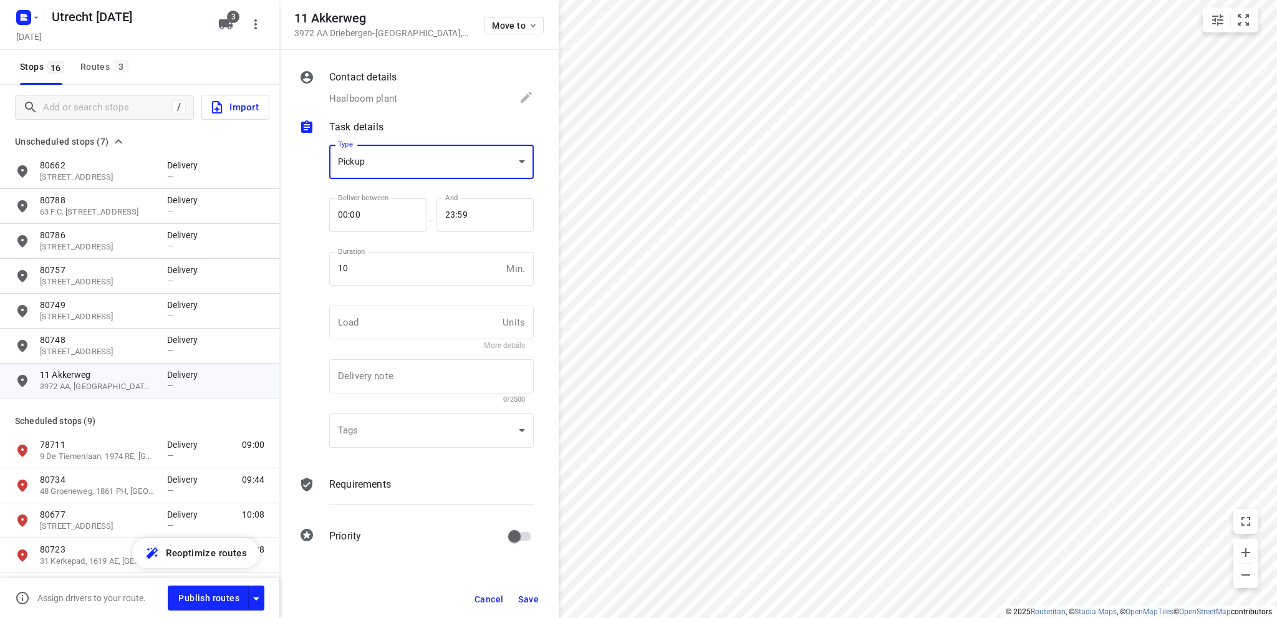
click at [533, 601] on span "Save" at bounding box center [528, 599] width 21 height 10
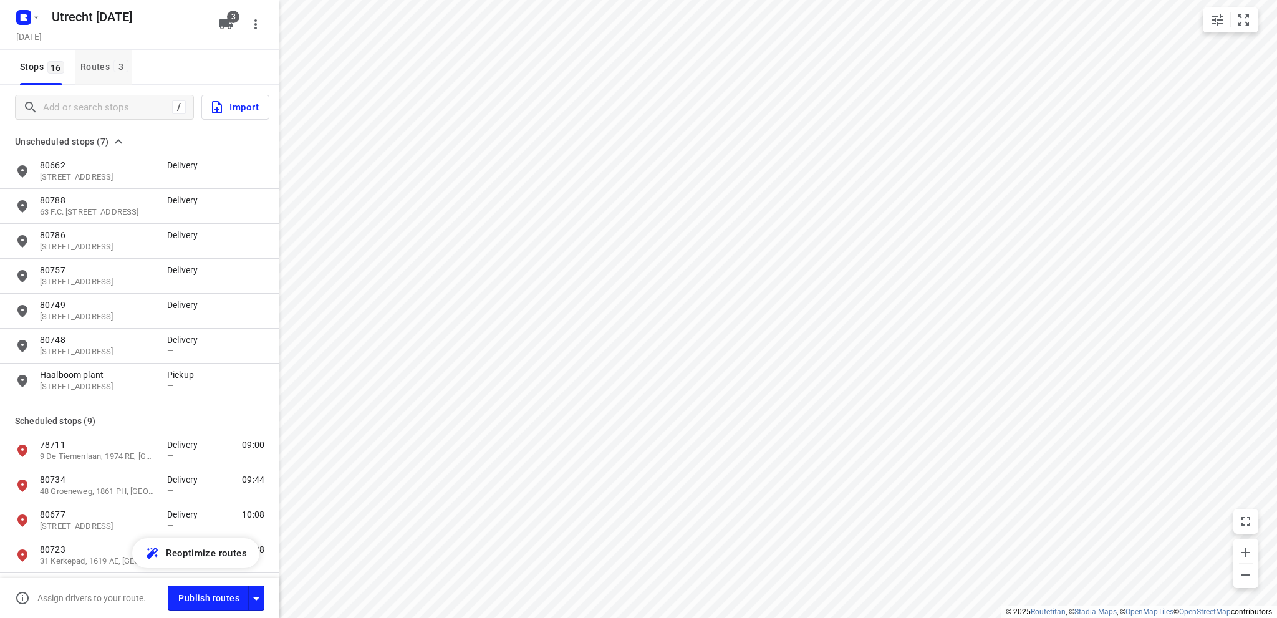
click at [89, 63] on div "Routes 3" at bounding box center [106, 67] width 52 height 16
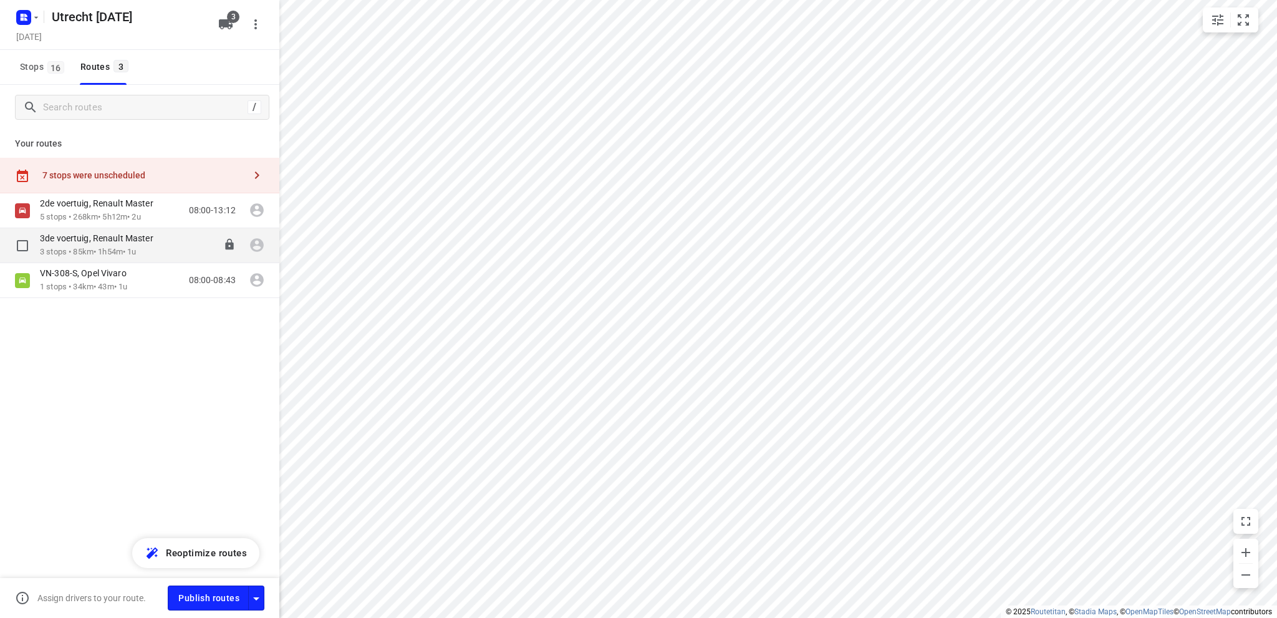
click at [100, 249] on p "3 stops • 85km • 1h54m • 1u" at bounding box center [103, 252] width 126 height 12
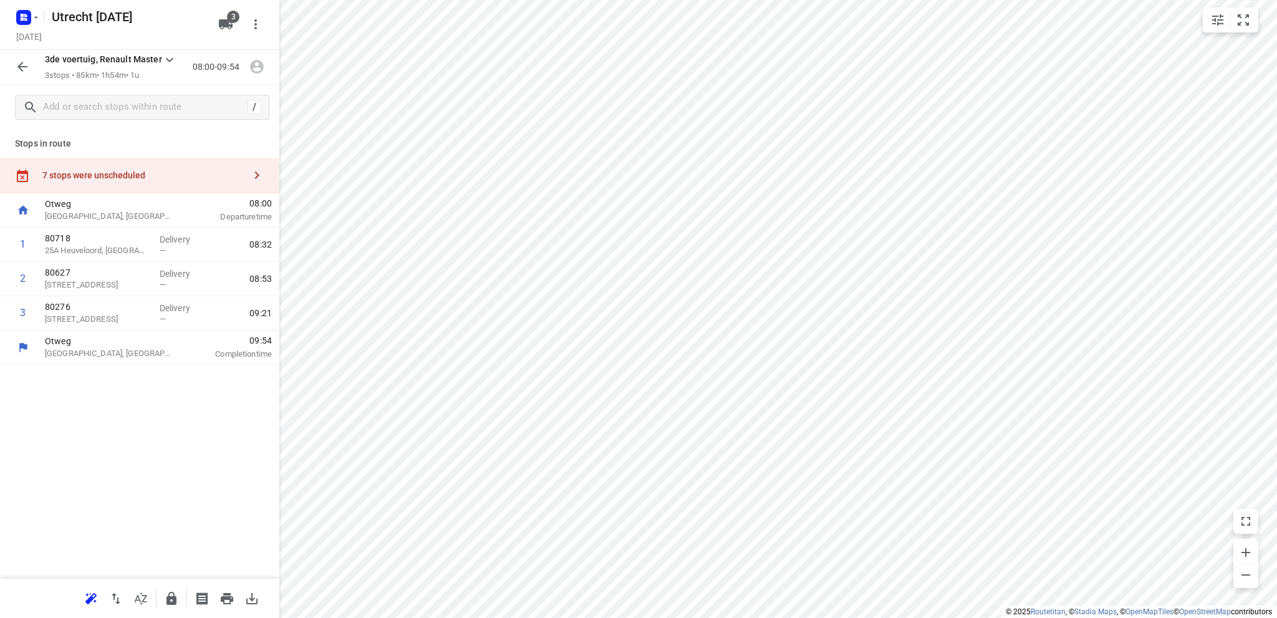
click at [108, 179] on div "7 stops were unscheduled" at bounding box center [143, 175] width 202 height 10
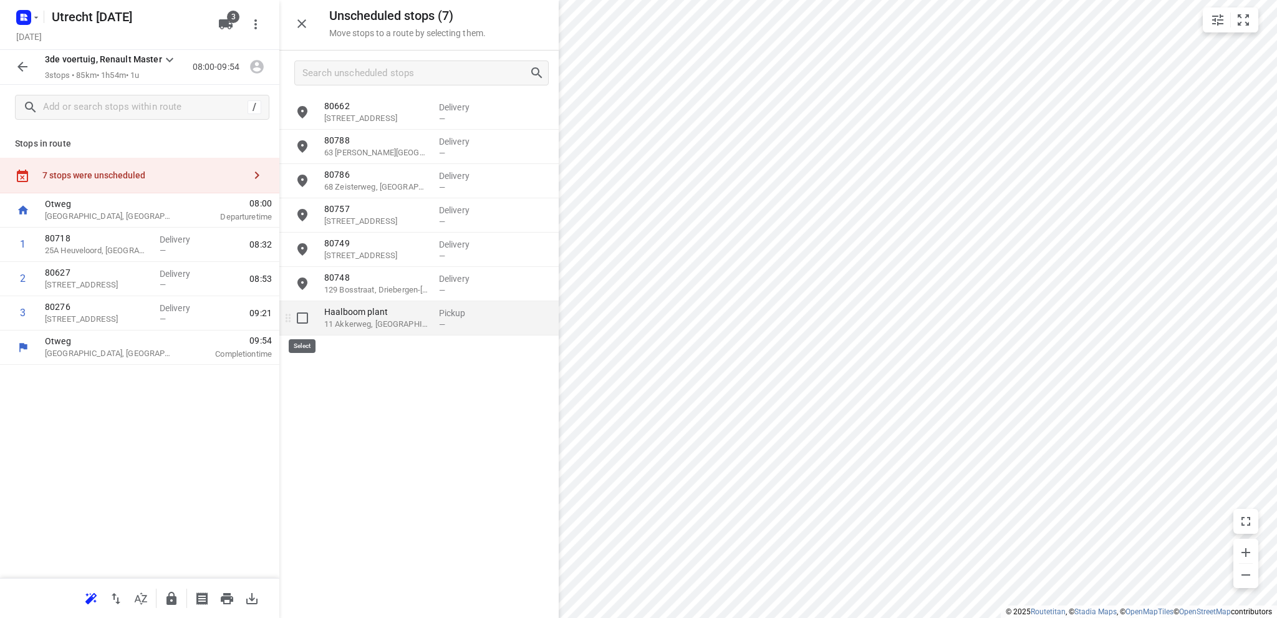
click at [304, 317] on input "grid" at bounding box center [302, 318] width 25 height 25
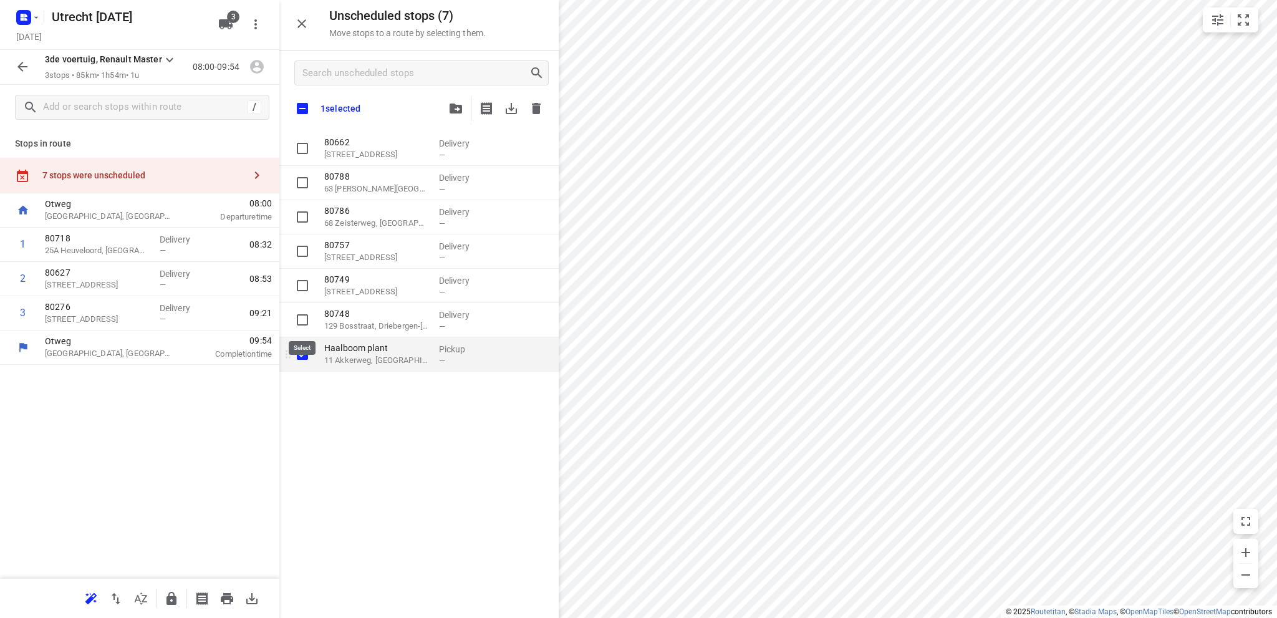
checkbox input "true"
click at [296, 316] on input "grid" at bounding box center [302, 319] width 25 height 25
checkbox input "true"
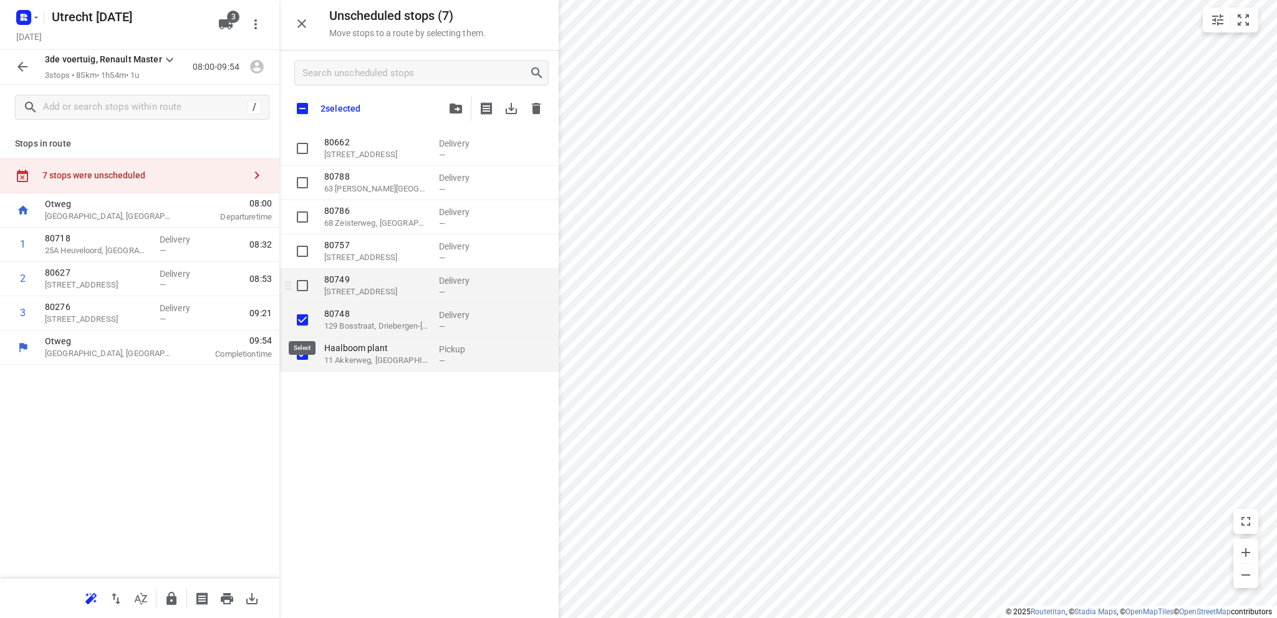
checkbox input "true"
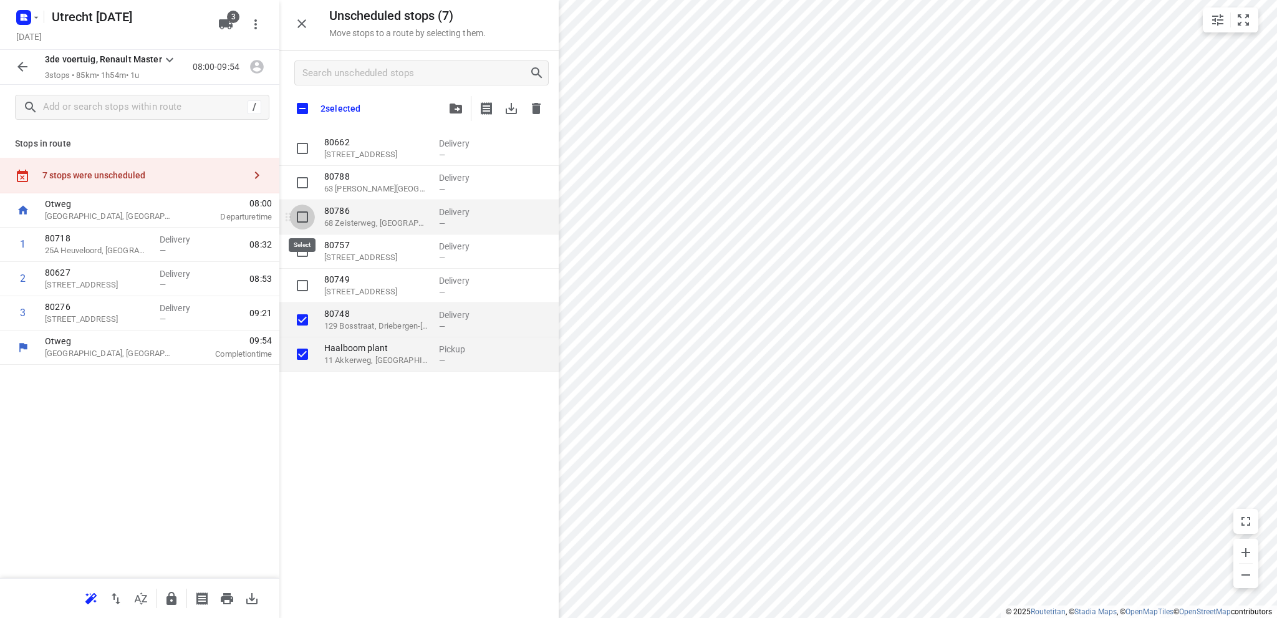
click at [299, 216] on input "grid" at bounding box center [302, 217] width 25 height 25
checkbox input "true"
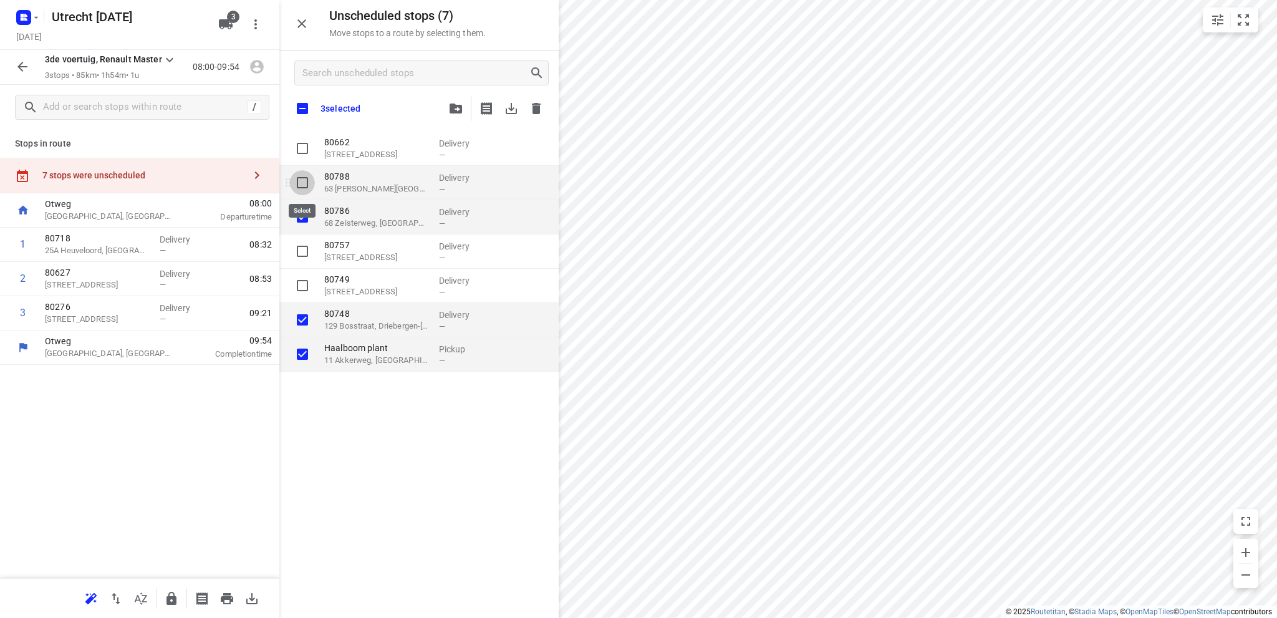
click at [303, 178] on input "grid" at bounding box center [302, 182] width 25 height 25
checkbox input "true"
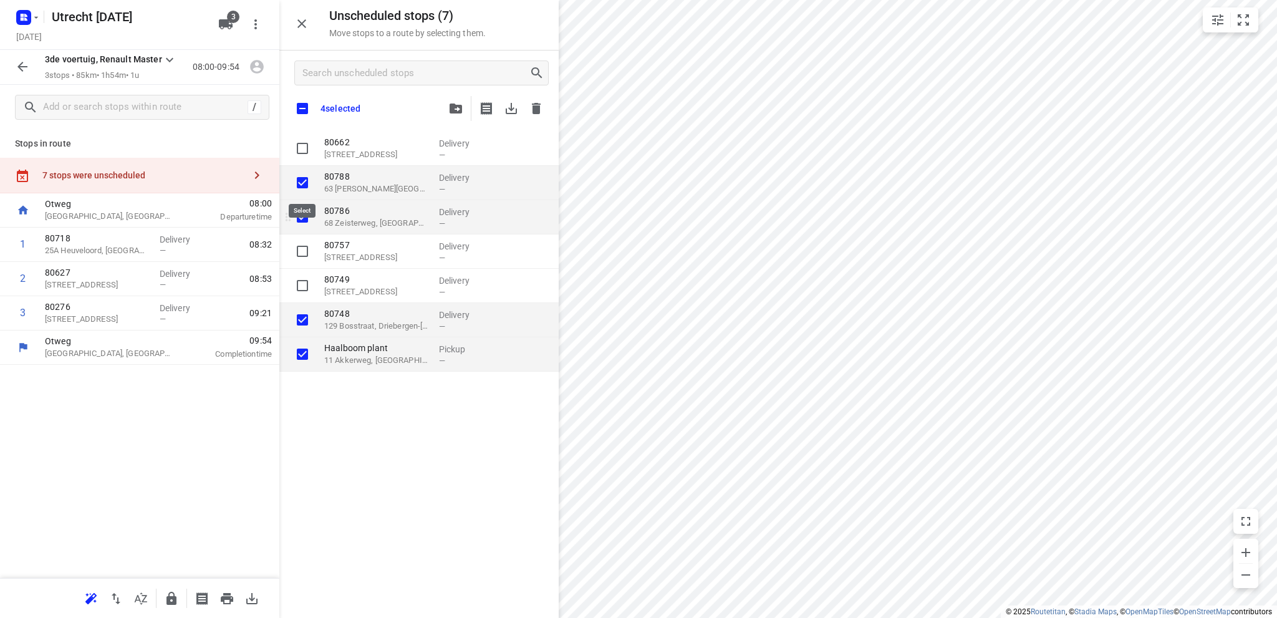
checkbox input "true"
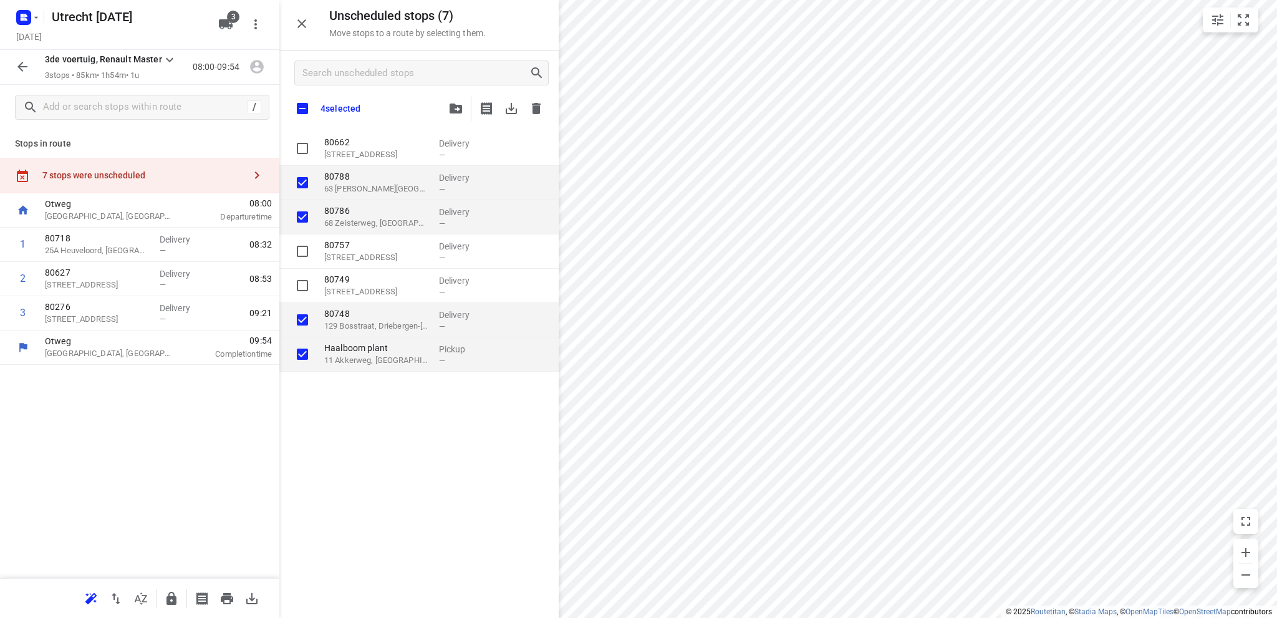
checkbox input "true"
click at [453, 104] on icon "button" at bounding box center [456, 109] width 12 height 10
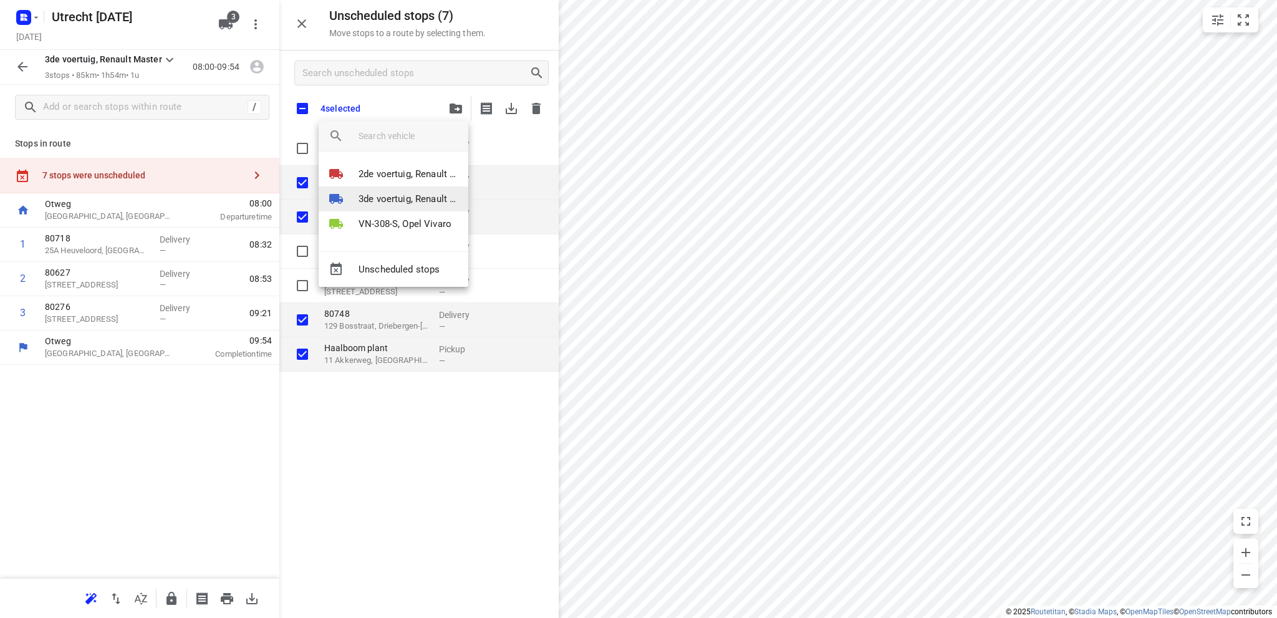
click at [382, 195] on p "3de voertuig, Renault Master" at bounding box center [409, 199] width 100 height 14
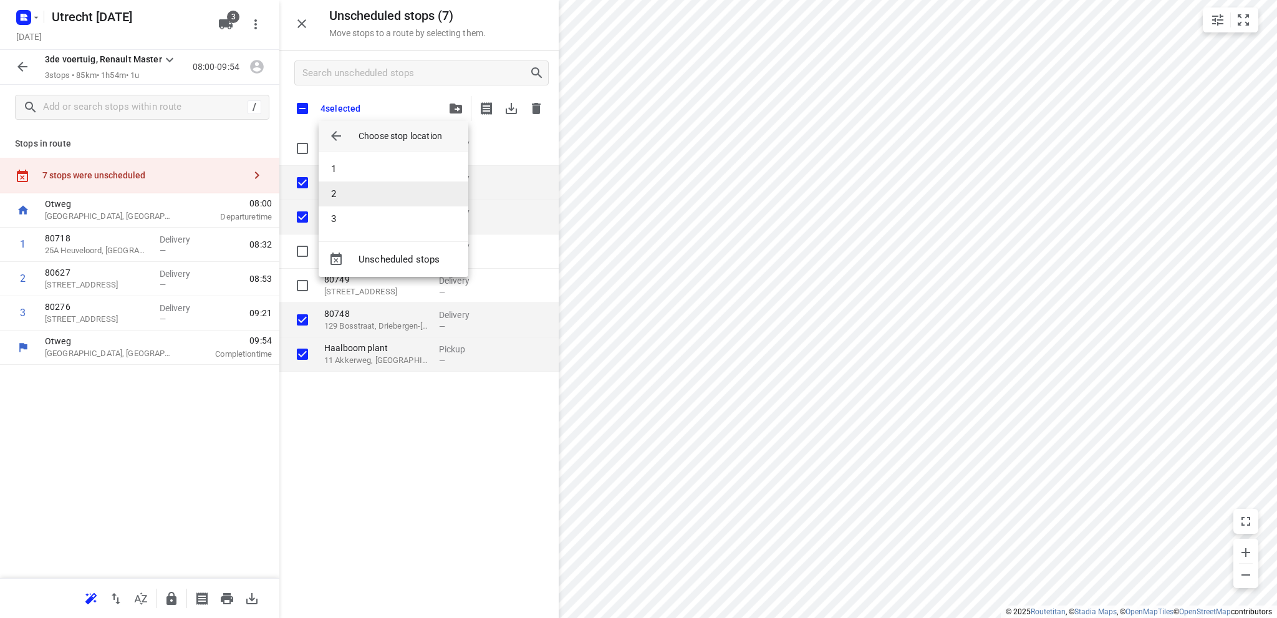
click at [378, 191] on li "2" at bounding box center [394, 193] width 150 height 25
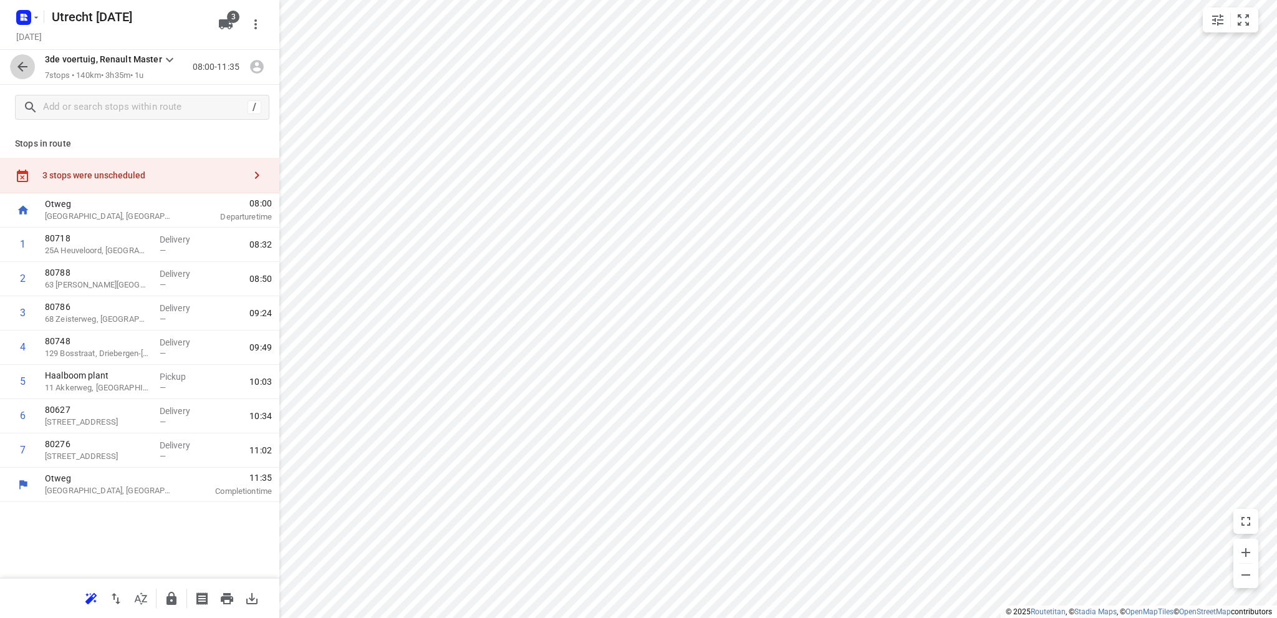
click at [20, 63] on icon "button" at bounding box center [22, 66] width 15 height 15
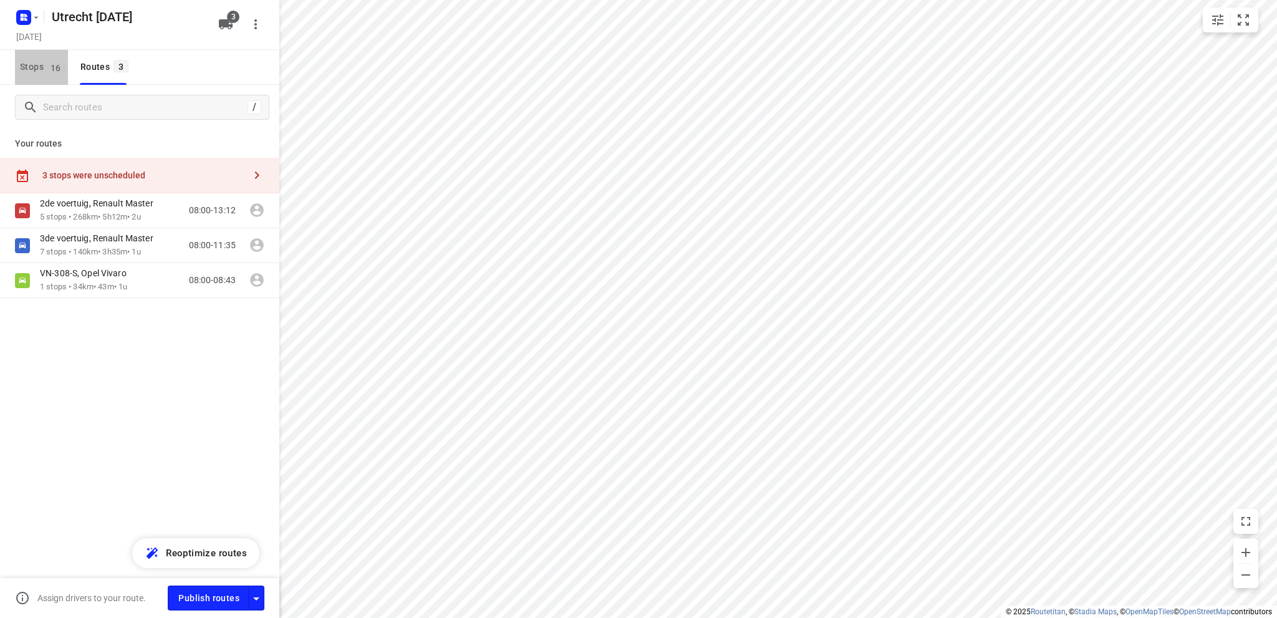
click at [26, 66] on span "Stops 16" at bounding box center [44, 67] width 48 height 16
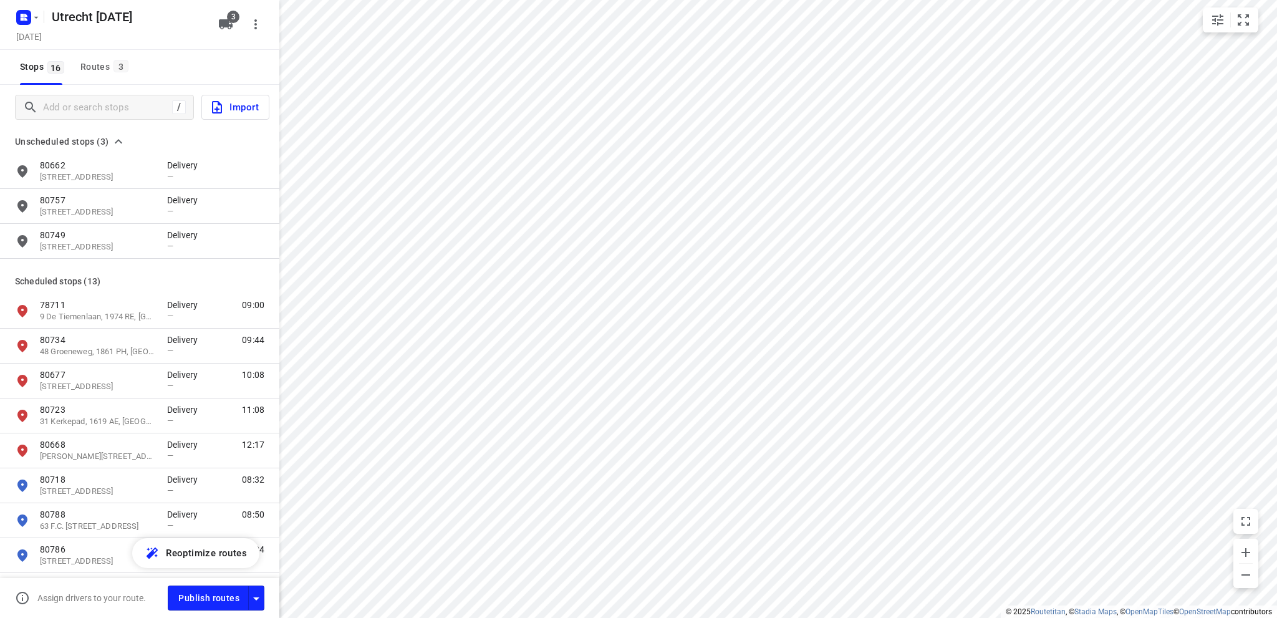
click at [244, 102] on span "Import" at bounding box center [234, 107] width 49 height 16
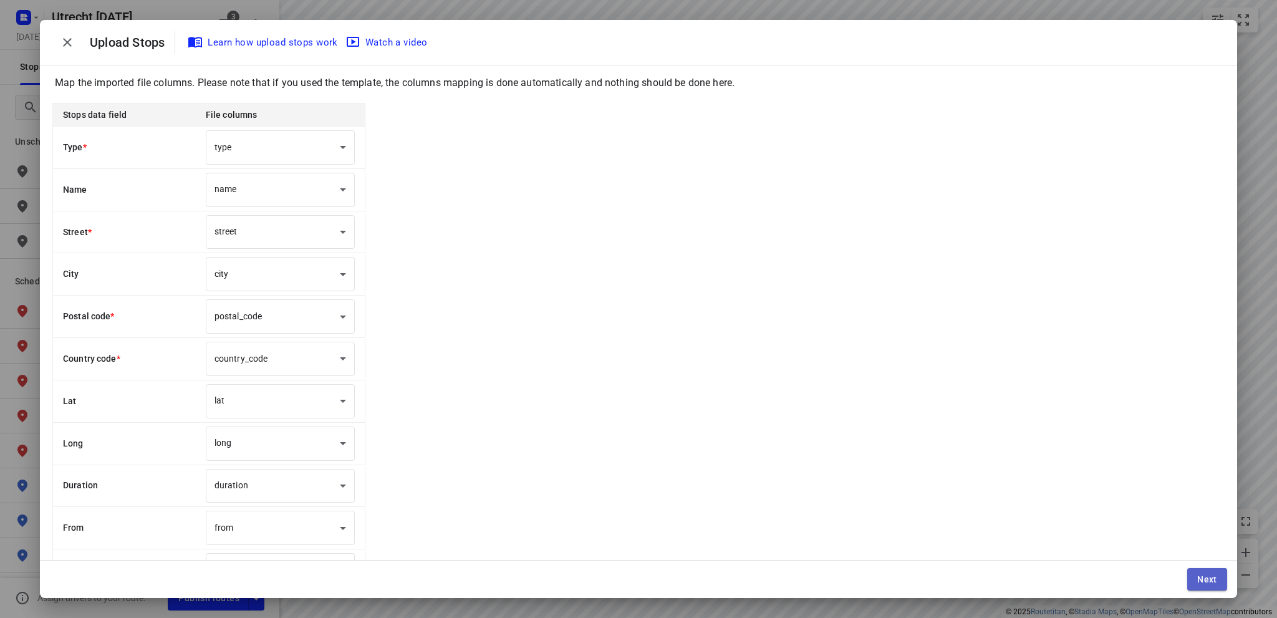
click at [1210, 581] on span "Next" at bounding box center [1208, 579] width 20 height 10
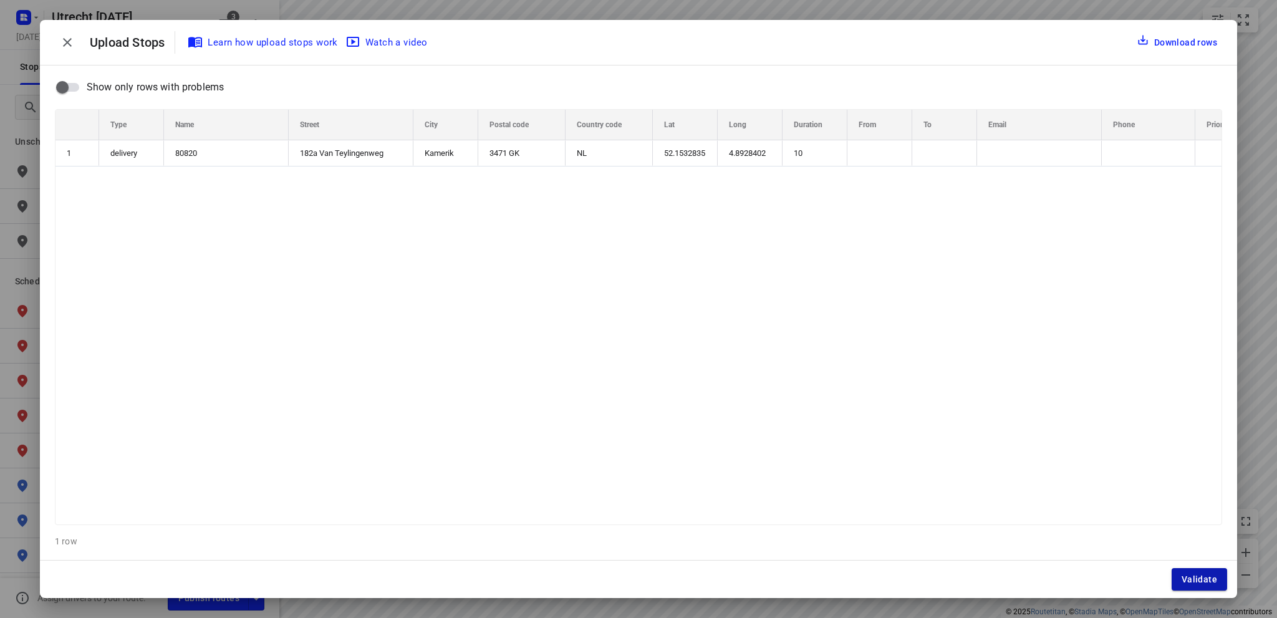
click at [1209, 581] on span "Validate" at bounding box center [1200, 579] width 36 height 10
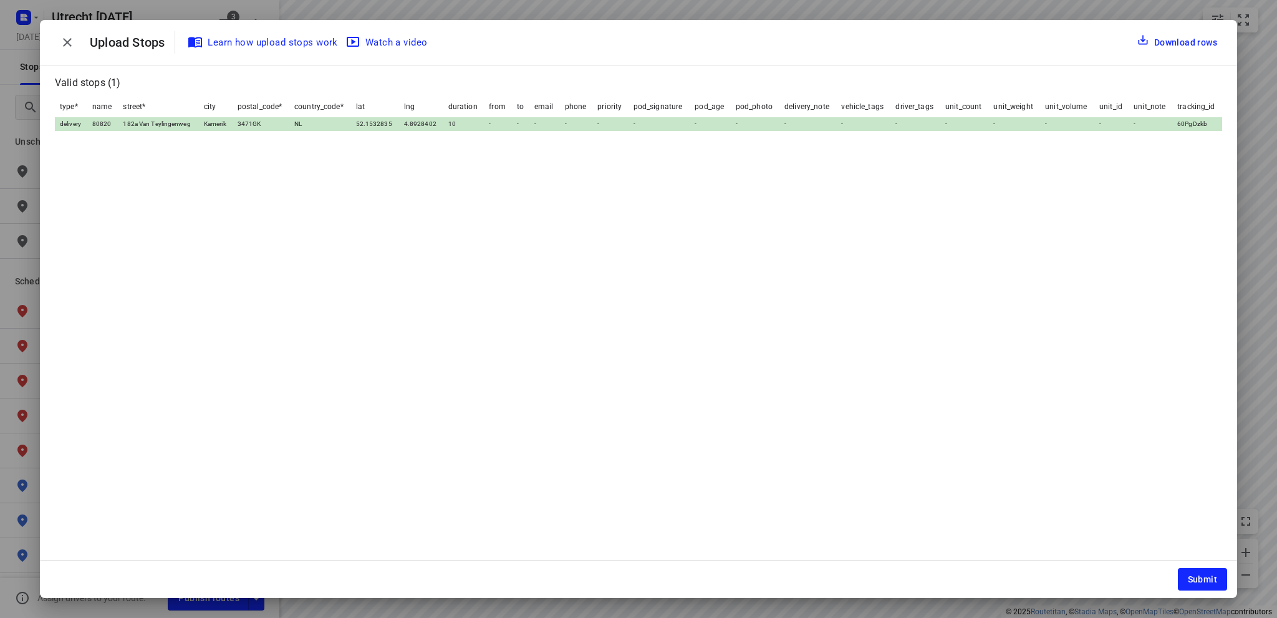
click at [1209, 581] on span "Submit" at bounding box center [1202, 579] width 29 height 10
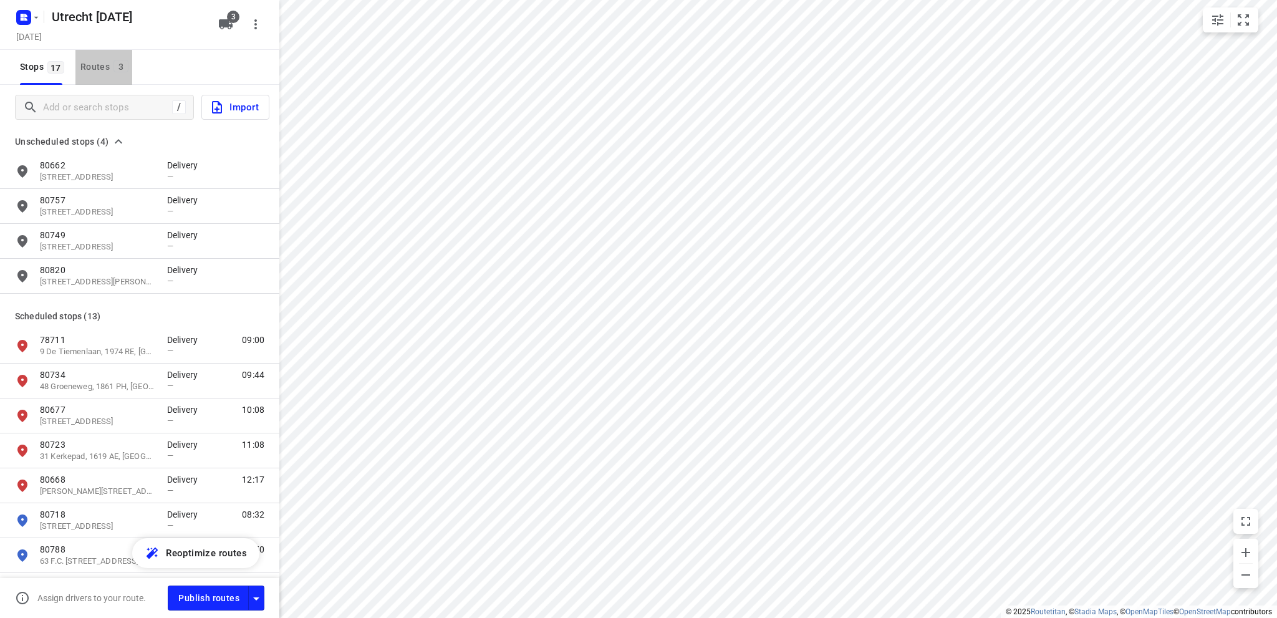
click at [97, 64] on div "Routes 3" at bounding box center [106, 67] width 52 height 16
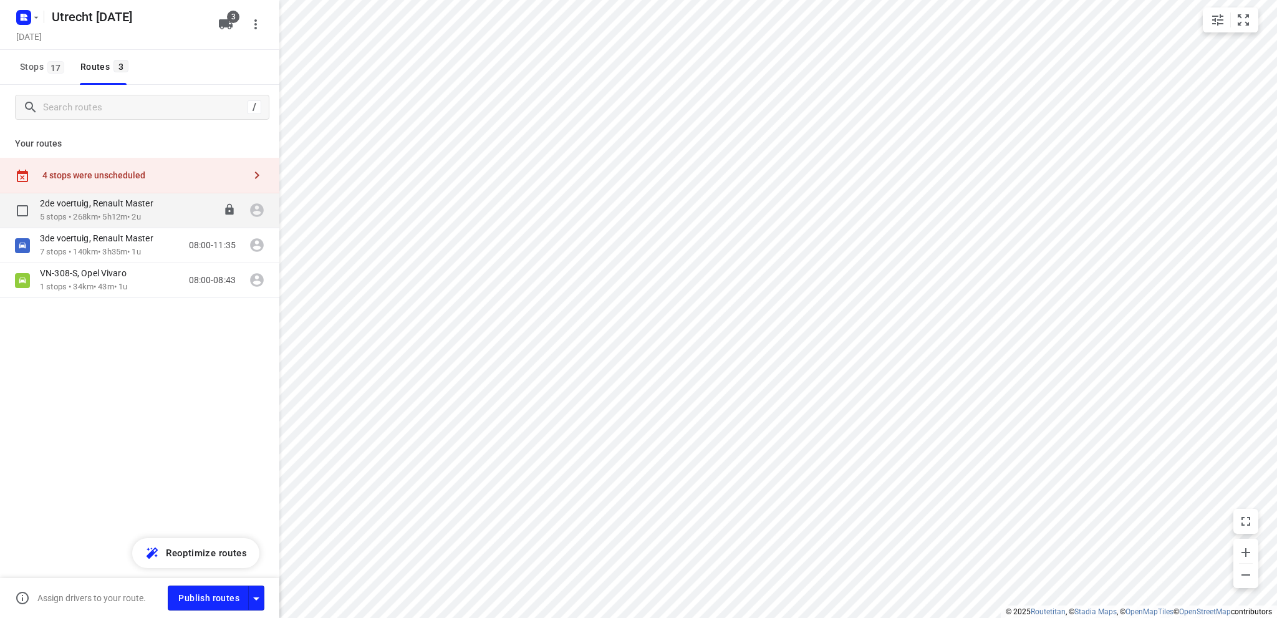
click at [94, 213] on p "5 stops • 268km • 5h12m • 2u" at bounding box center [103, 217] width 126 height 12
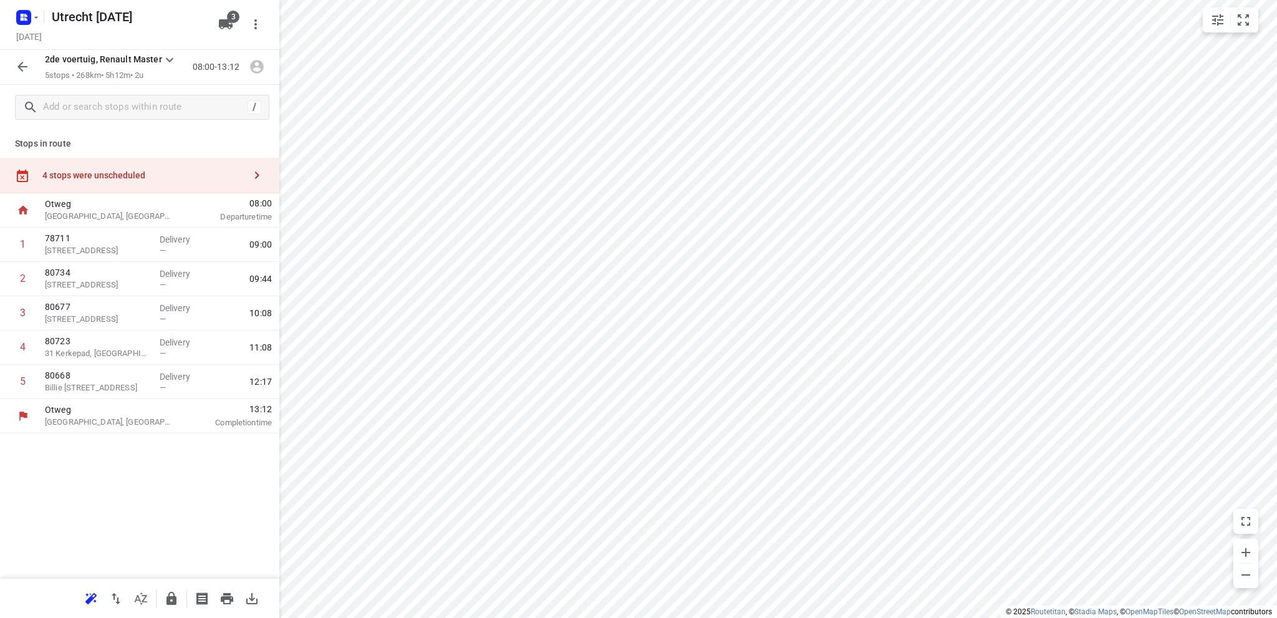
click at [100, 178] on div "4 stops were unscheduled" at bounding box center [143, 175] width 202 height 10
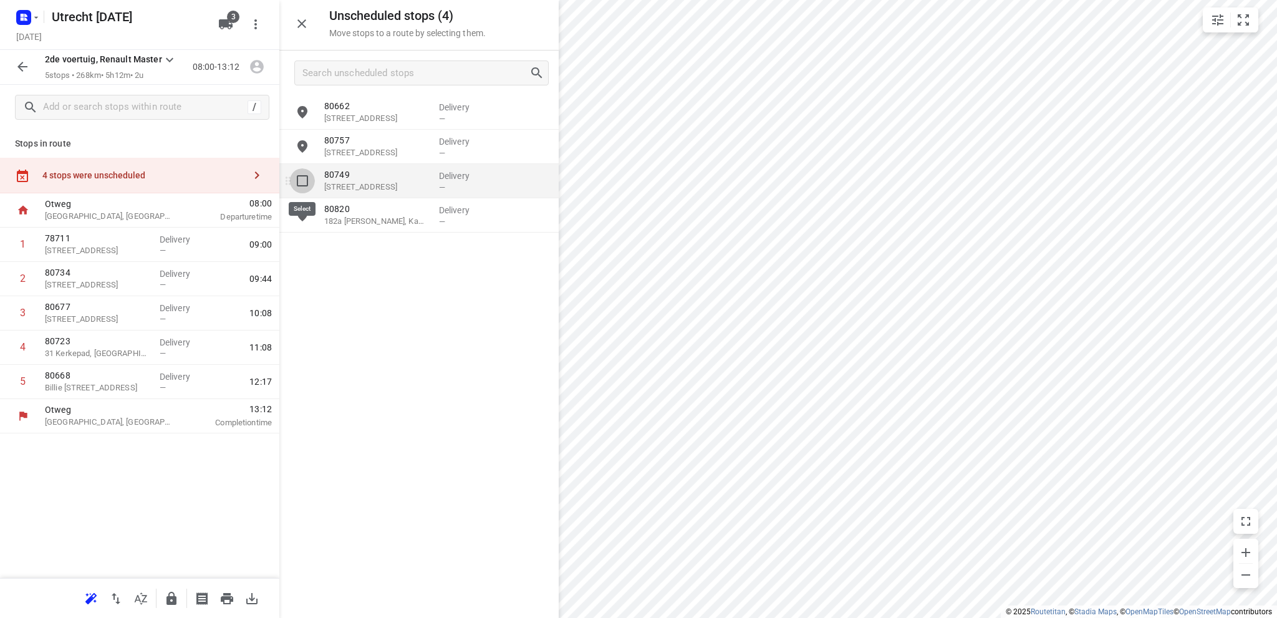
click at [302, 180] on input "grid" at bounding box center [302, 180] width 25 height 25
checkbox input "true"
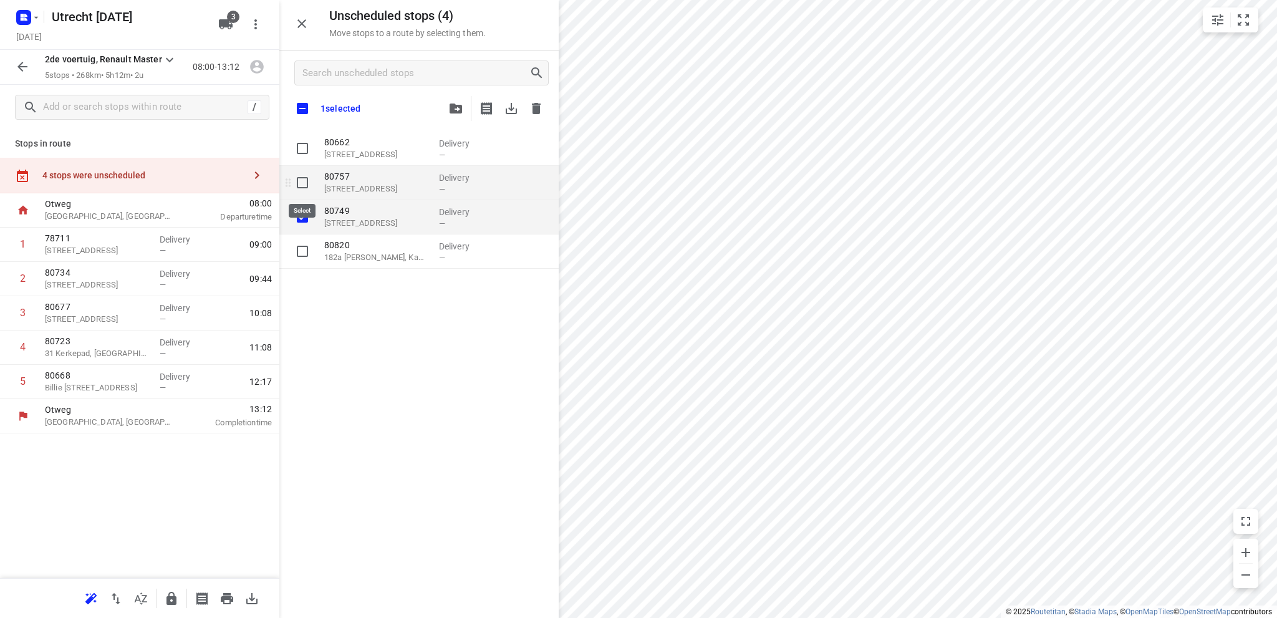
click at [300, 184] on input "grid" at bounding box center [302, 182] width 25 height 25
checkbox input "true"
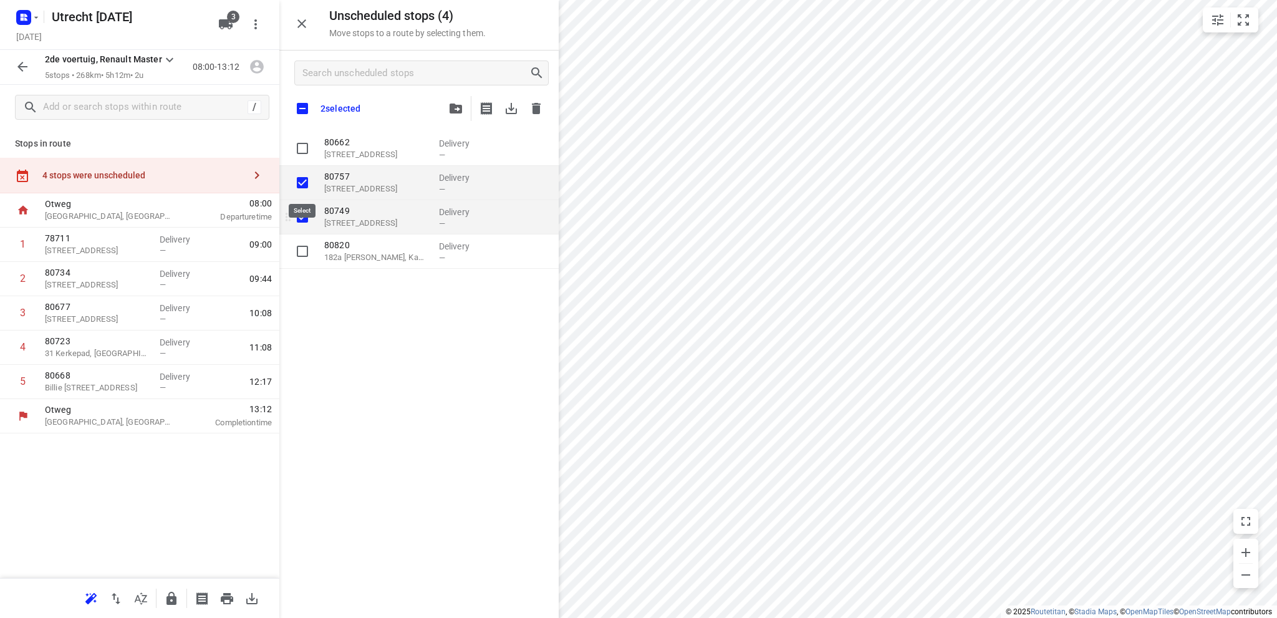
checkbox input "true"
click at [299, 181] on input "grid" at bounding box center [302, 182] width 25 height 25
checkbox input "false"
checkbox input "true"
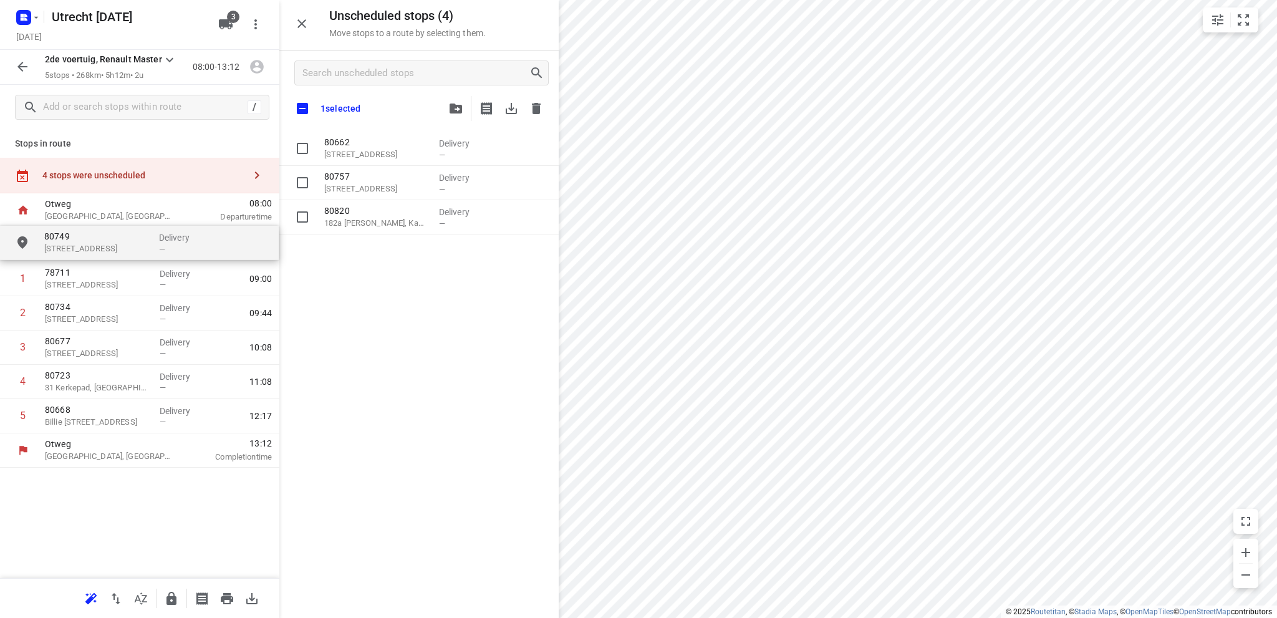
drag, startPoint x: 372, startPoint y: 226, endPoint x: 87, endPoint y: 253, distance: 286.2
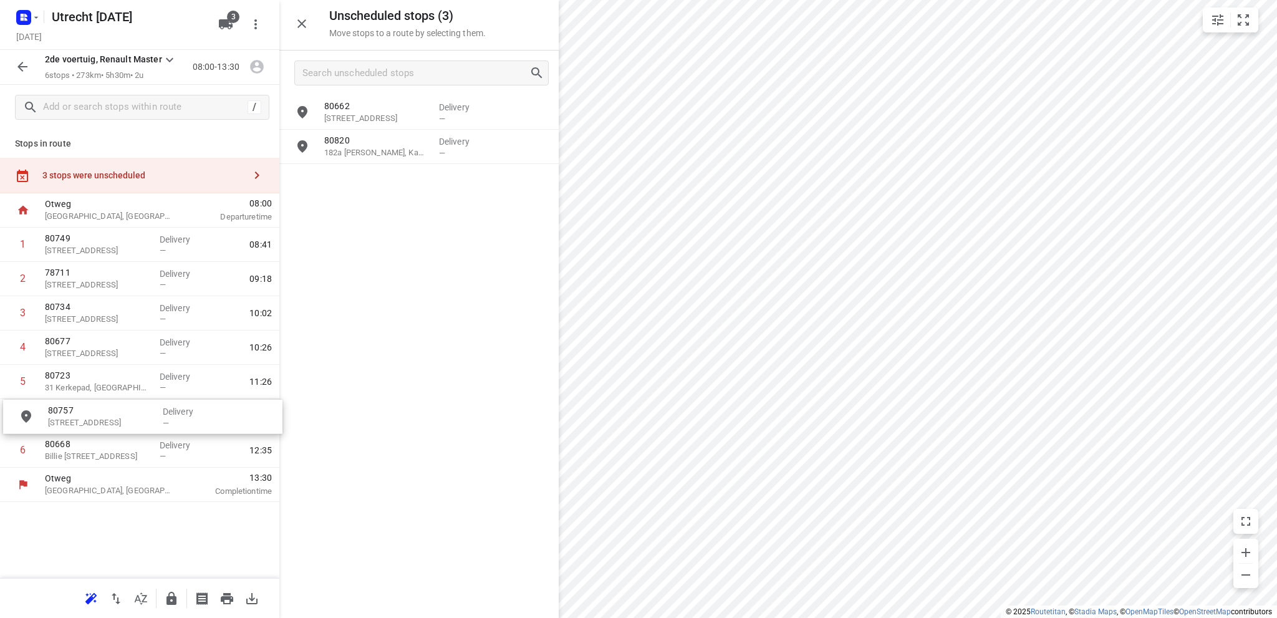
drag, startPoint x: 375, startPoint y: 157, endPoint x: 95, endPoint y: 427, distance: 388.6
click at [300, 22] on icon "button" at bounding box center [302, 23] width 9 height 9
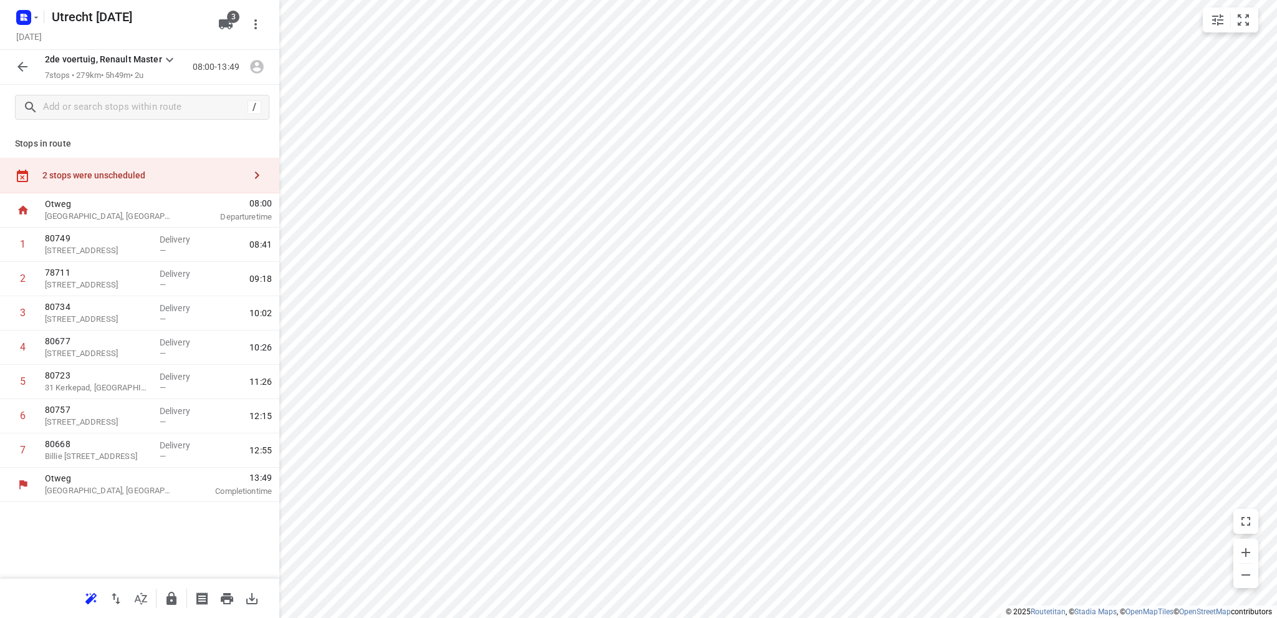
click at [26, 65] on icon "button" at bounding box center [22, 66] width 15 height 15
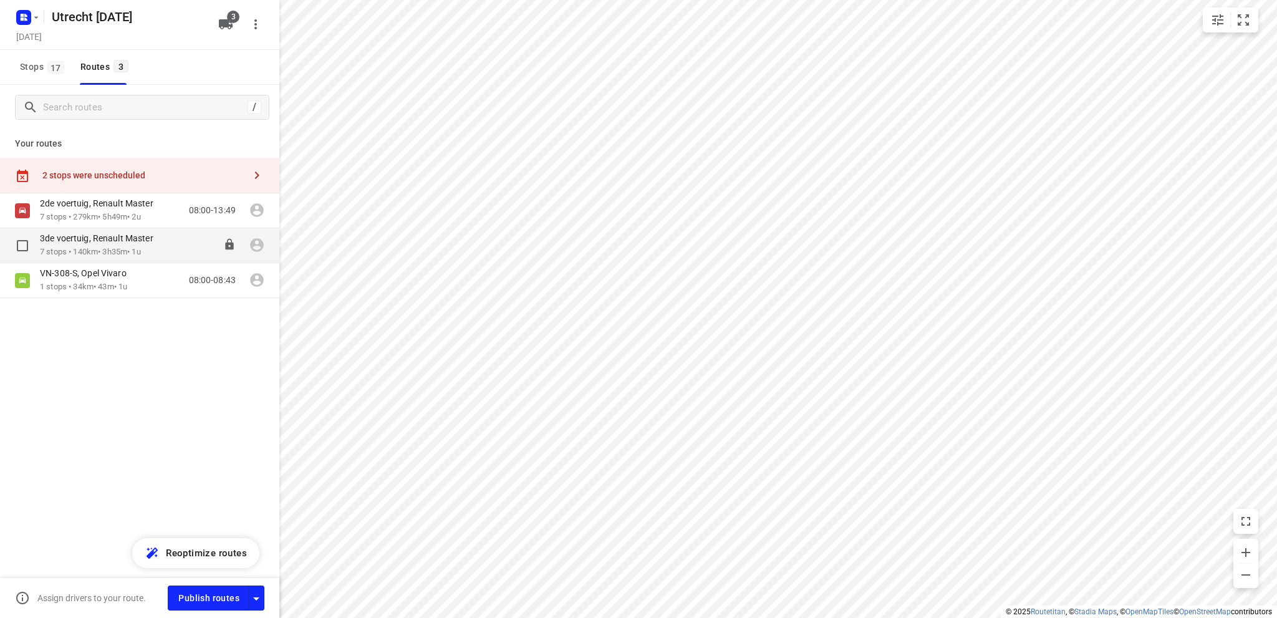
click at [112, 248] on p "7 stops • 140km • 3h35m • 1u" at bounding box center [103, 252] width 126 height 12
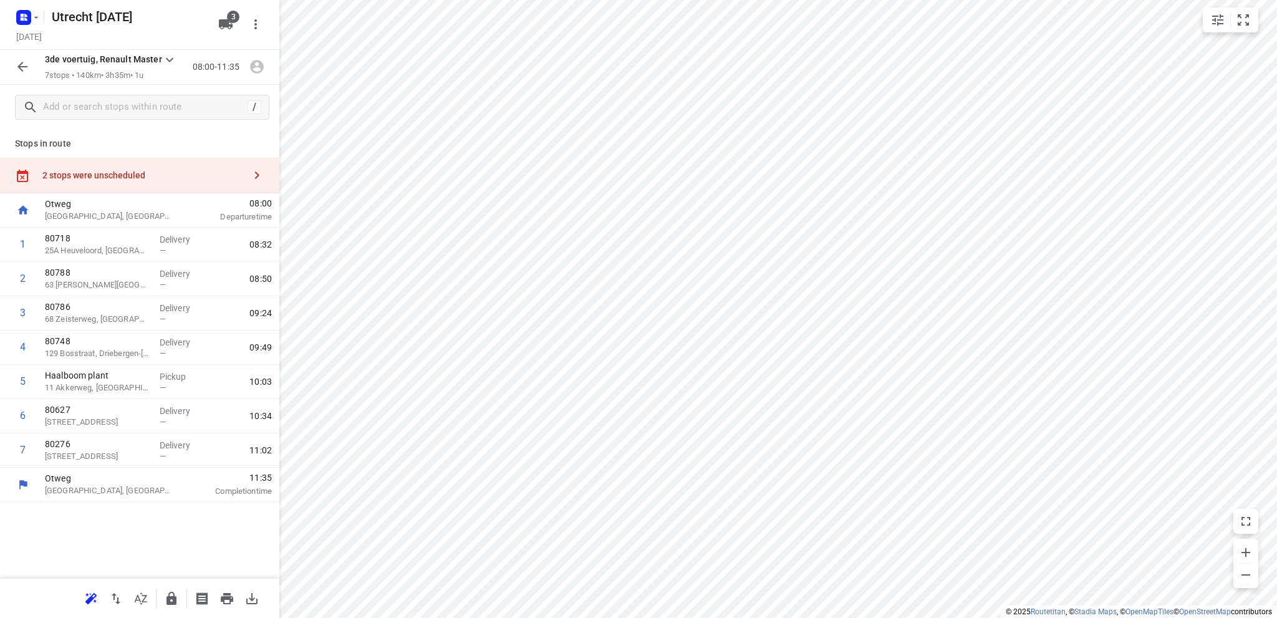
click at [99, 173] on div "2 stops were unscheduled" at bounding box center [143, 175] width 202 height 10
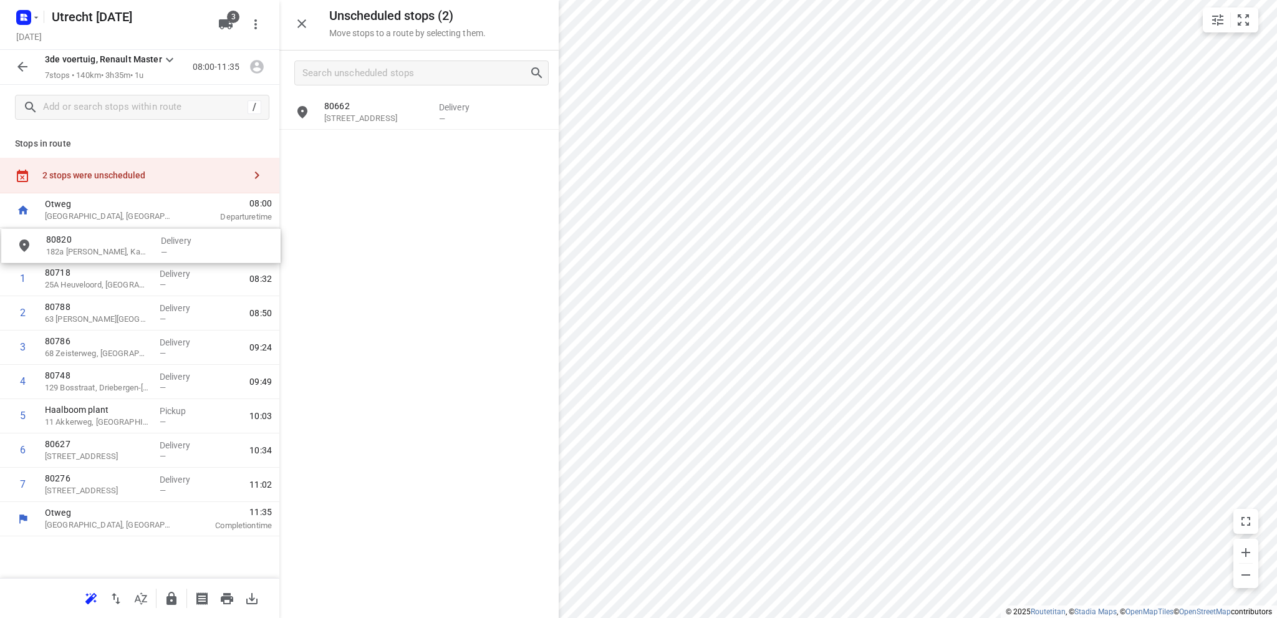
drag, startPoint x: 392, startPoint y: 158, endPoint x: 99, endPoint y: 258, distance: 309.1
click at [92, 598] on icon "button" at bounding box center [89, 600] width 8 height 8
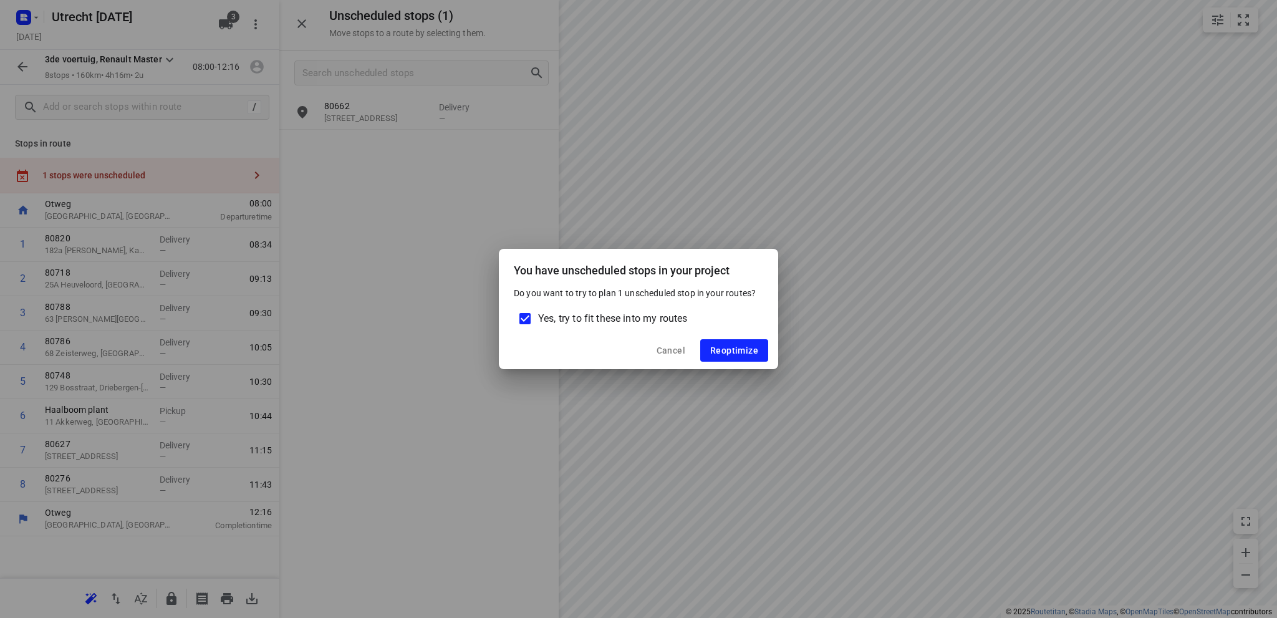
click at [521, 316] on input "Yes, try to fit these into my routes" at bounding box center [525, 319] width 26 height 26
checkbox input "false"
click at [716, 342] on button "Reoptimize" at bounding box center [734, 350] width 68 height 22
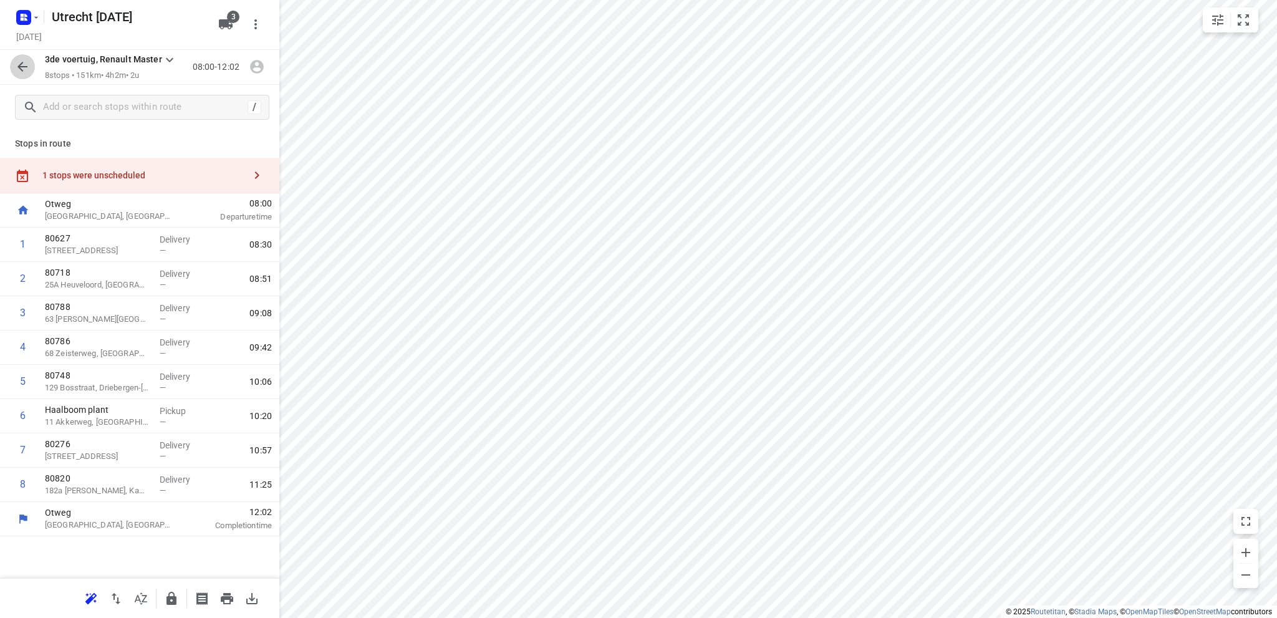
click at [20, 61] on icon "button" at bounding box center [22, 66] width 15 height 15
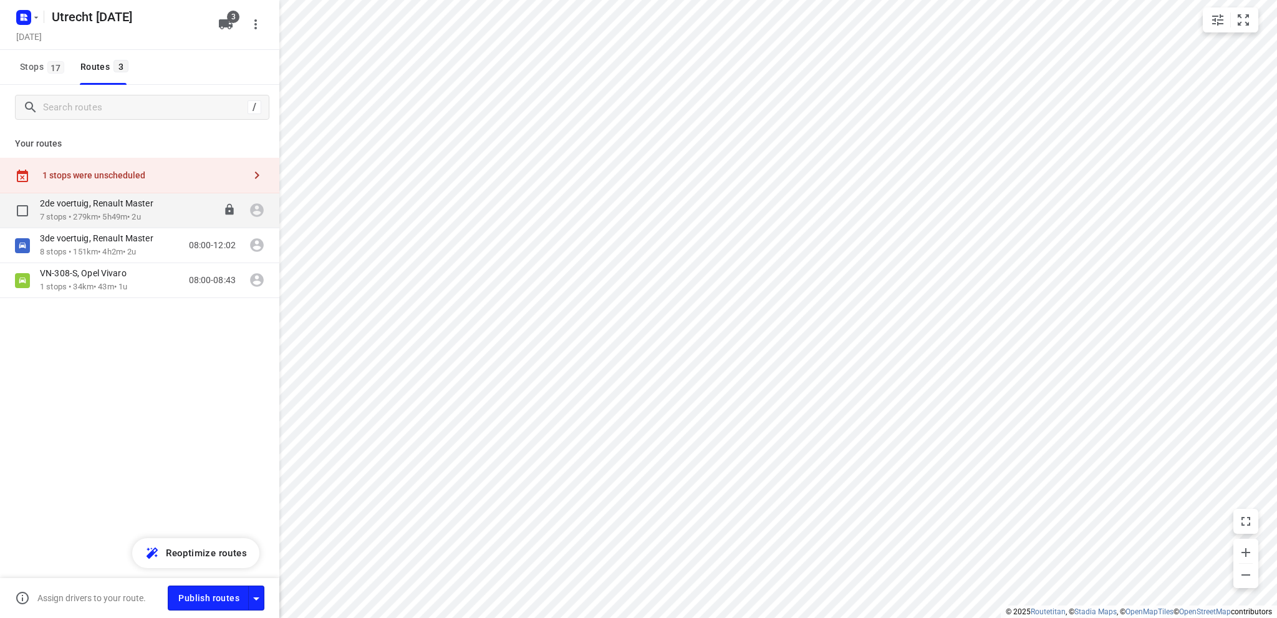
click at [112, 206] on p "2de voertuig, Renault Master" at bounding box center [100, 203] width 121 height 11
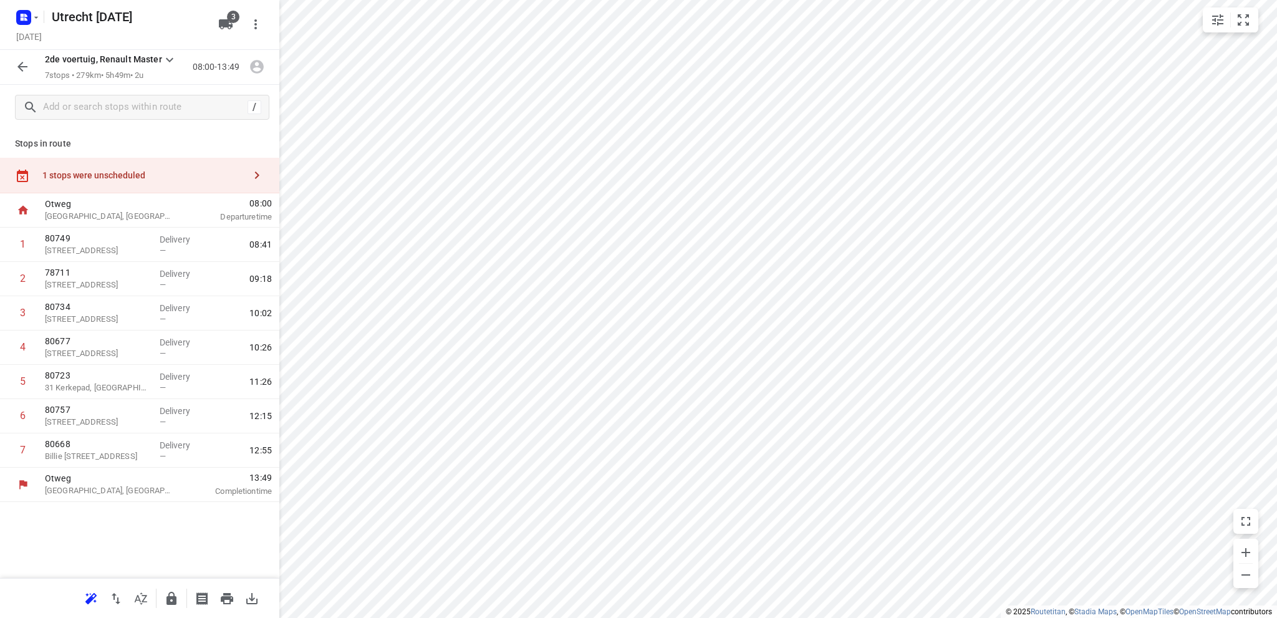
click at [22, 62] on icon "button" at bounding box center [22, 66] width 15 height 15
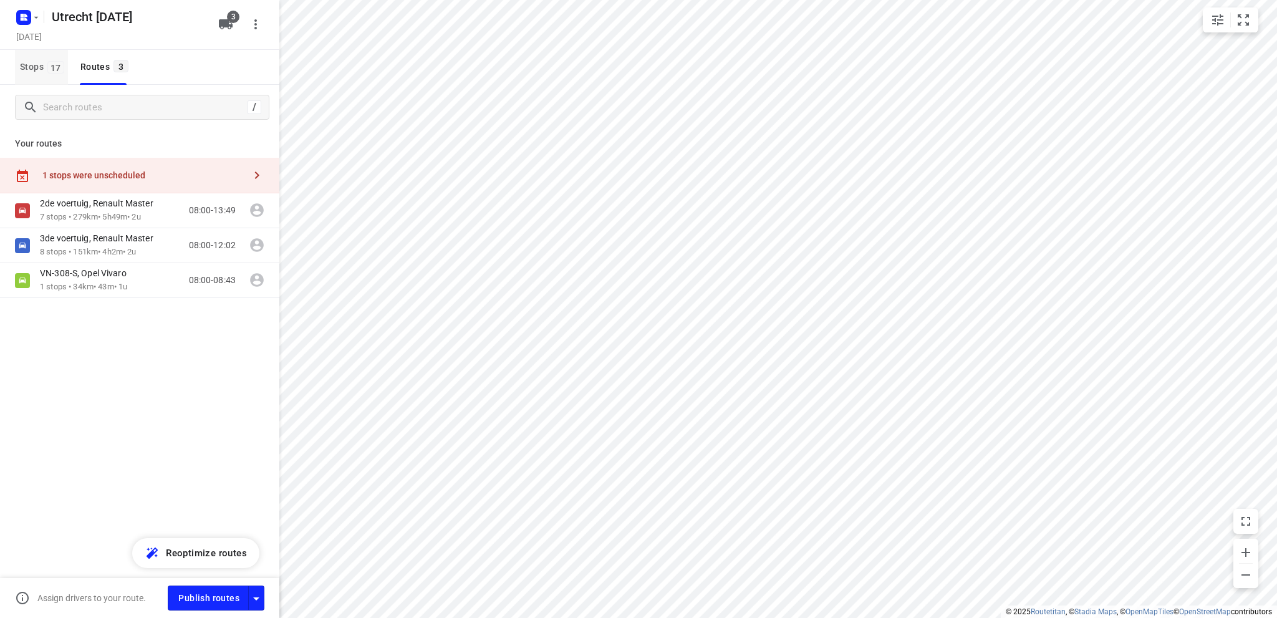
click at [30, 60] on span "Stops 17" at bounding box center [44, 67] width 48 height 16
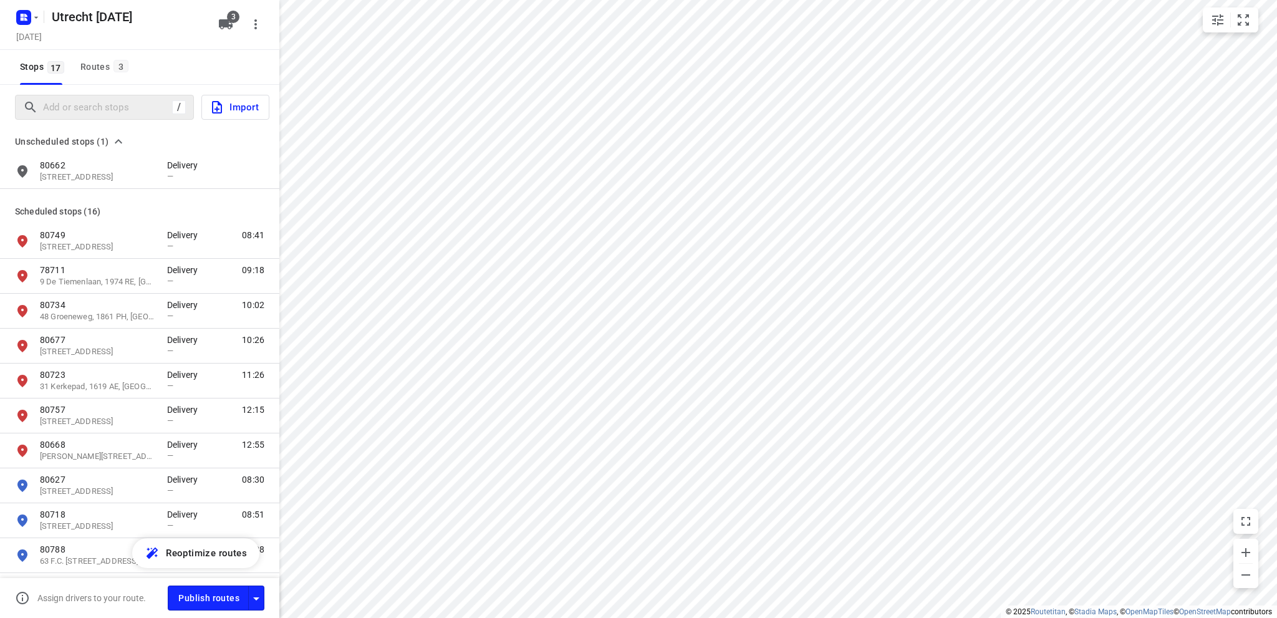
click at [40, 98] on div at bounding box center [97, 107] width 149 height 19
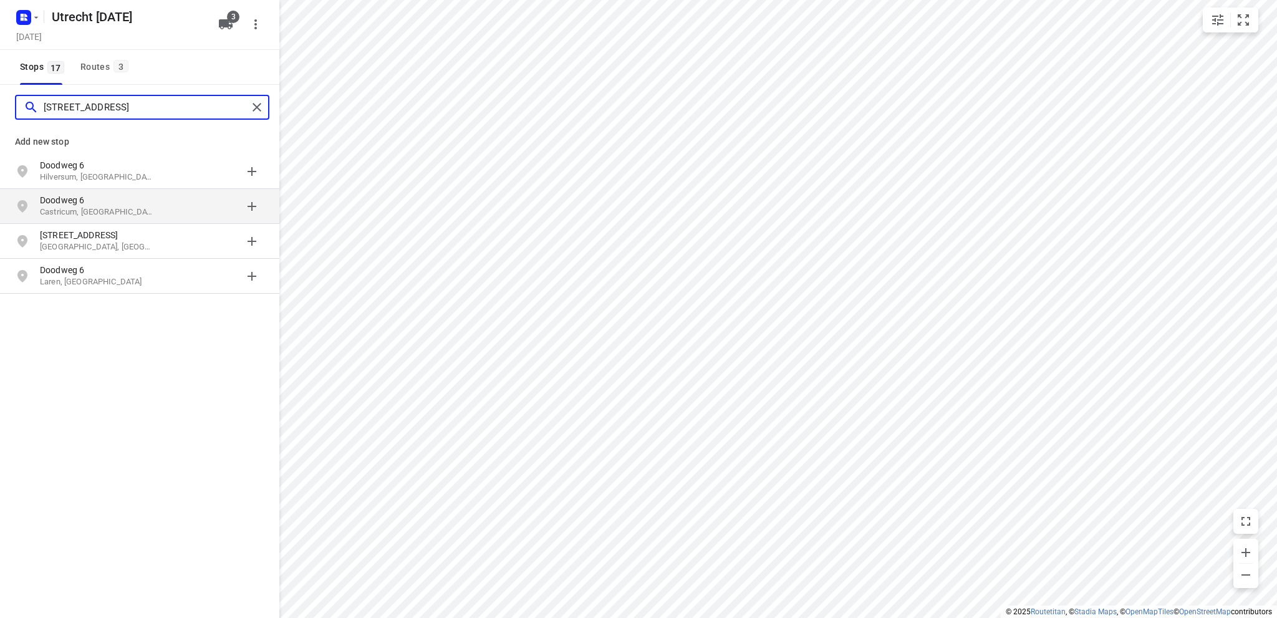
type input "[STREET_ADDRESS]"
click at [87, 213] on p "Castricum, [GEOGRAPHIC_DATA]" at bounding box center [97, 212] width 115 height 12
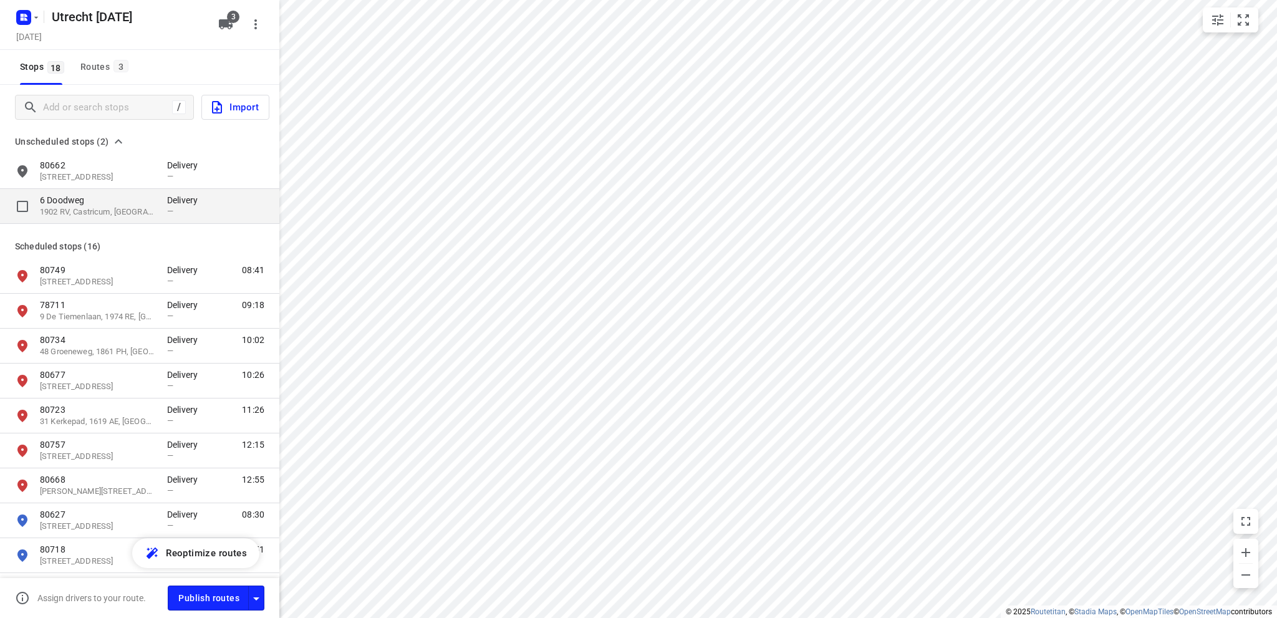
click at [104, 203] on p "6 Doodweg" at bounding box center [97, 200] width 115 height 12
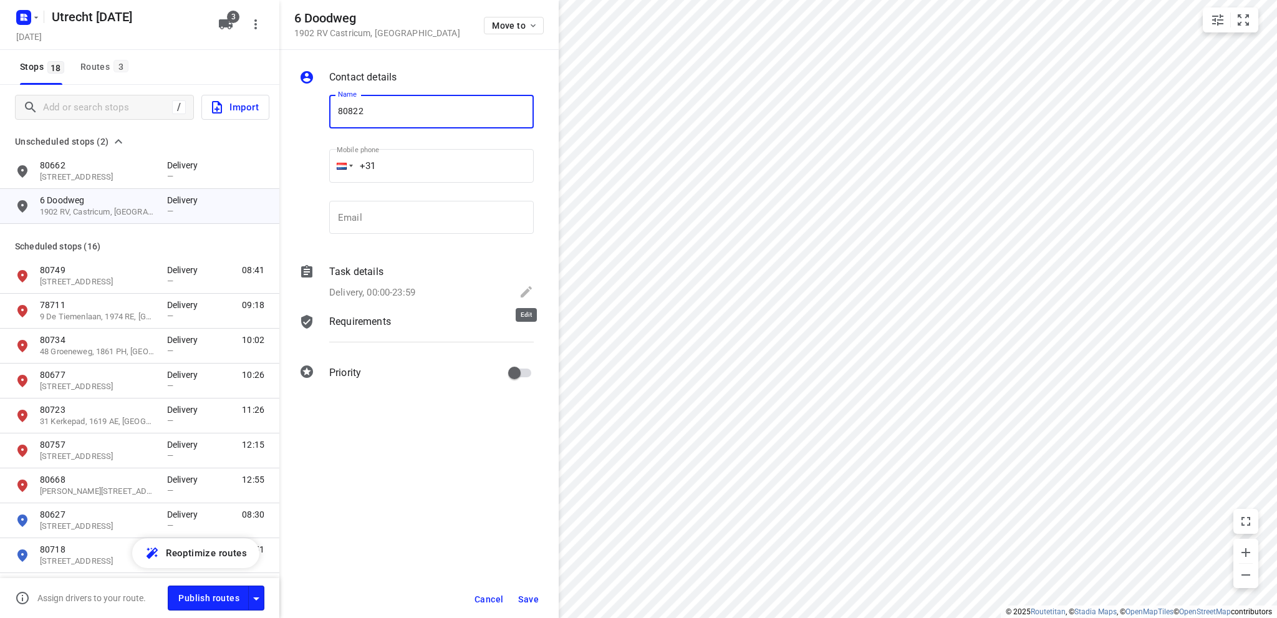
type input "80822"
click at [526, 290] on icon at bounding box center [526, 291] width 11 height 11
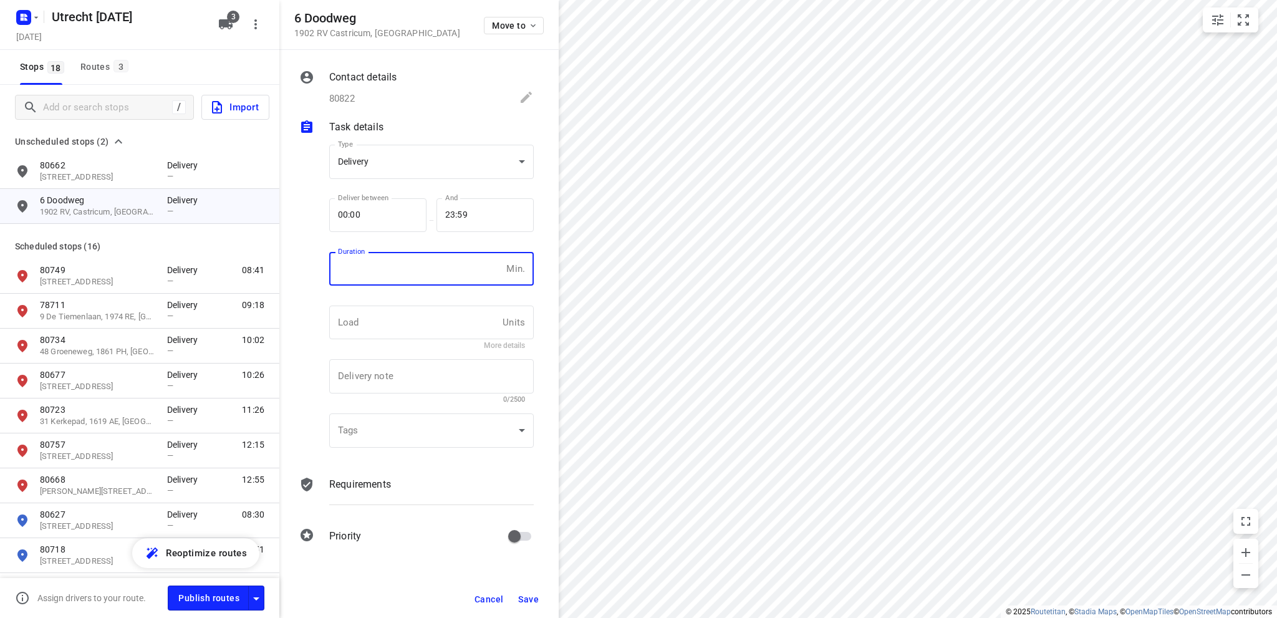
click at [379, 263] on input "number" at bounding box center [415, 269] width 172 height 34
type input "10"
click at [526, 598] on span "Save" at bounding box center [528, 599] width 21 height 10
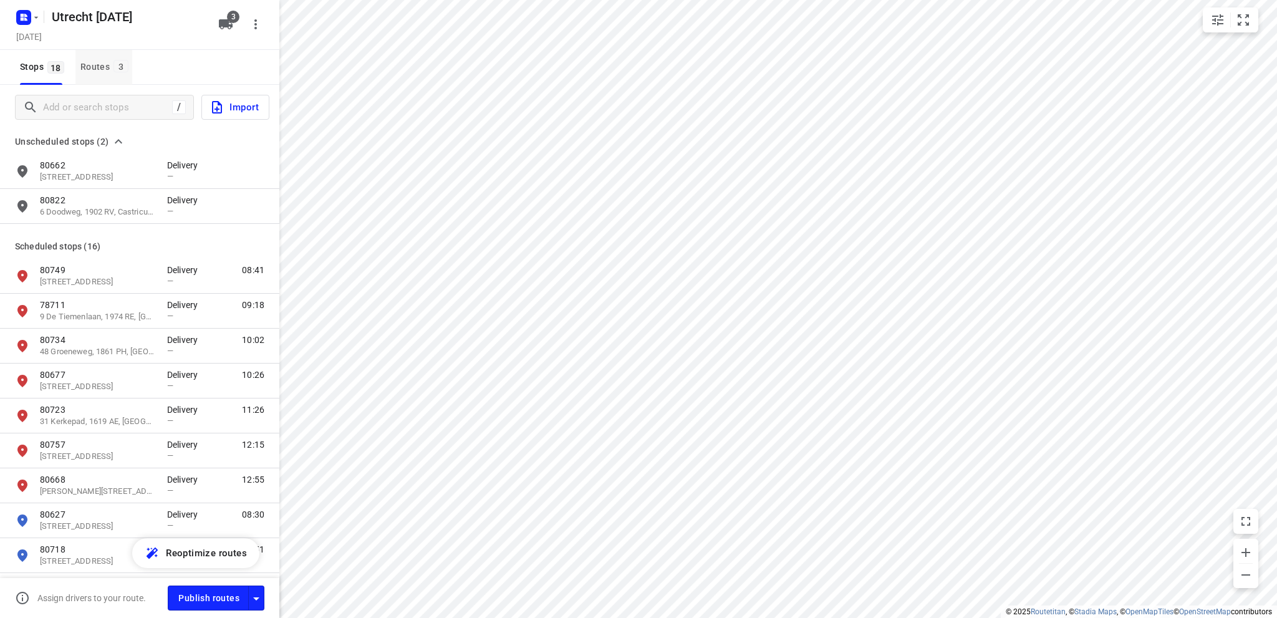
click at [96, 69] on div "Routes 3" at bounding box center [106, 67] width 52 height 16
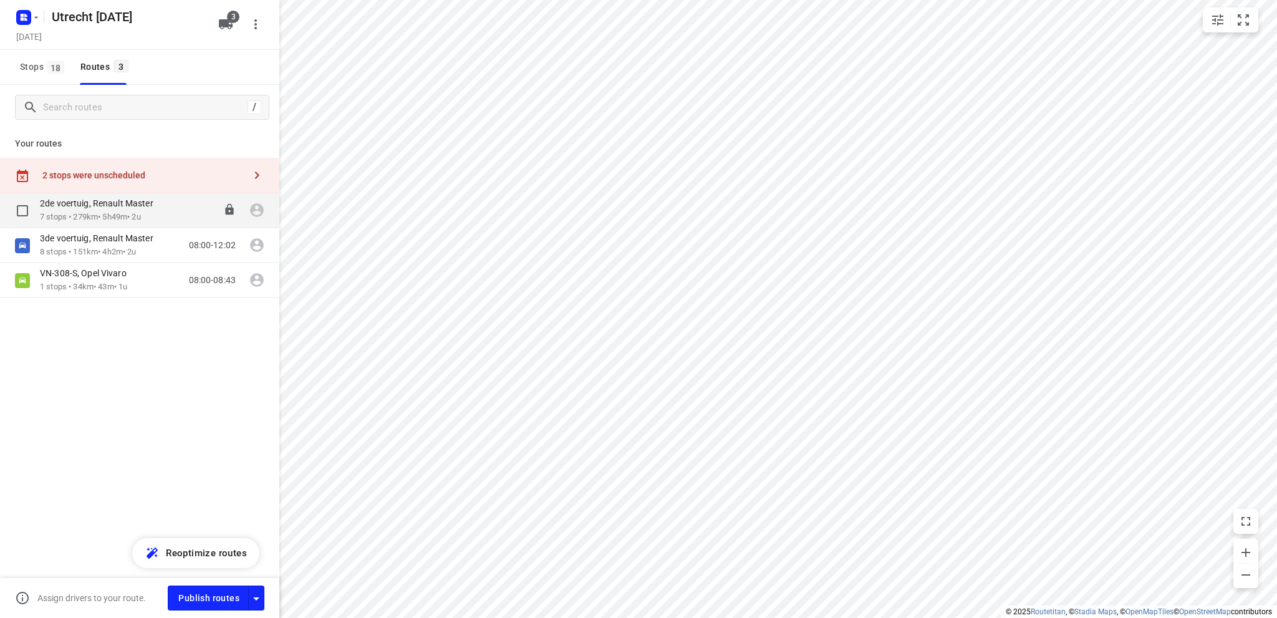
click at [110, 203] on p "2de voertuig, Renault Master" at bounding box center [100, 203] width 121 height 11
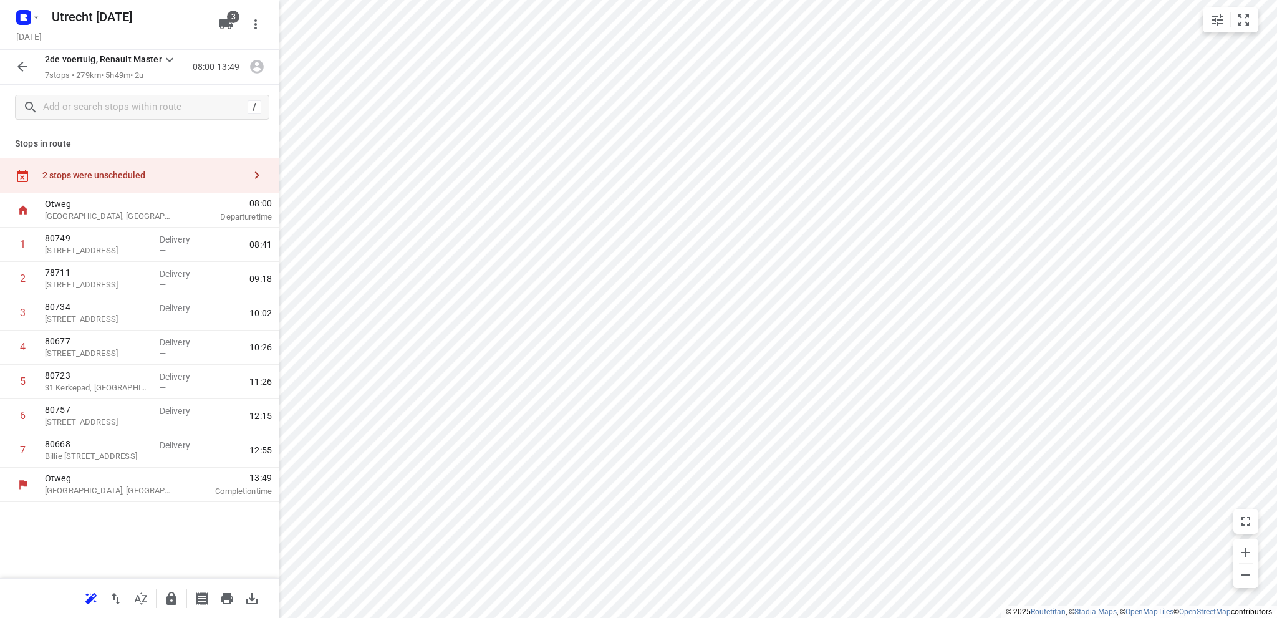
click at [130, 170] on div "2 stops were unscheduled" at bounding box center [143, 175] width 202 height 10
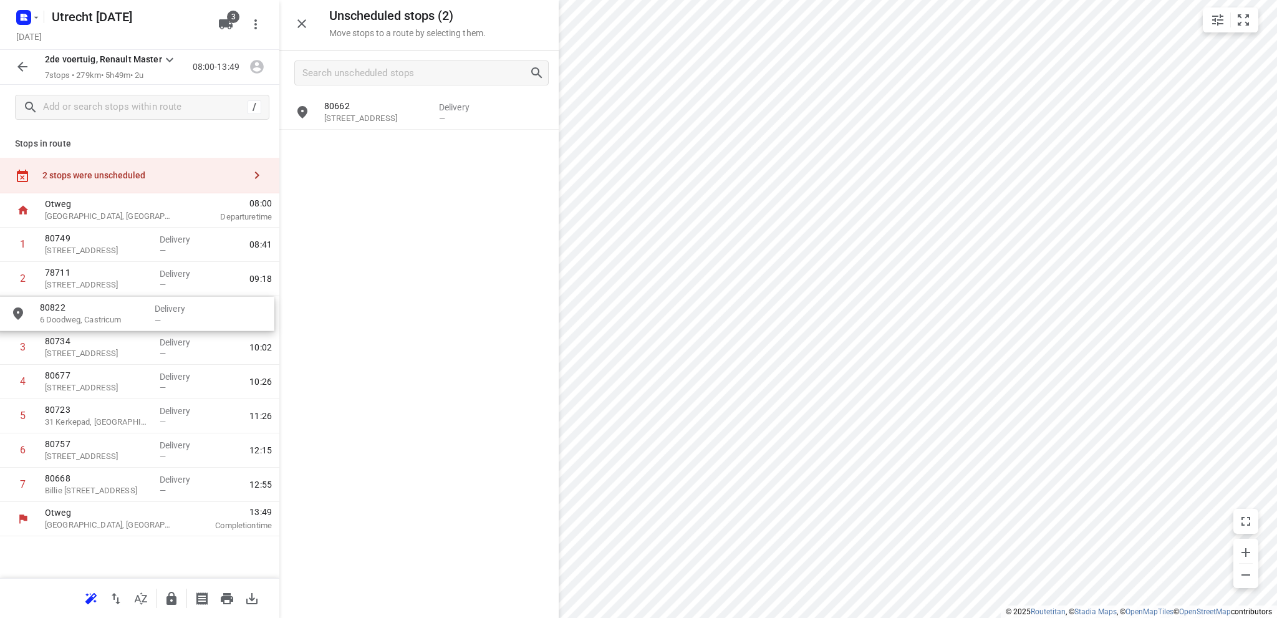
drag, startPoint x: 402, startPoint y: 154, endPoint x: 110, endPoint y: 324, distance: 337.6
click at [307, 24] on icon "button" at bounding box center [301, 23] width 15 height 15
